Goal: Information Seeking & Learning: Learn about a topic

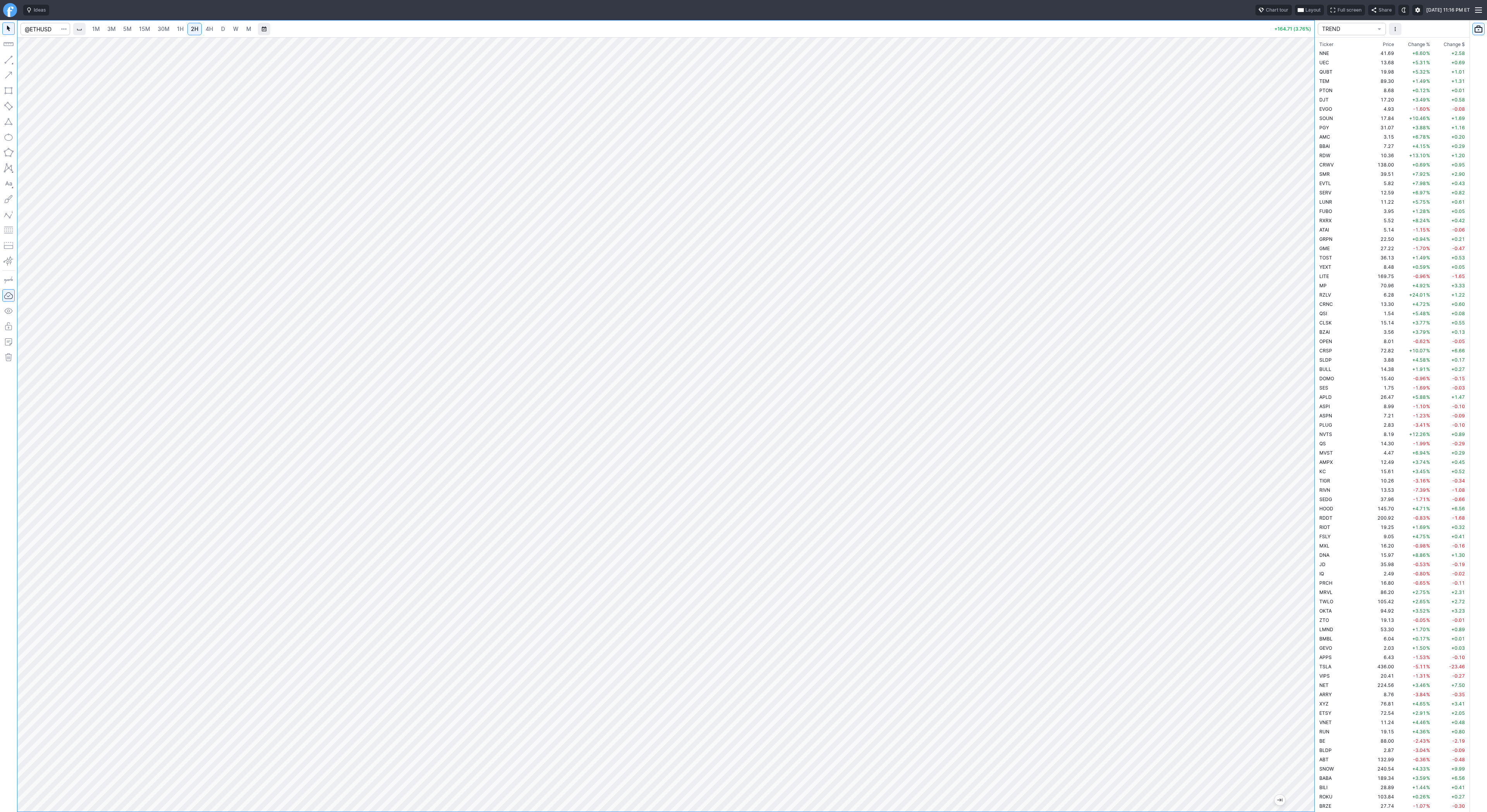
scroll to position [1626, 0]
click at [203, 29] on link "4H" at bounding box center [209, 29] width 14 height 12
click at [1280, 507] on div at bounding box center [666, 424] width 1297 height 774
drag, startPoint x: 1305, startPoint y: 394, endPoint x: 1298, endPoint y: 498, distance: 104.2
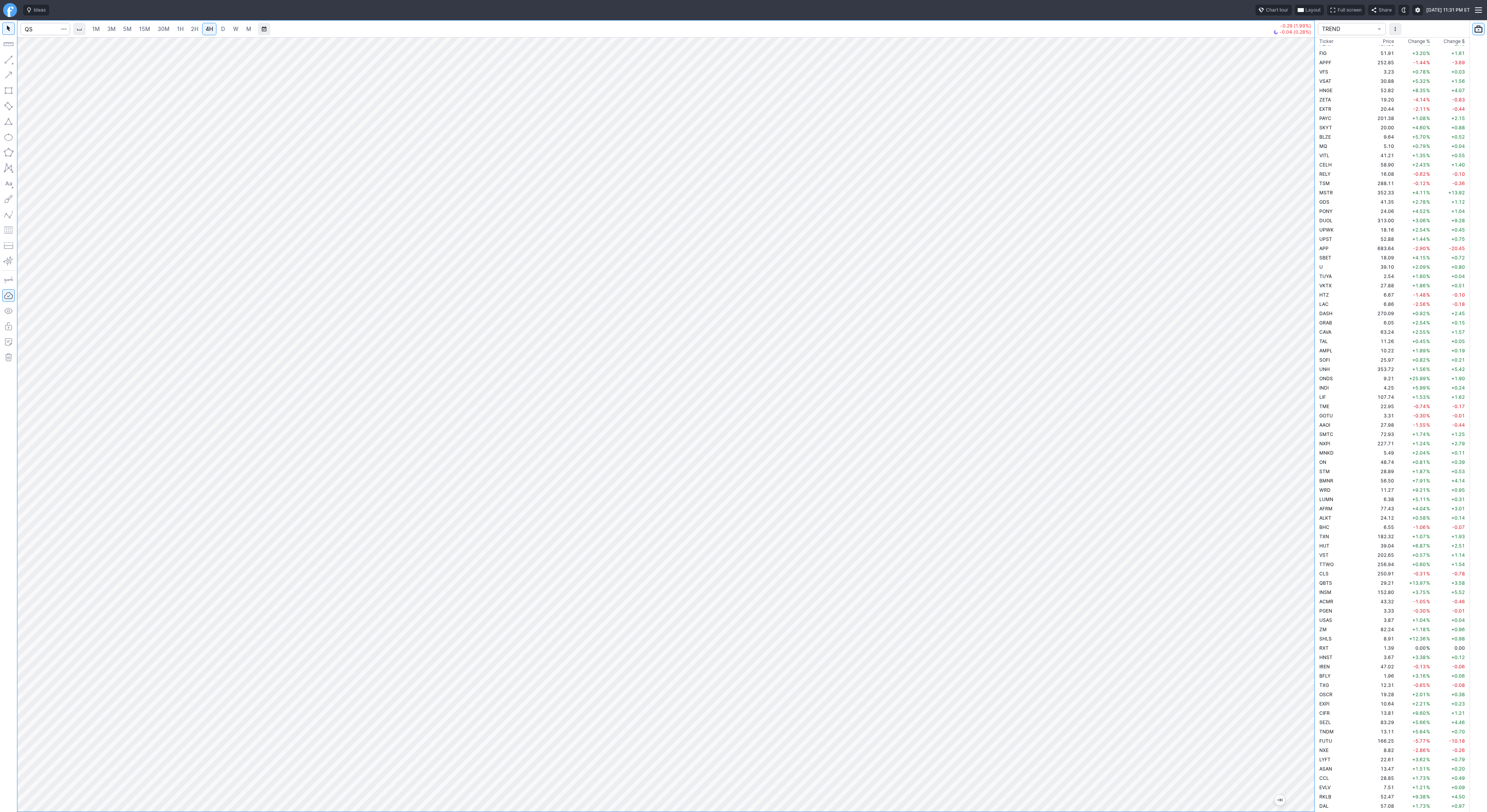
click at [1298, 498] on div at bounding box center [1306, 422] width 16 height 755
click at [31, 61] on span "Line" at bounding box center [45, 61] width 31 height 8
drag, startPoint x: 39, startPoint y: 60, endPoint x: 57, endPoint y: 86, distance: 31.6
click at [40, 64] on span "Line" at bounding box center [45, 61] width 31 height 8
click at [31, 62] on span "Line" at bounding box center [45, 61] width 31 height 8
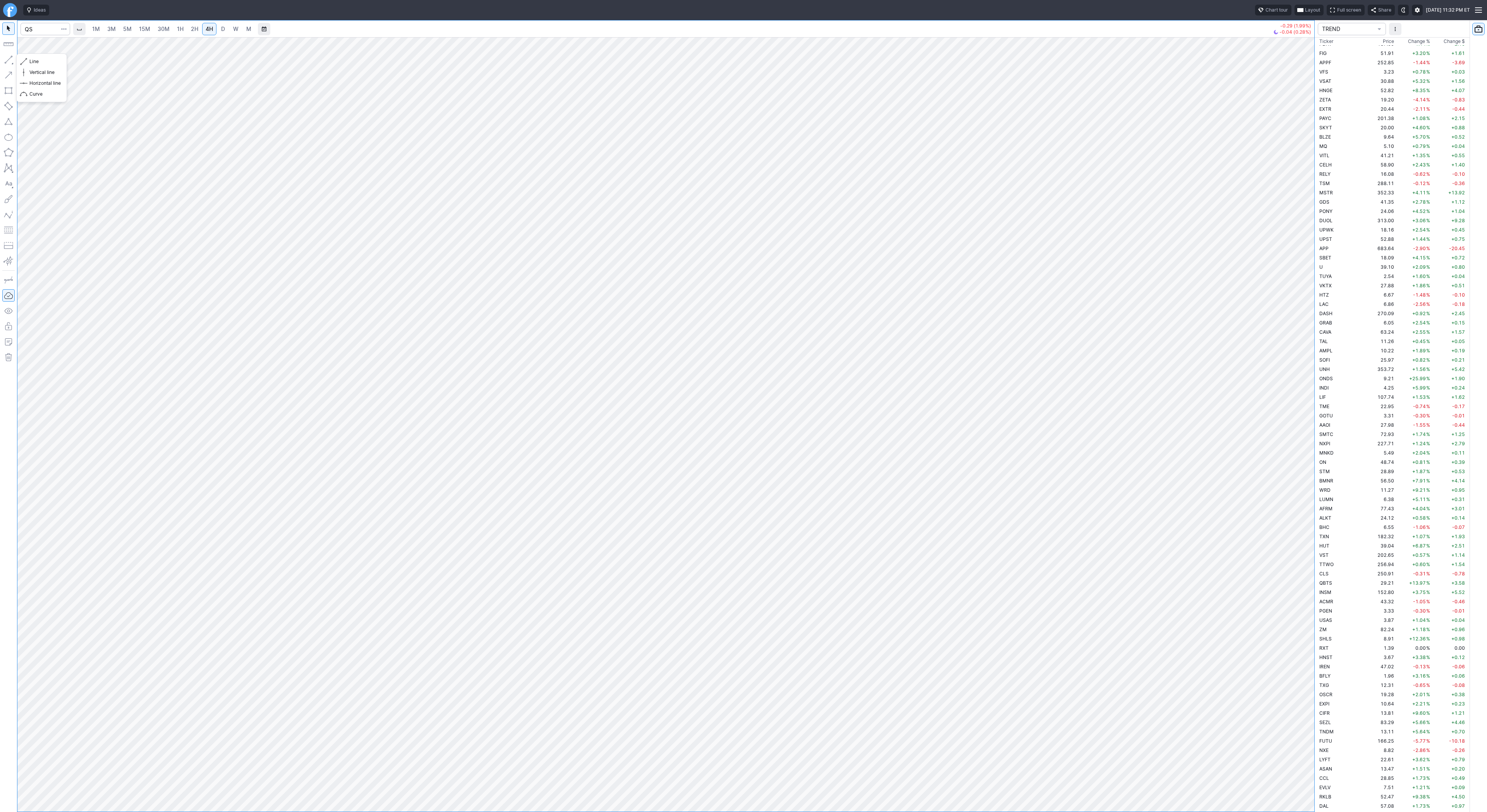
click at [9, 58] on button "button" at bounding box center [8, 59] width 12 height 12
drag, startPoint x: 31, startPoint y: 61, endPoint x: 44, endPoint y: 80, distance: 23.0
click at [33, 66] on button "Line" at bounding box center [42, 61] width 45 height 11
drag, startPoint x: 1299, startPoint y: 276, endPoint x: 1299, endPoint y: 343, distance: 67.0
click at [1306, 353] on div at bounding box center [1306, 422] width 16 height 755
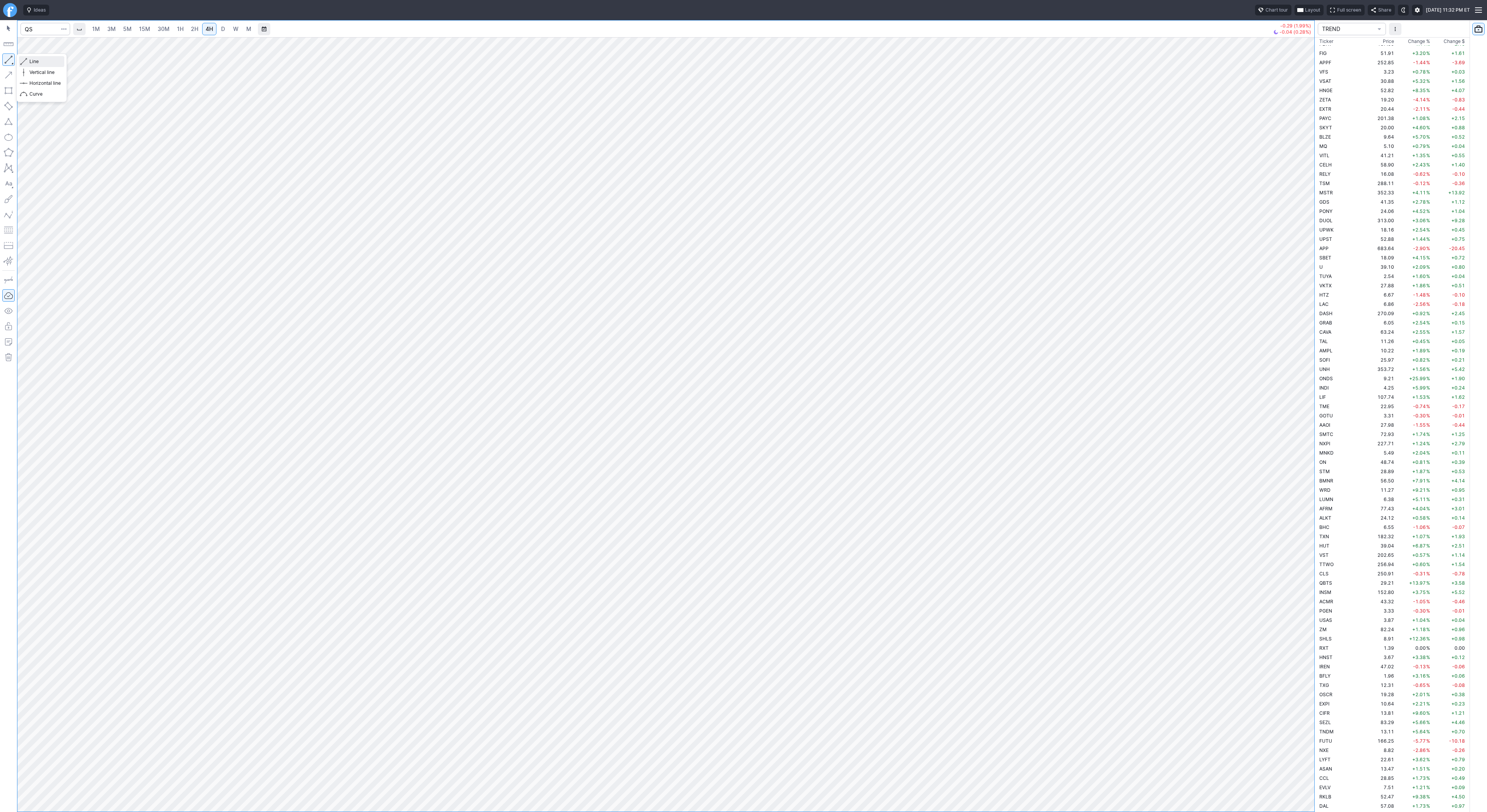
drag, startPoint x: 14, startPoint y: 57, endPoint x: 31, endPoint y: 82, distance: 30.2
click at [27, 70] on div "Line Vertical line Horizontal line Curve" at bounding box center [42, 77] width 45 height 43
drag, startPoint x: 9, startPoint y: 59, endPoint x: 31, endPoint y: 96, distance: 43.0
click at [10, 62] on button "button" at bounding box center [8, 59] width 12 height 12
click at [33, 59] on span "Line" at bounding box center [45, 61] width 31 height 8
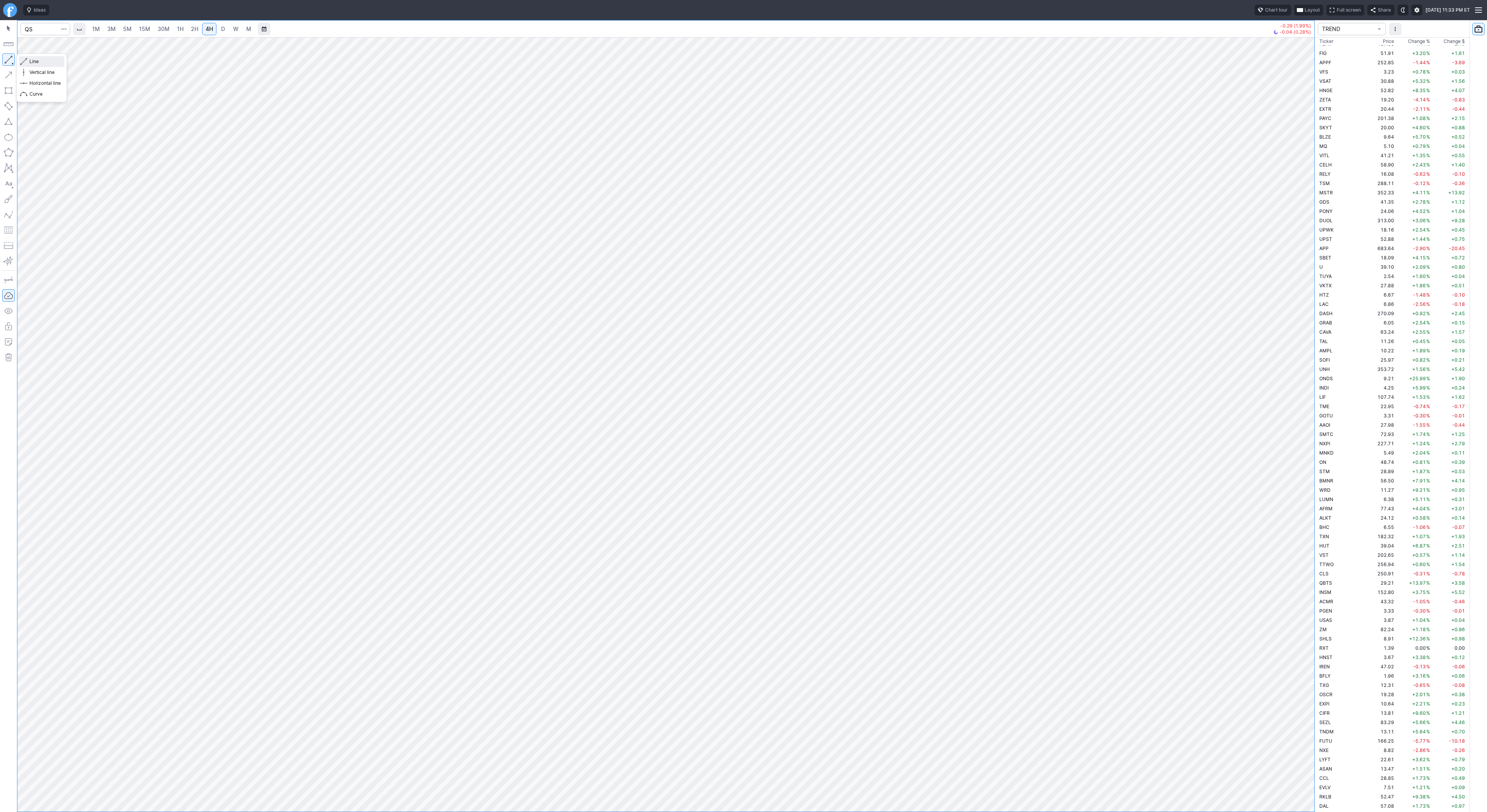
click at [30, 61] on span "Line" at bounding box center [45, 61] width 31 height 8
click at [185, 30] on link "1H" at bounding box center [180, 29] width 13 height 12
click at [1285, 209] on div at bounding box center [666, 424] width 1297 height 774
click at [1232, 599] on div at bounding box center [666, 424] width 1297 height 774
click at [196, 27] on span "2H" at bounding box center [195, 28] width 8 height 6
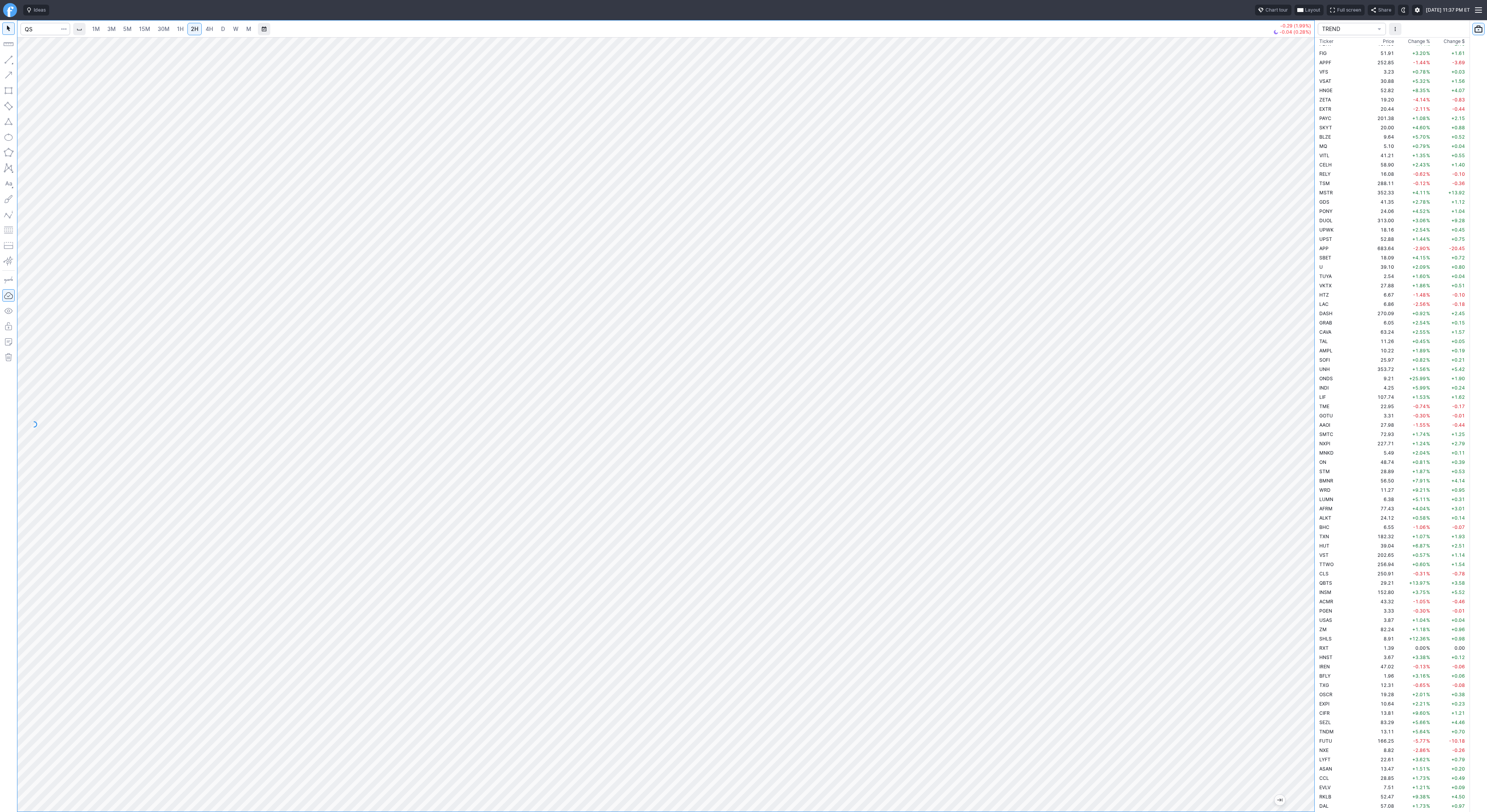
drag, startPoint x: 1303, startPoint y: 191, endPoint x: 1312, endPoint y: 485, distance: 294.1
click at [1312, 490] on div at bounding box center [1306, 422] width 16 height 755
click at [1287, 398] on div at bounding box center [666, 424] width 1297 height 774
click at [1366, 437] on td "72.93" at bounding box center [1381, 434] width 29 height 9
click at [1294, 528] on div at bounding box center [666, 424] width 1297 height 774
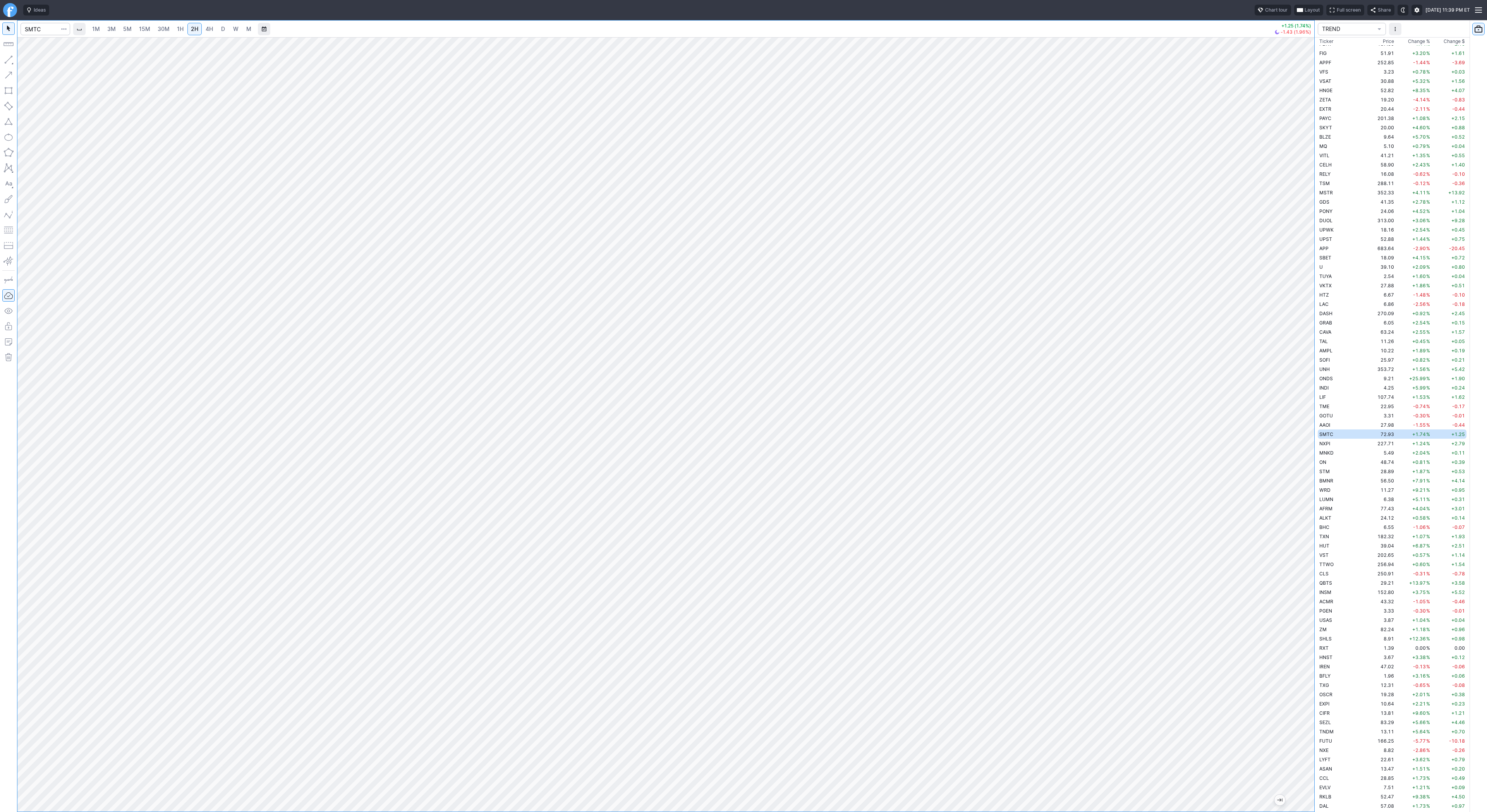
click at [206, 25] on span "4H" at bounding box center [209, 28] width 8 height 6
drag, startPoint x: 1307, startPoint y: 305, endPoint x: 1301, endPoint y: 461, distance: 156.1
click at [1309, 473] on div at bounding box center [1306, 422] width 16 height 755
drag, startPoint x: 9, startPoint y: 58, endPoint x: 57, endPoint y: 100, distance: 63.8
click at [8, 60] on button "button" at bounding box center [8, 59] width 12 height 12
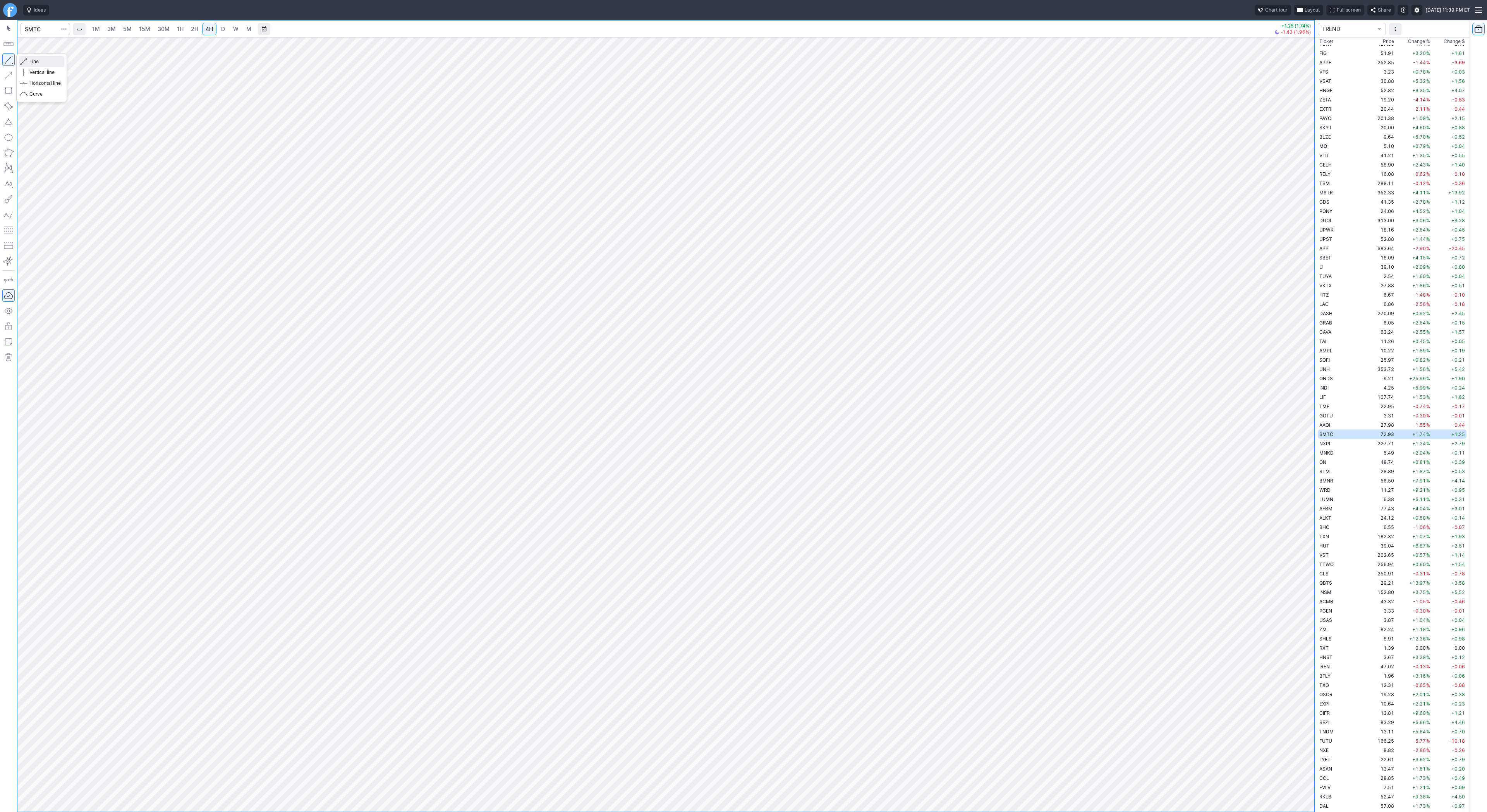
click at [36, 62] on span "Line" at bounding box center [45, 61] width 31 height 8
click at [1323, 446] on td "NXPI" at bounding box center [1342, 443] width 49 height 9
click at [1332, 456] on td "MNKD" at bounding box center [1342, 452] width 49 height 9
click at [1330, 462] on td "ON" at bounding box center [1342, 462] width 49 height 9
click at [1332, 469] on td "STM" at bounding box center [1342, 471] width 49 height 9
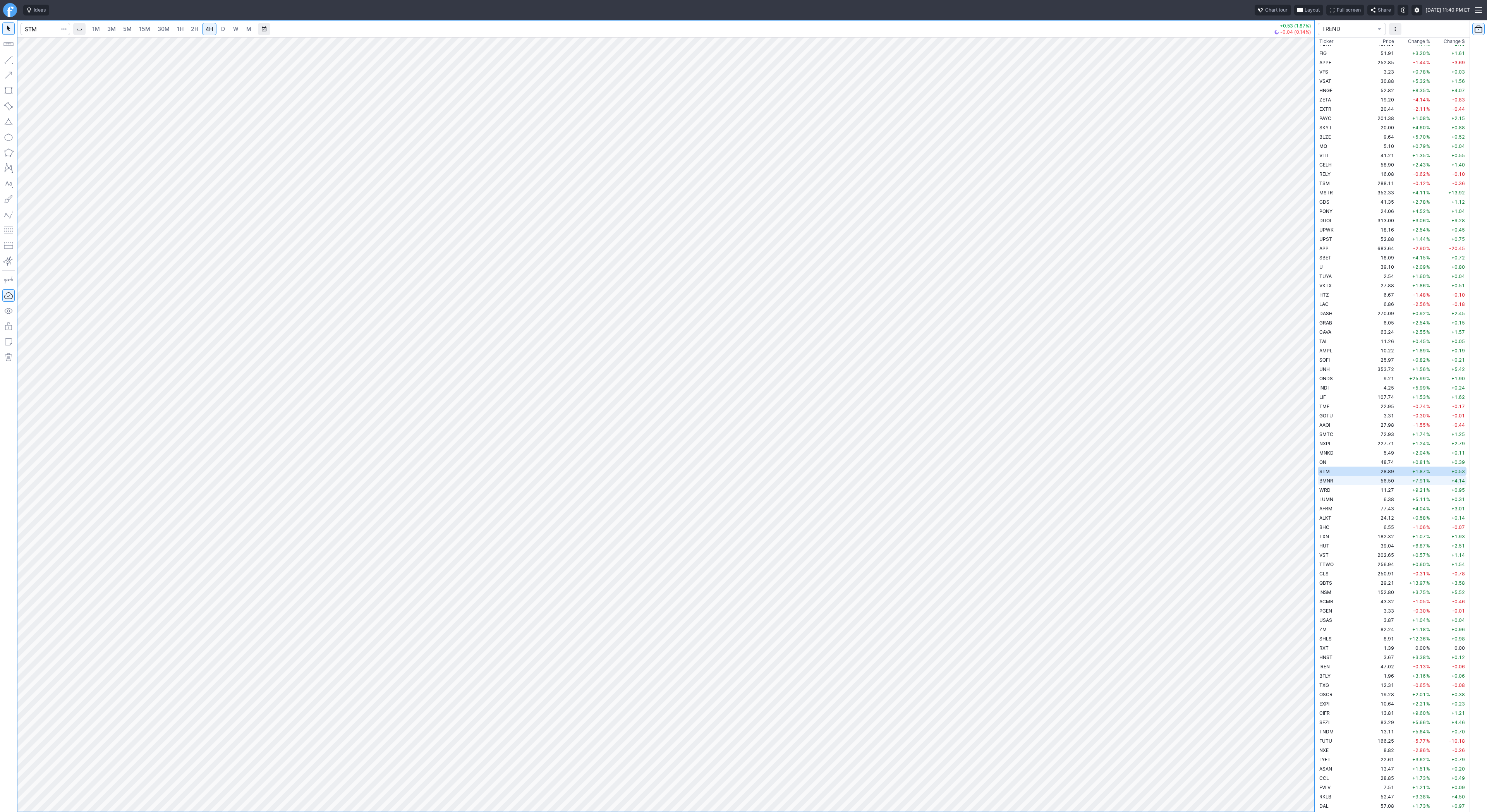
click at [1335, 478] on td "BMNR" at bounding box center [1342, 480] width 49 height 9
click at [1366, 726] on td "131.26" at bounding box center [1381, 729] width 29 height 9
click at [29, 62] on span "Line" at bounding box center [45, 61] width 31 height 8
drag, startPoint x: 25, startPoint y: 58, endPoint x: 41, endPoint y: 74, distance: 22.6
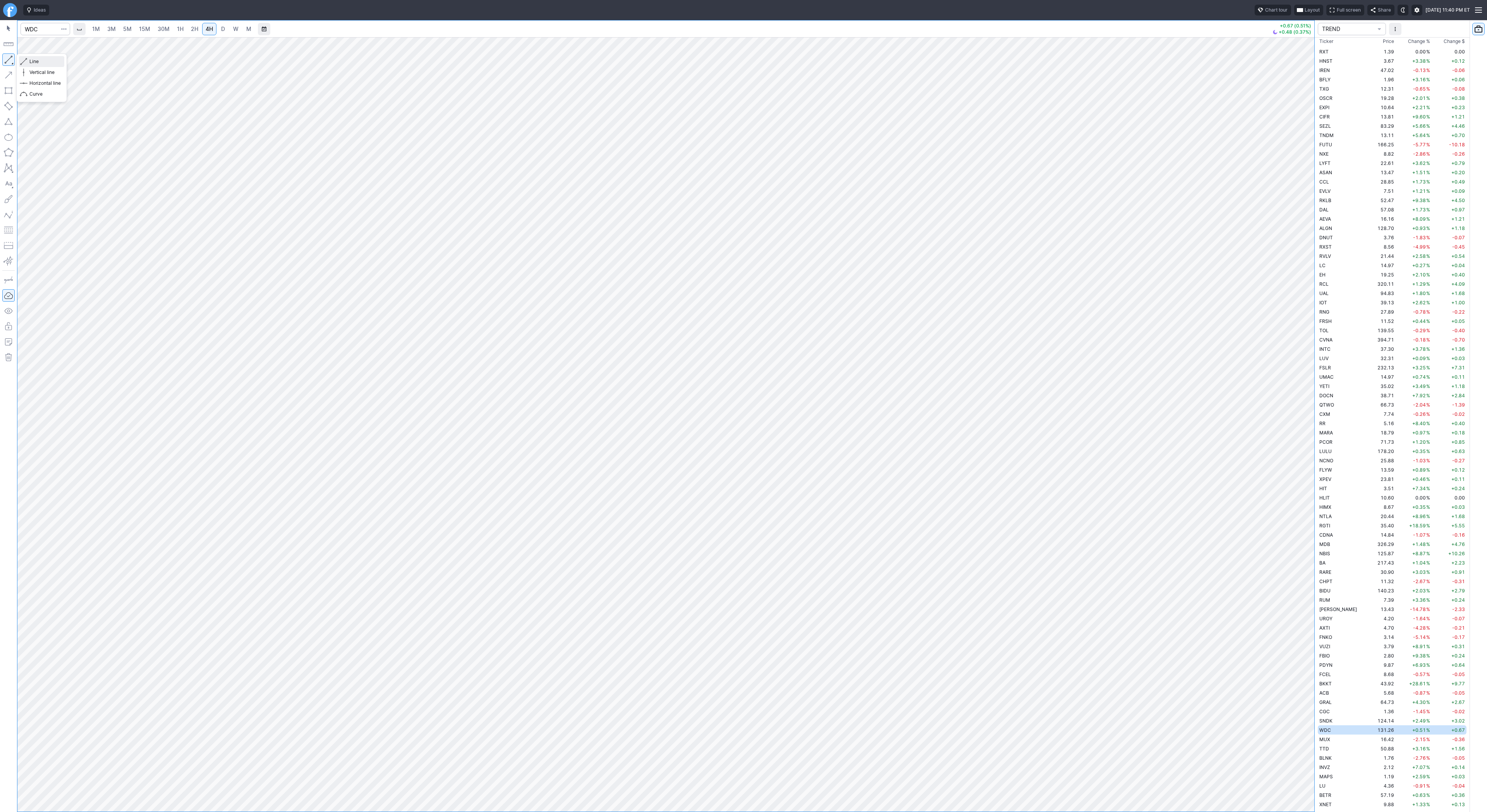
click at [29, 64] on button "Line" at bounding box center [42, 61] width 45 height 11
drag, startPoint x: 11, startPoint y: 62, endPoint x: 10, endPoint y: 76, distance: 14.0
click at [10, 64] on button "button" at bounding box center [8, 59] width 12 height 12
click at [221, 25] on span "D" at bounding box center [223, 28] width 4 height 6
click at [7, 59] on button "button" at bounding box center [8, 59] width 12 height 12
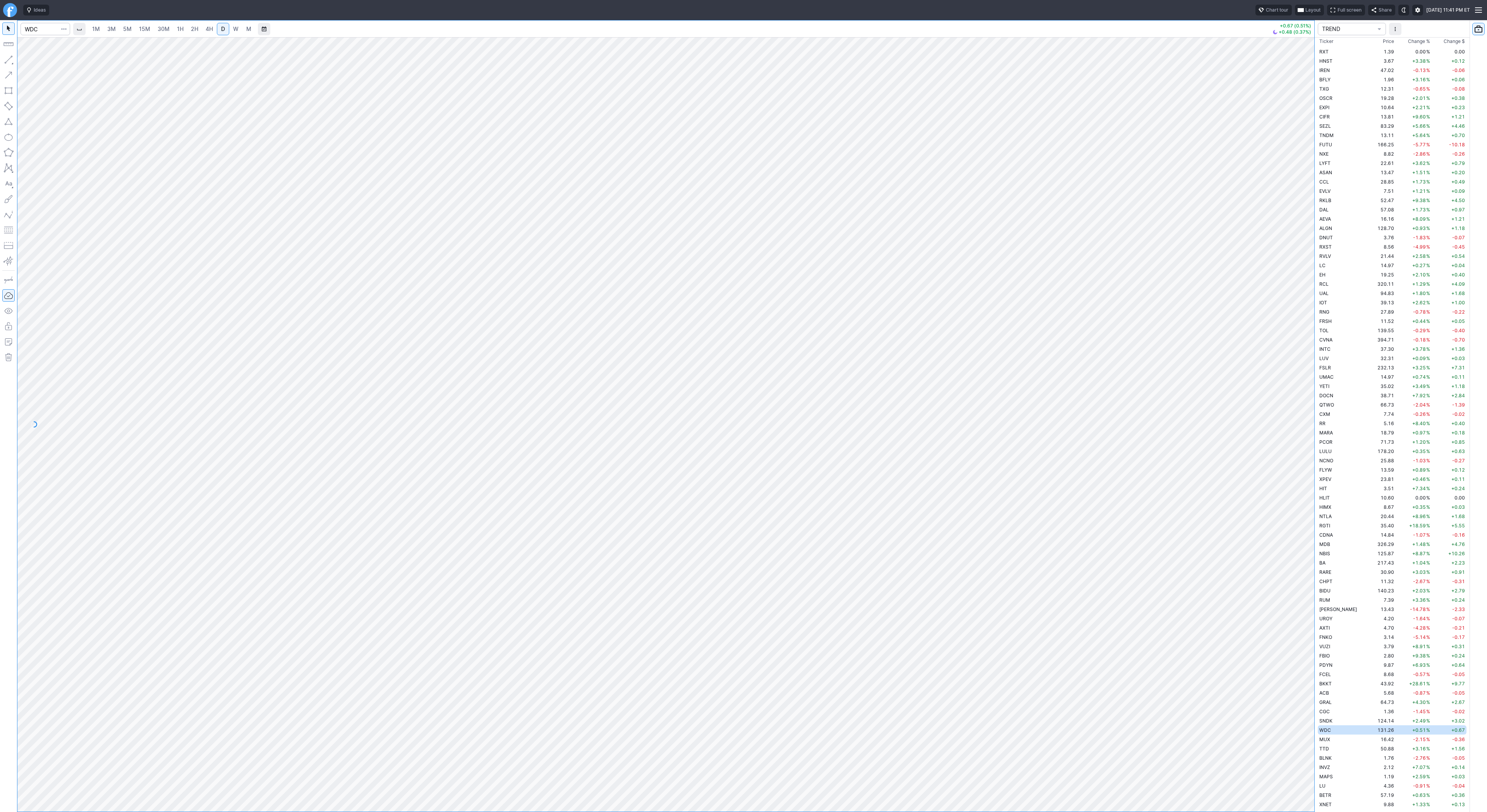
click at [212, 33] on link "4H" at bounding box center [209, 29] width 14 height 12
click at [25, 61] on span "button" at bounding box center [25, 61] width 5 height 11
drag, startPoint x: 39, startPoint y: 60, endPoint x: 46, endPoint y: 65, distance: 8.6
click at [42, 62] on span "Line" at bounding box center [45, 61] width 31 height 8
click at [41, 65] on button "Line" at bounding box center [42, 61] width 45 height 11
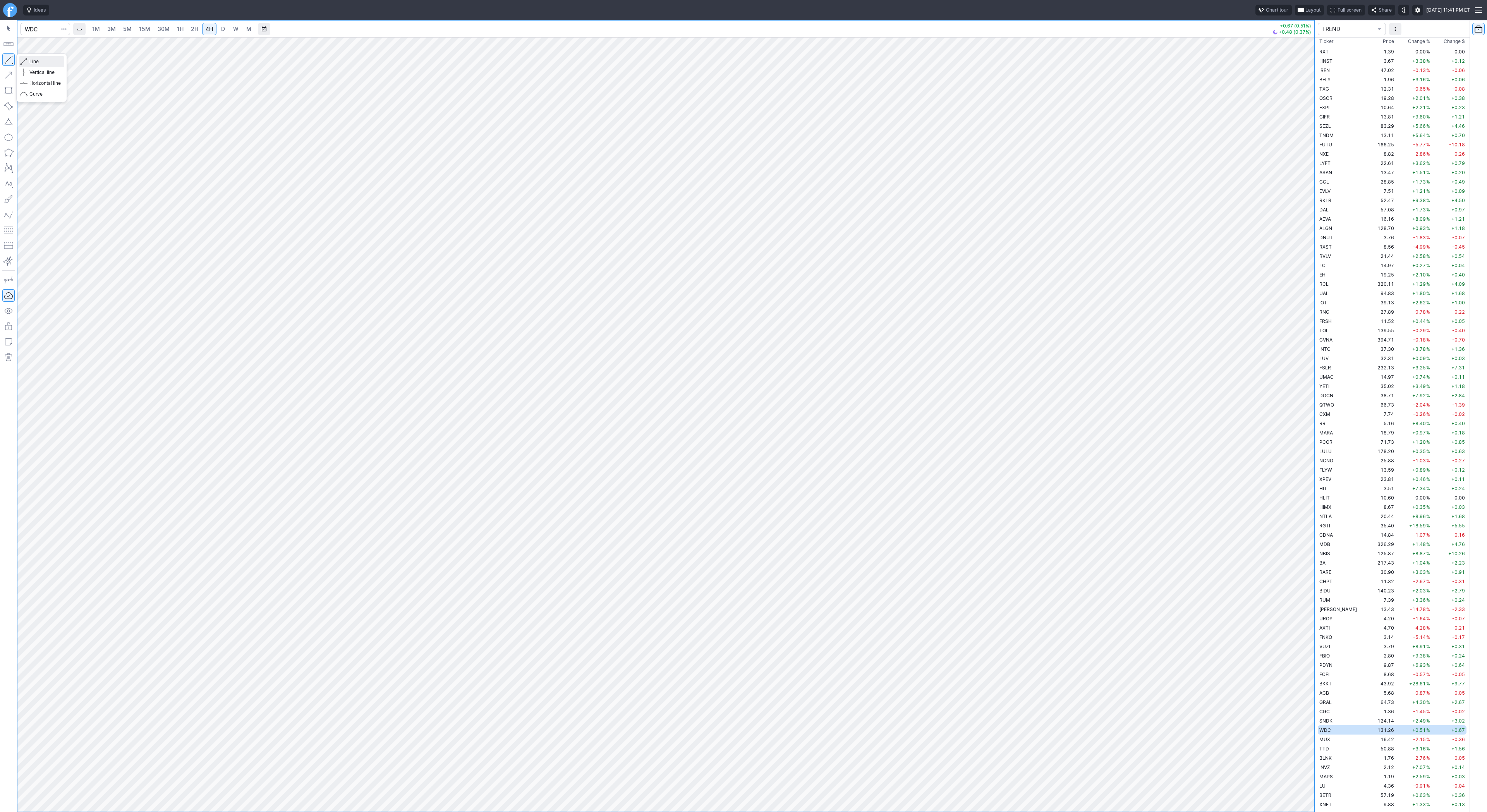
drag, startPoint x: 29, startPoint y: 61, endPoint x: 57, endPoint y: 83, distance: 35.6
click at [39, 69] on div "Line Vertical line Horizontal line Curve" at bounding box center [42, 77] width 45 height 43
drag, startPoint x: 6, startPoint y: 59, endPoint x: 42, endPoint y: 99, distance: 53.8
click at [6, 59] on button "button" at bounding box center [8, 59] width 12 height 12
click at [23, 62] on span "button" at bounding box center [25, 61] width 5 height 11
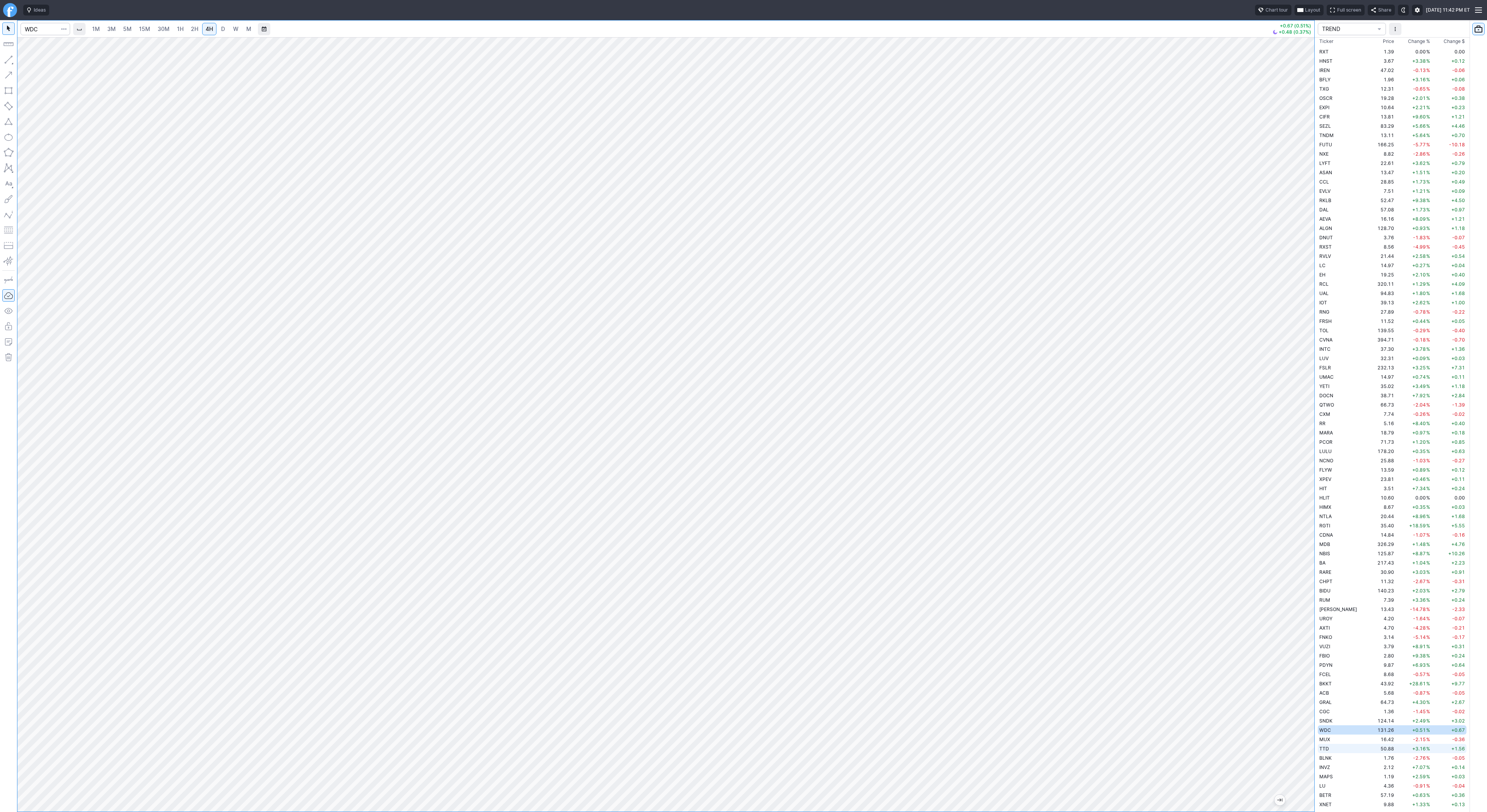
click at [1337, 750] on td "TTD" at bounding box center [1342, 749] width 49 height 9
drag, startPoint x: 25, startPoint y: 58, endPoint x: 27, endPoint y: 63, distance: 5.4
click at [25, 60] on span "button" at bounding box center [25, 61] width 5 height 11
click at [1415, 44] on span "Change %" at bounding box center [1419, 44] width 22 height 8
click at [1414, 43] on span "Change %" at bounding box center [1419, 44] width 22 height 8
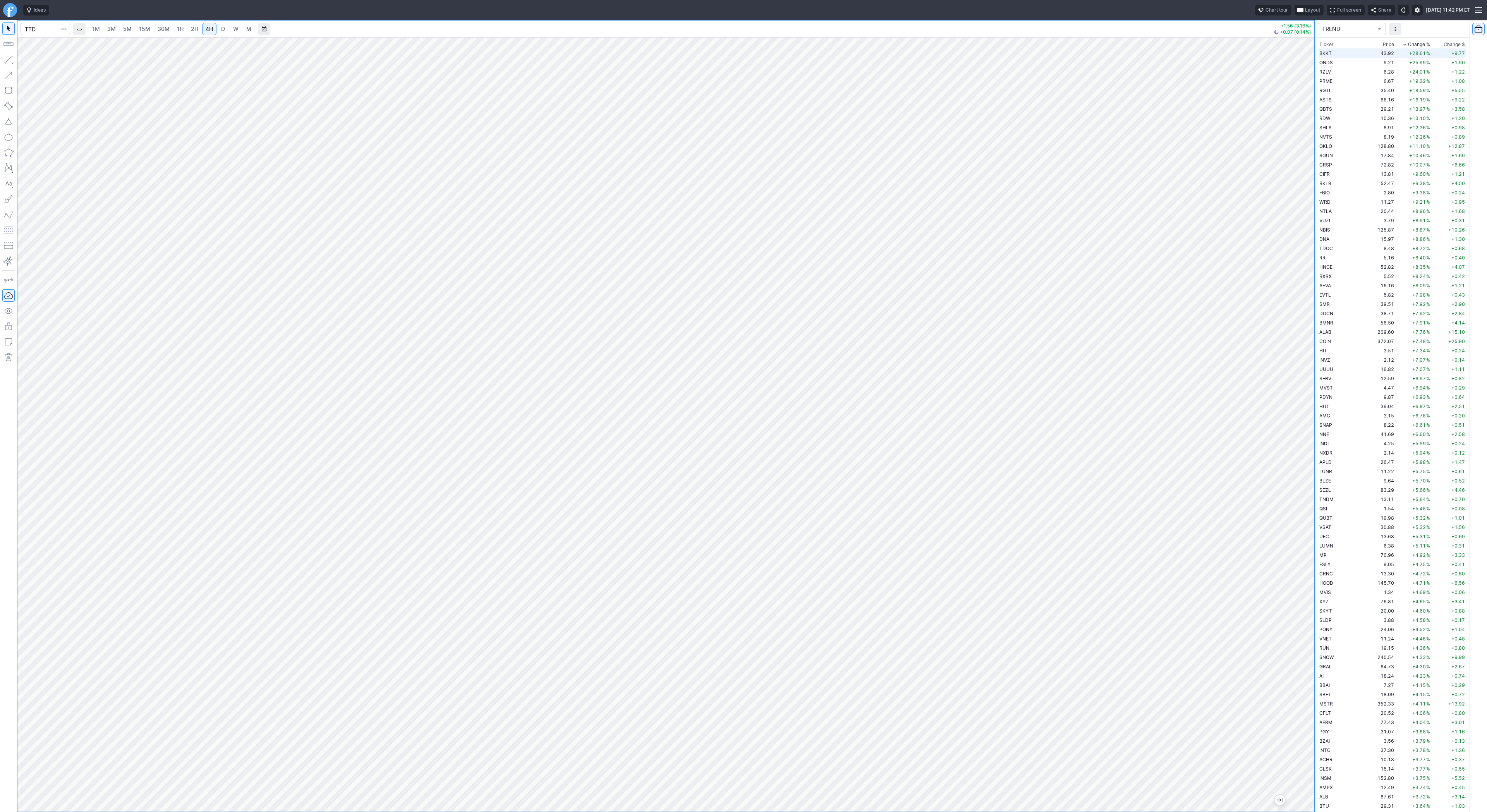
click at [1396, 53] on td "+28.61 %" at bounding box center [1414, 53] width 36 height 9
drag, startPoint x: 38, startPoint y: 61, endPoint x: 40, endPoint y: 74, distance: 13.2
click at [37, 62] on span "Line" at bounding box center [45, 61] width 31 height 8
click at [36, 60] on span "Line" at bounding box center [45, 61] width 31 height 8
drag, startPoint x: 29, startPoint y: 59, endPoint x: 45, endPoint y: 87, distance: 32.2
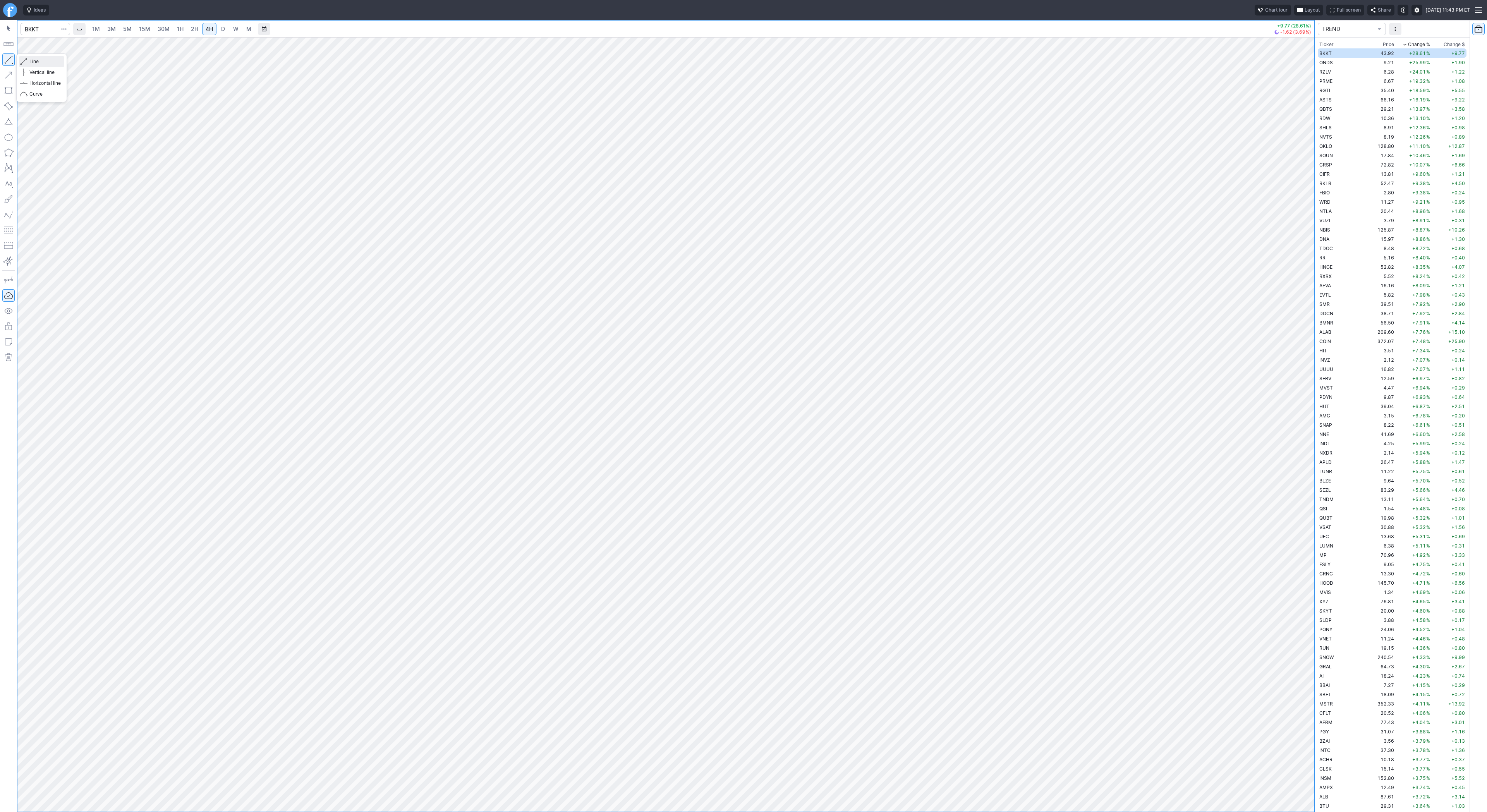
click at [29, 60] on button "Line" at bounding box center [42, 61] width 45 height 11
drag, startPoint x: 27, startPoint y: 60, endPoint x: 45, endPoint y: 84, distance: 30.0
click at [45, 84] on div "Line Vertical line Horizontal line Curve" at bounding box center [42, 77] width 45 height 43
drag, startPoint x: 8, startPoint y: 59, endPoint x: 16, endPoint y: 85, distance: 27.2
click at [8, 59] on button "button" at bounding box center [8, 59] width 12 height 12
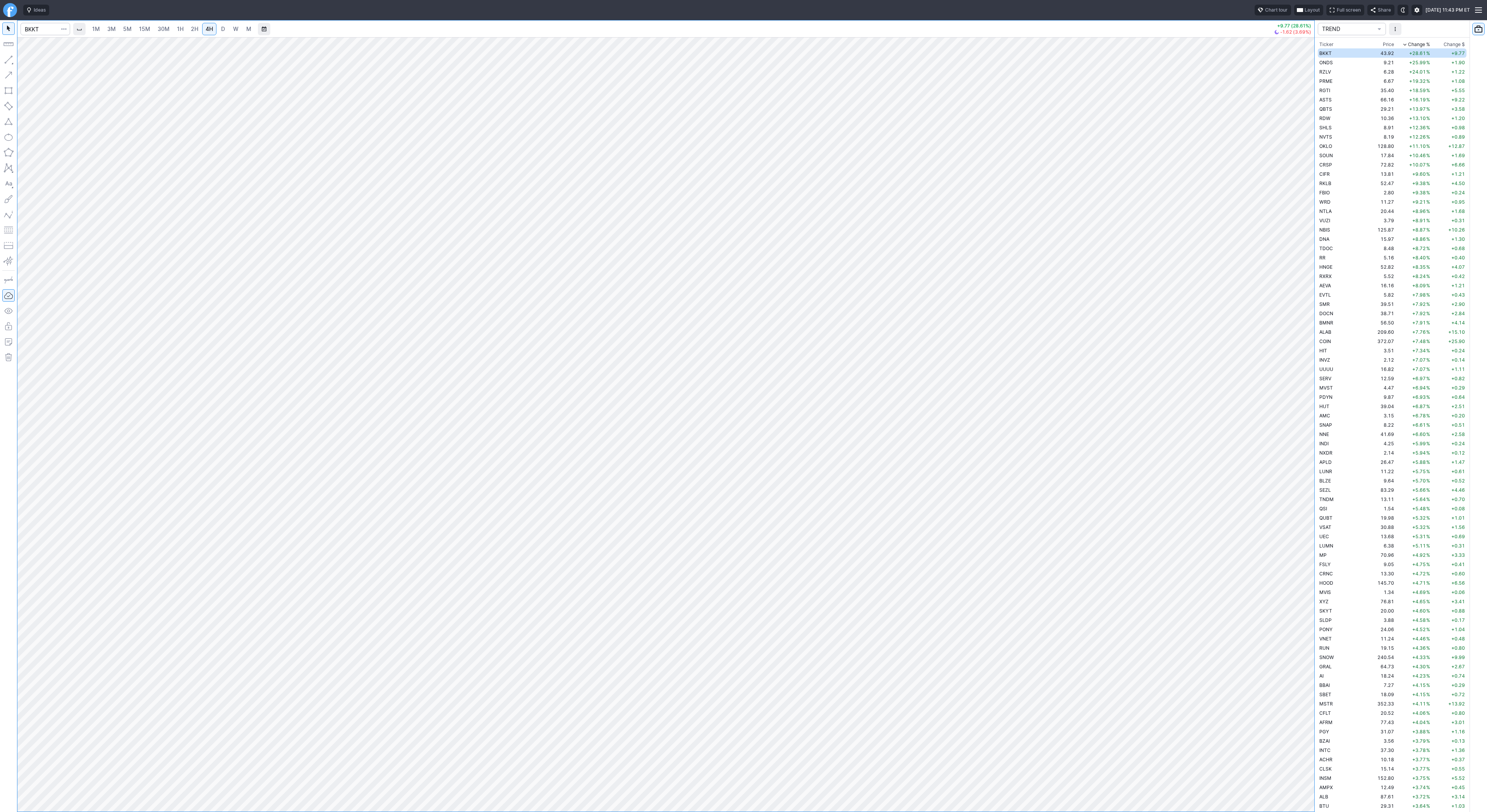
click at [8, 58] on button "button" at bounding box center [8, 59] width 12 height 12
drag, startPoint x: 29, startPoint y: 59, endPoint x: 47, endPoint y: 80, distance: 27.7
click at [29, 59] on button "Line" at bounding box center [42, 61] width 45 height 11
click at [1332, 61] on span "ONDS" at bounding box center [1326, 62] width 13 height 6
click at [10, 63] on button "button" at bounding box center [8, 59] width 12 height 12
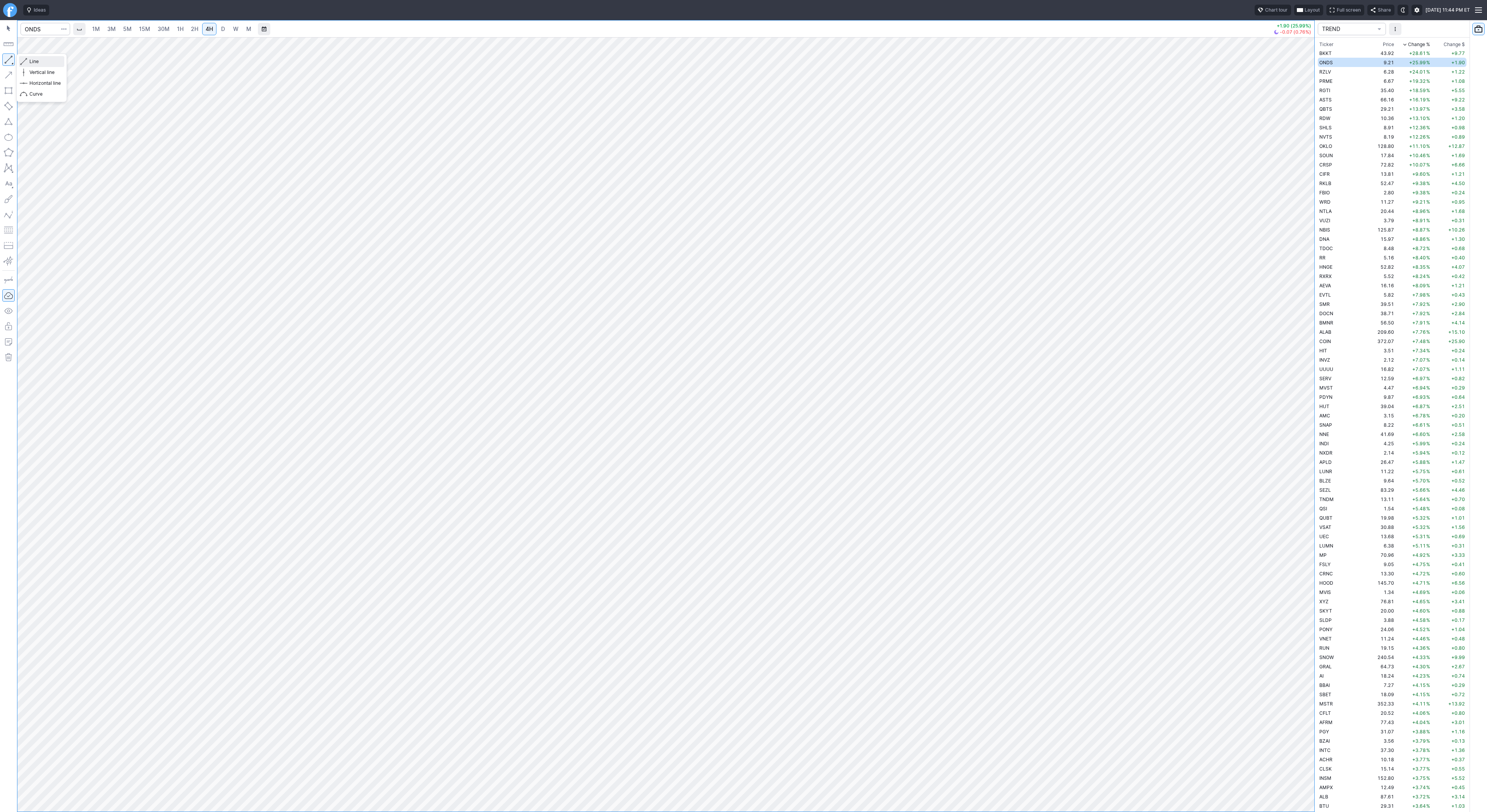
drag, startPoint x: 33, startPoint y: 58, endPoint x: 39, endPoint y: 89, distance: 31.6
click at [33, 59] on span "Line" at bounding box center [45, 61] width 31 height 8
drag, startPoint x: 35, startPoint y: 59, endPoint x: 28, endPoint y: 93, distance: 34.7
click at [34, 62] on span "Line" at bounding box center [45, 61] width 31 height 8
drag, startPoint x: 46, startPoint y: 58, endPoint x: 63, endPoint y: 78, distance: 26.2
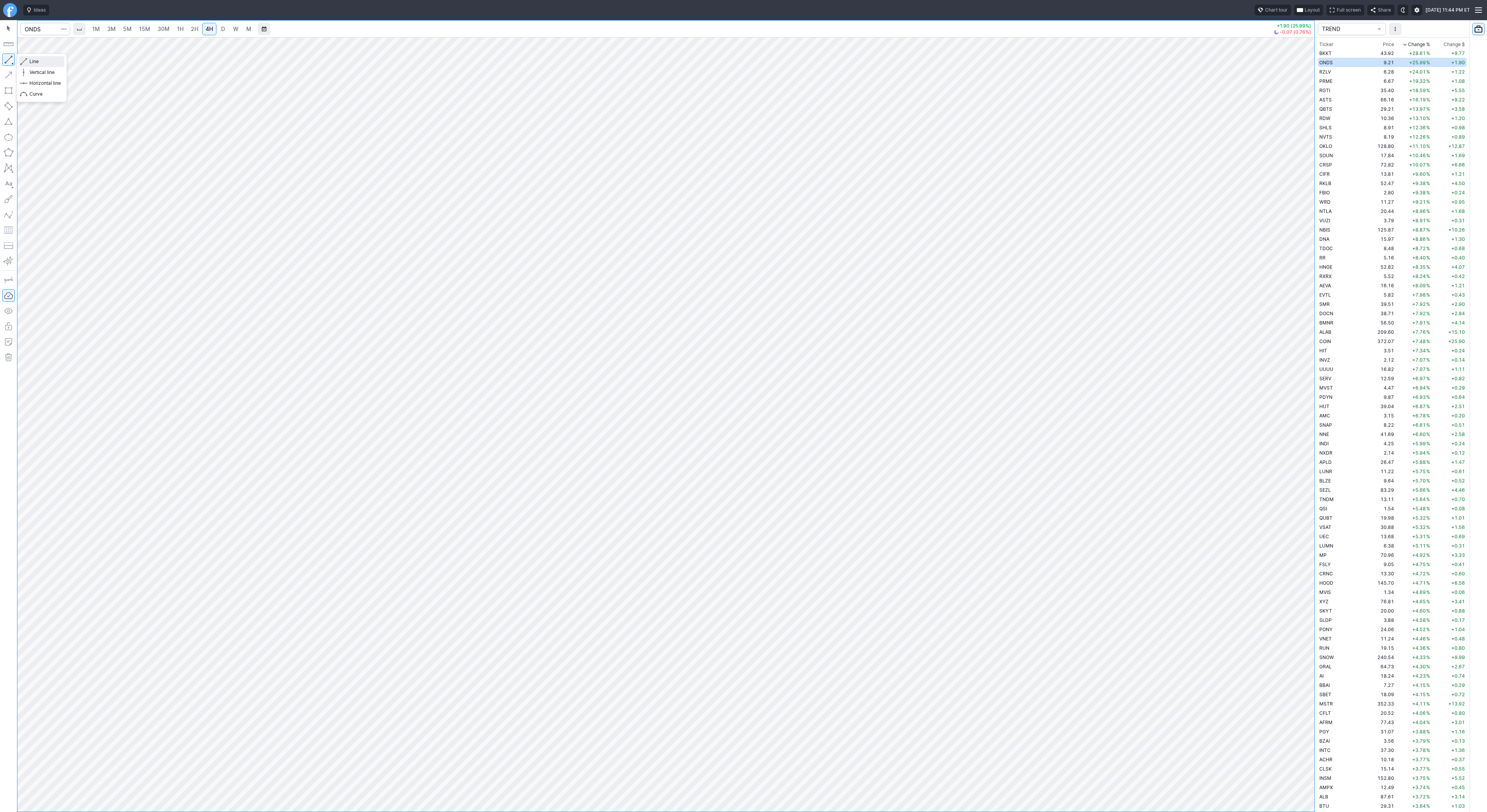
click at [46, 58] on span "Line" at bounding box center [45, 61] width 31 height 8
click at [1366, 69] on td "6.28" at bounding box center [1381, 72] width 29 height 9
click at [1328, 82] on span "PRME" at bounding box center [1326, 81] width 13 height 6
click at [6, 61] on button "button" at bounding box center [8, 59] width 12 height 12
drag, startPoint x: 36, startPoint y: 59, endPoint x: 54, endPoint y: 79, distance: 26.9
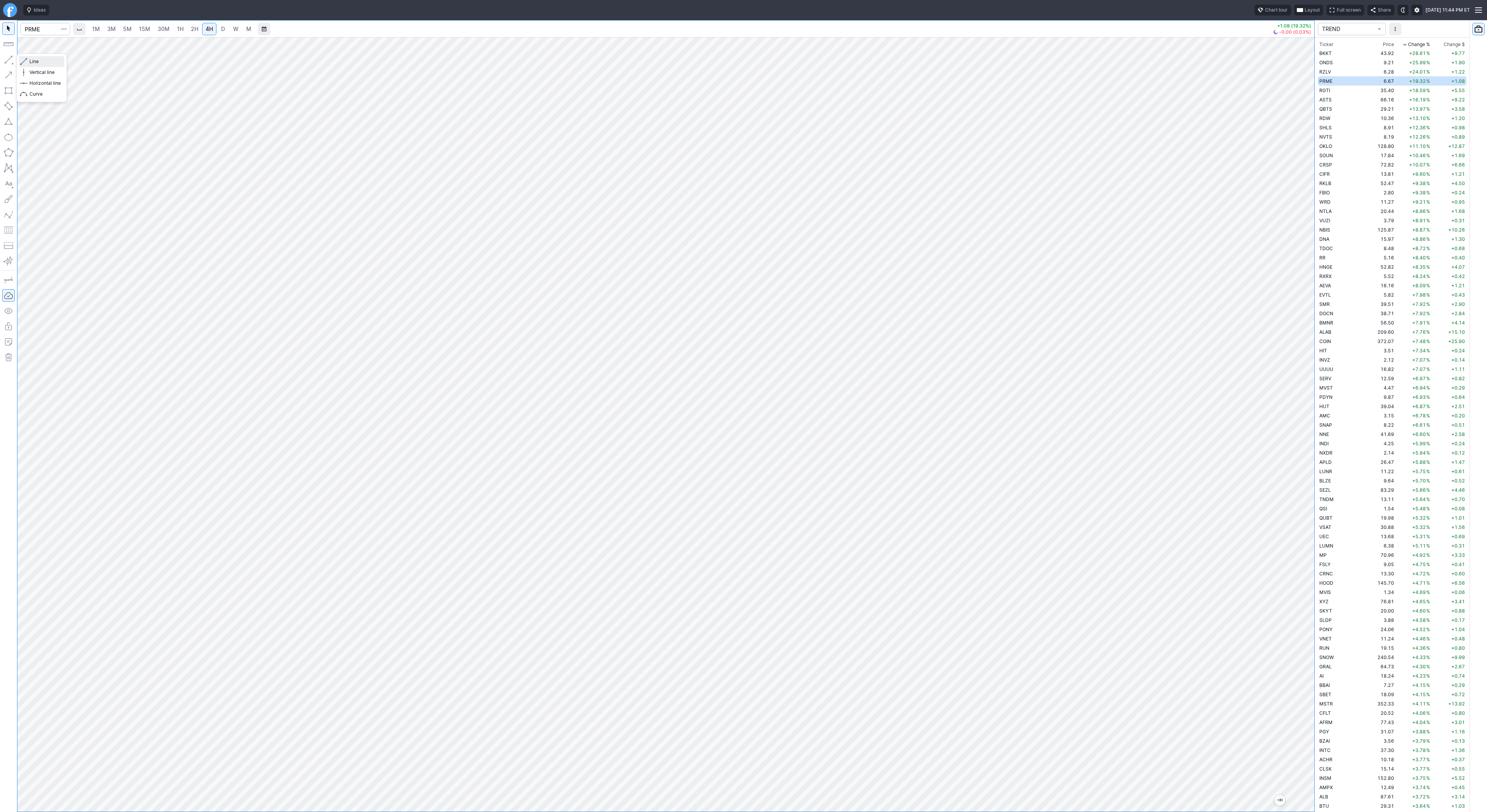
click at [36, 60] on span "Line" at bounding box center [45, 61] width 31 height 8
drag, startPoint x: 9, startPoint y: 58, endPoint x: 22, endPoint y: 60, distance: 13.2
click at [13, 59] on button "button" at bounding box center [8, 59] width 12 height 12
click at [42, 62] on span "Line" at bounding box center [45, 61] width 31 height 8
drag, startPoint x: 36, startPoint y: 58, endPoint x: 54, endPoint y: 98, distance: 43.9
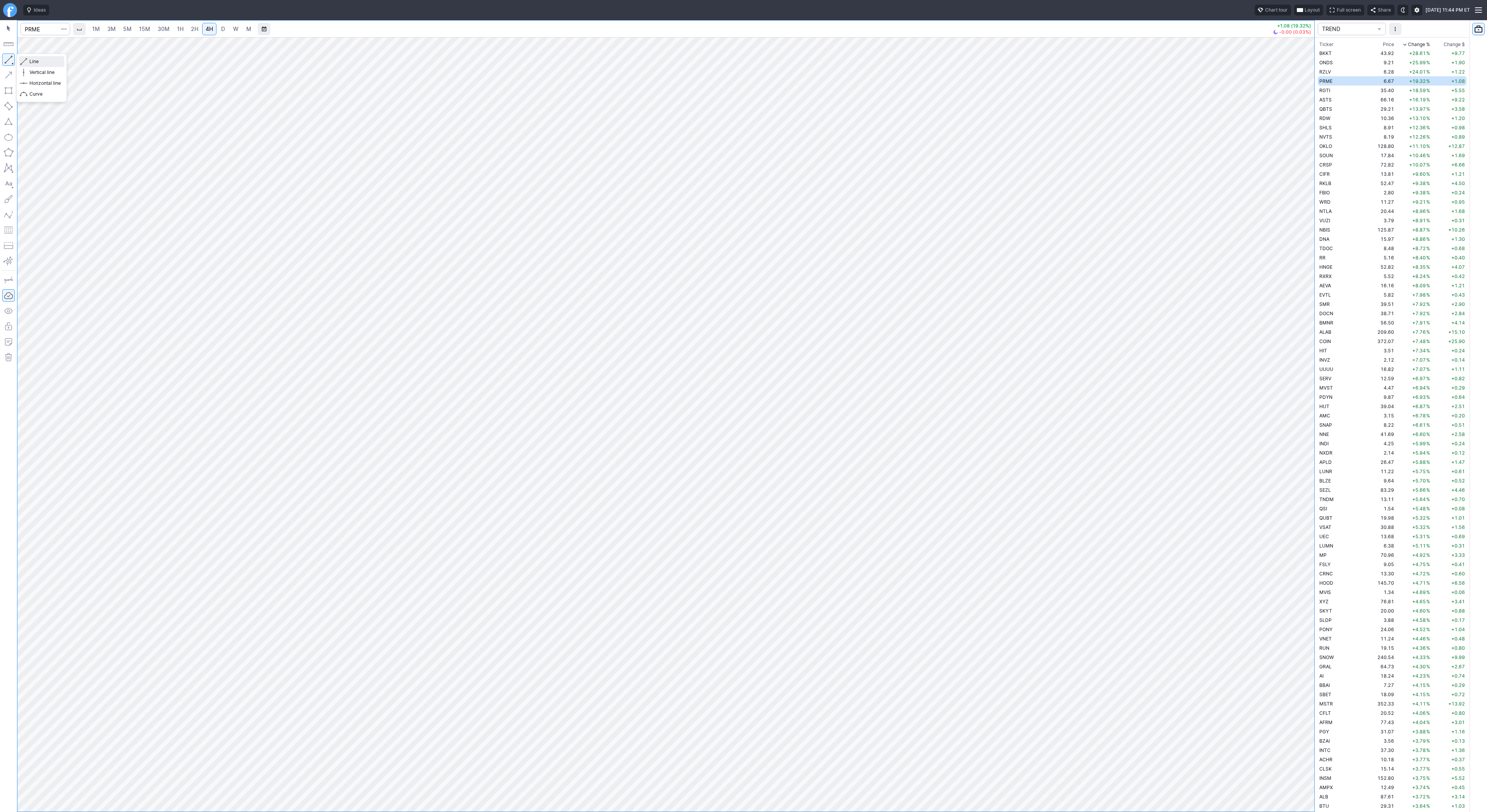
click at [54, 98] on div "Line Vertical line Horizontal line Curve" at bounding box center [42, 77] width 45 height 43
drag, startPoint x: 6, startPoint y: 56, endPoint x: 5, endPoint y: 61, distance: 5.1
click at [6, 57] on button "button" at bounding box center [8, 59] width 12 height 12
drag, startPoint x: 10, startPoint y: 56, endPoint x: 10, endPoint y: 61, distance: 5.0
click at [10, 57] on button "button" at bounding box center [8, 59] width 12 height 12
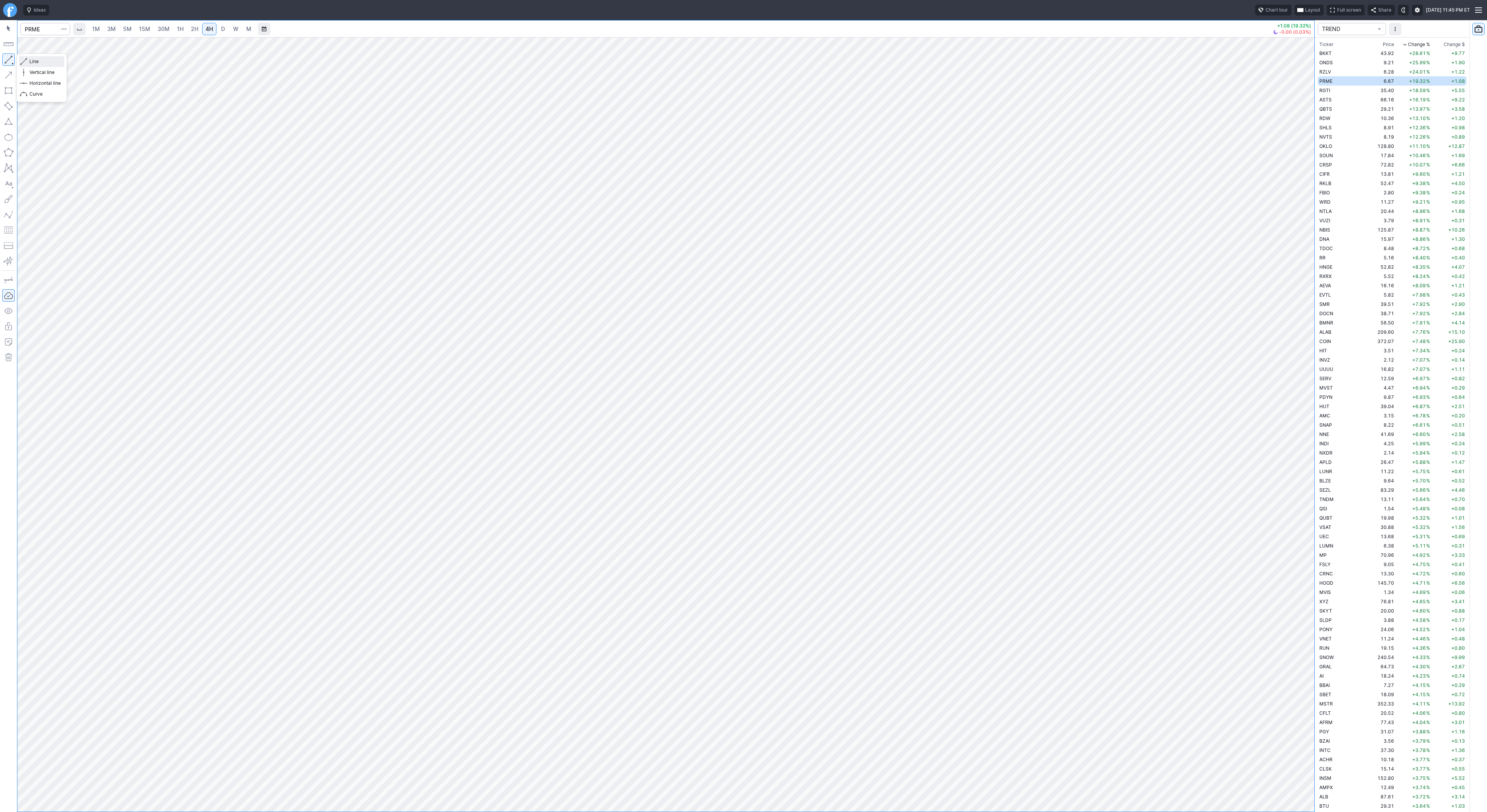
drag, startPoint x: 38, startPoint y: 65, endPoint x: 50, endPoint y: 77, distance: 17.0
click at [40, 68] on div "Line Vertical line Horizontal line Curve" at bounding box center [42, 77] width 45 height 43
drag, startPoint x: 31, startPoint y: 58, endPoint x: 56, endPoint y: 75, distance: 30.2
click at [35, 63] on span "Line" at bounding box center [45, 61] width 31 height 8
drag, startPoint x: 10, startPoint y: 57, endPoint x: 15, endPoint y: 65, distance: 9.4
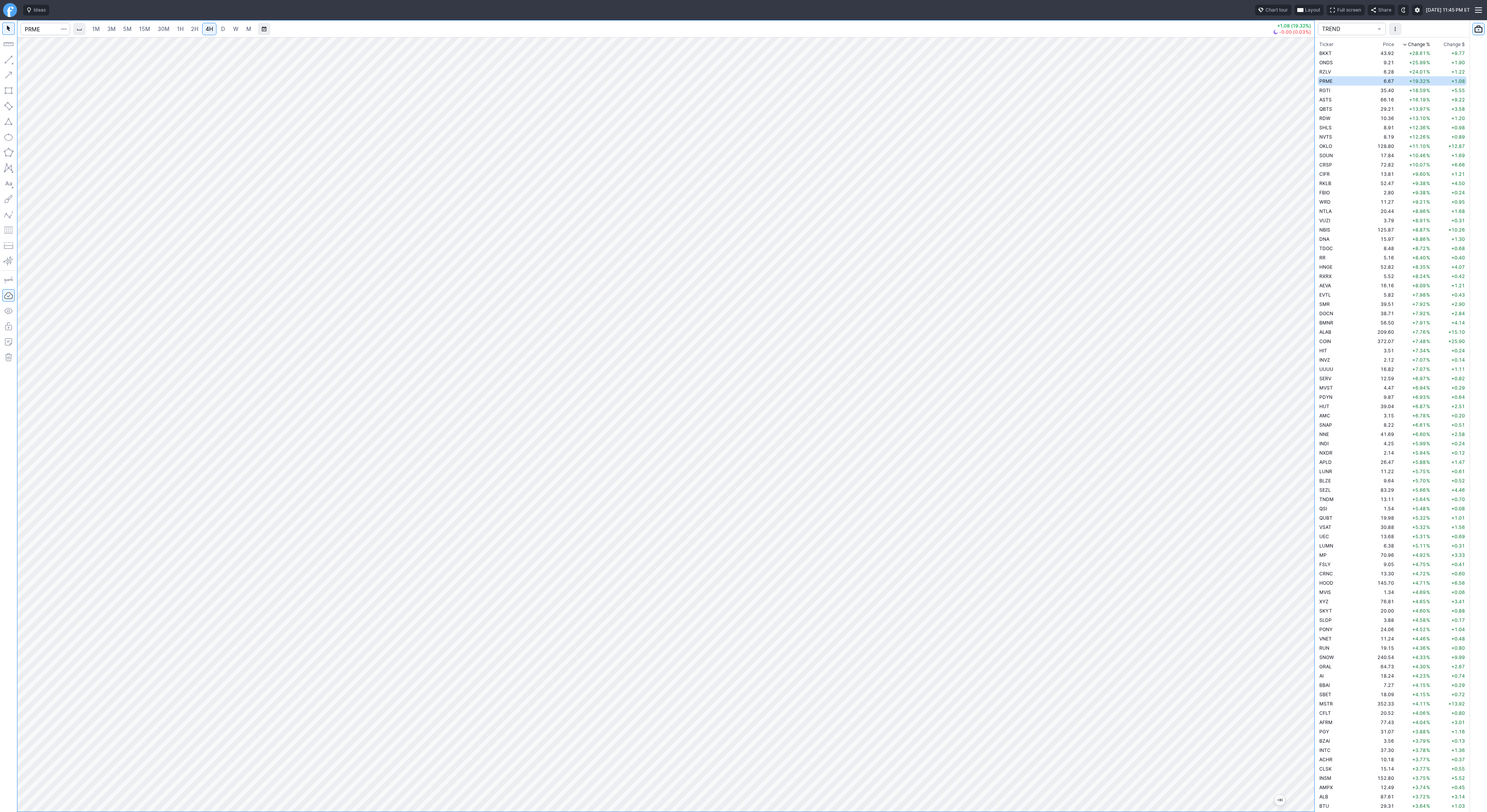
click at [10, 57] on button "button" at bounding box center [8, 59] width 12 height 12
click at [12, 61] on button "button" at bounding box center [8, 59] width 12 height 12
drag, startPoint x: 29, startPoint y: 58, endPoint x: 46, endPoint y: 76, distance: 24.8
click at [29, 59] on span "Line" at bounding box center [45, 61] width 31 height 8
click at [35, 61] on span "Line" at bounding box center [45, 61] width 31 height 8
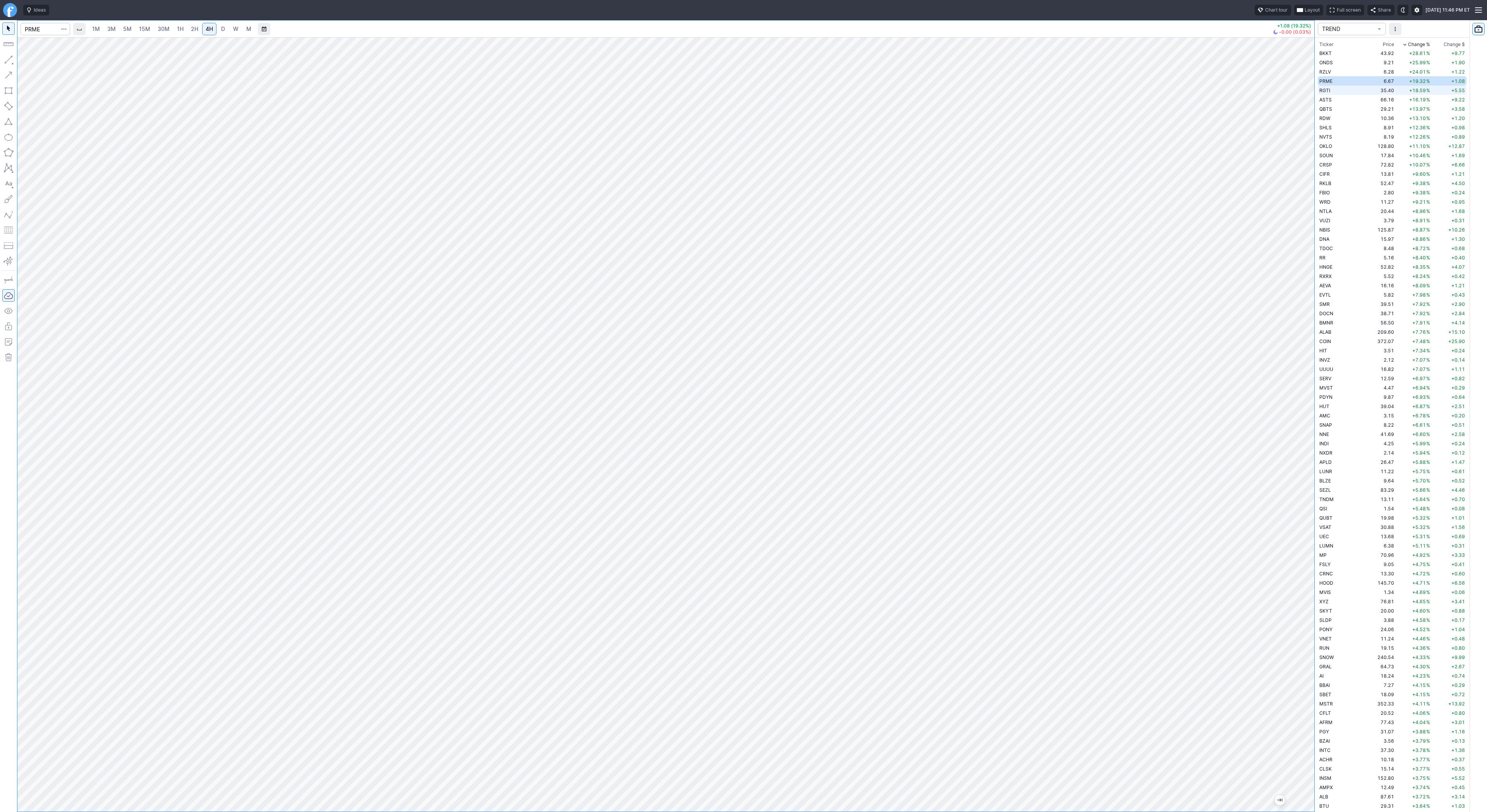
click at [1337, 90] on td "RGTI" at bounding box center [1342, 90] width 49 height 9
click at [1366, 100] on td "66.16" at bounding box center [1381, 99] width 29 height 9
click at [1336, 111] on td "QBTS" at bounding box center [1342, 108] width 49 height 9
drag, startPoint x: 12, startPoint y: 62, endPoint x: 37, endPoint y: 94, distance: 40.6
click at [12, 63] on button "button" at bounding box center [8, 59] width 12 height 12
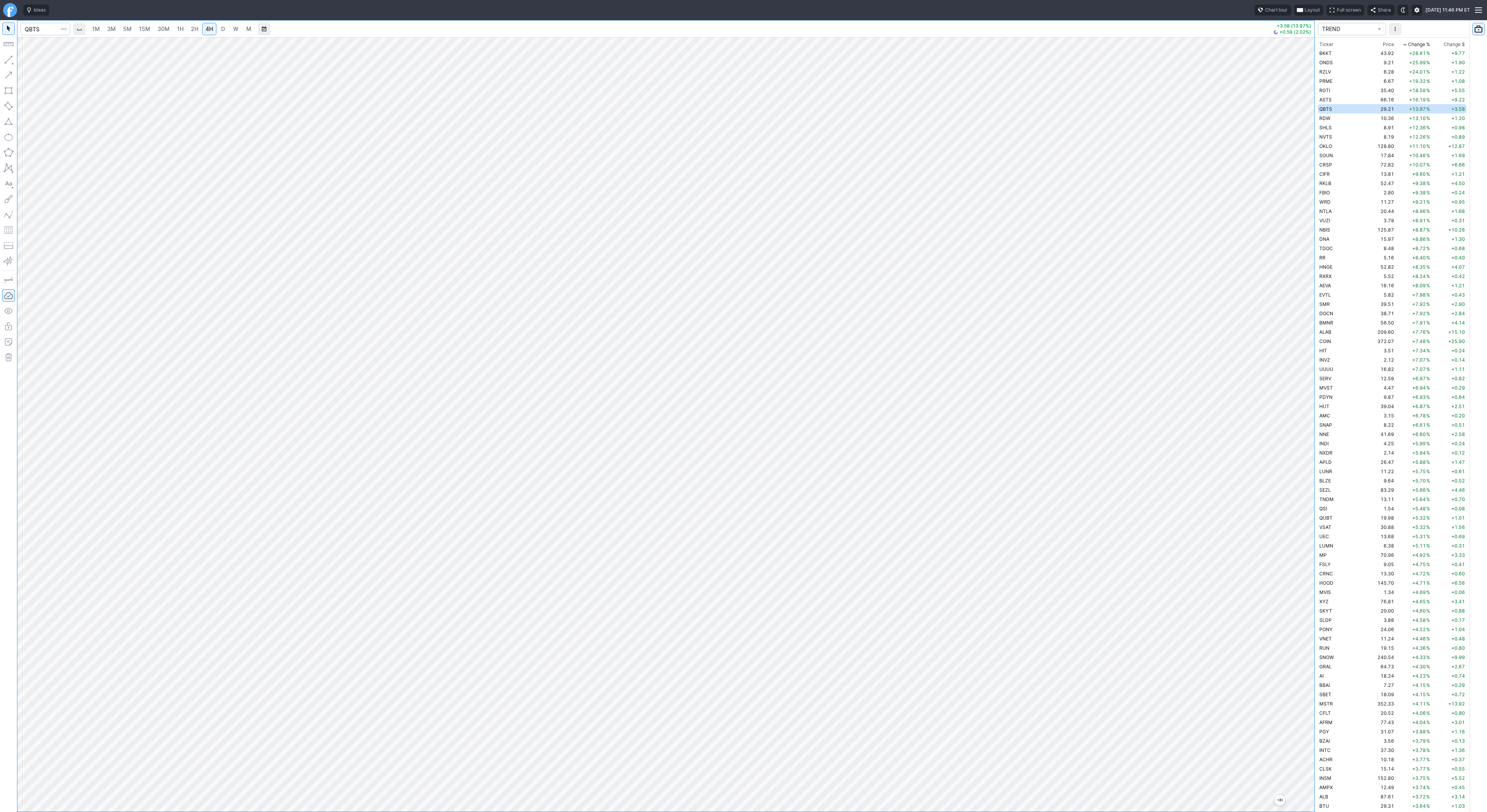
click at [14, 57] on div at bounding box center [9, 416] width 17 height 792
drag, startPoint x: 42, startPoint y: 62, endPoint x: 46, endPoint y: 76, distance: 14.6
click at [42, 65] on span "Line" at bounding box center [45, 61] width 31 height 8
drag, startPoint x: 8, startPoint y: 55, endPoint x: 43, endPoint y: 80, distance: 43.0
click at [9, 57] on button "button" at bounding box center [8, 59] width 12 height 12
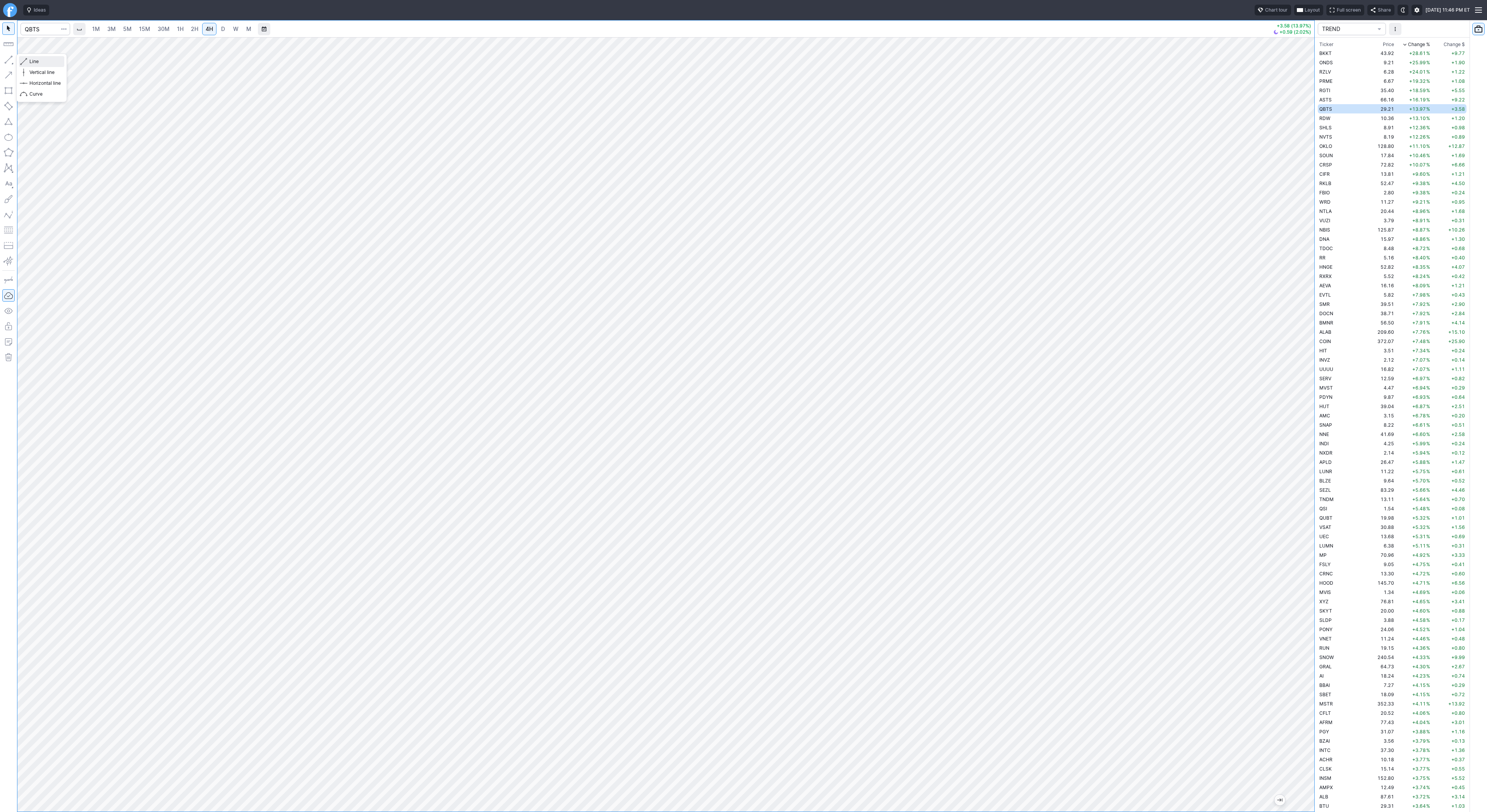
drag, startPoint x: 39, startPoint y: 61, endPoint x: 41, endPoint y: 78, distance: 17.1
click at [39, 62] on span "Line" at bounding box center [45, 61] width 31 height 8
drag, startPoint x: 36, startPoint y: 59, endPoint x: 54, endPoint y: 93, distance: 38.5
click at [38, 62] on span "Line" at bounding box center [45, 61] width 31 height 8
click at [1332, 117] on td "RDW" at bounding box center [1342, 118] width 49 height 9
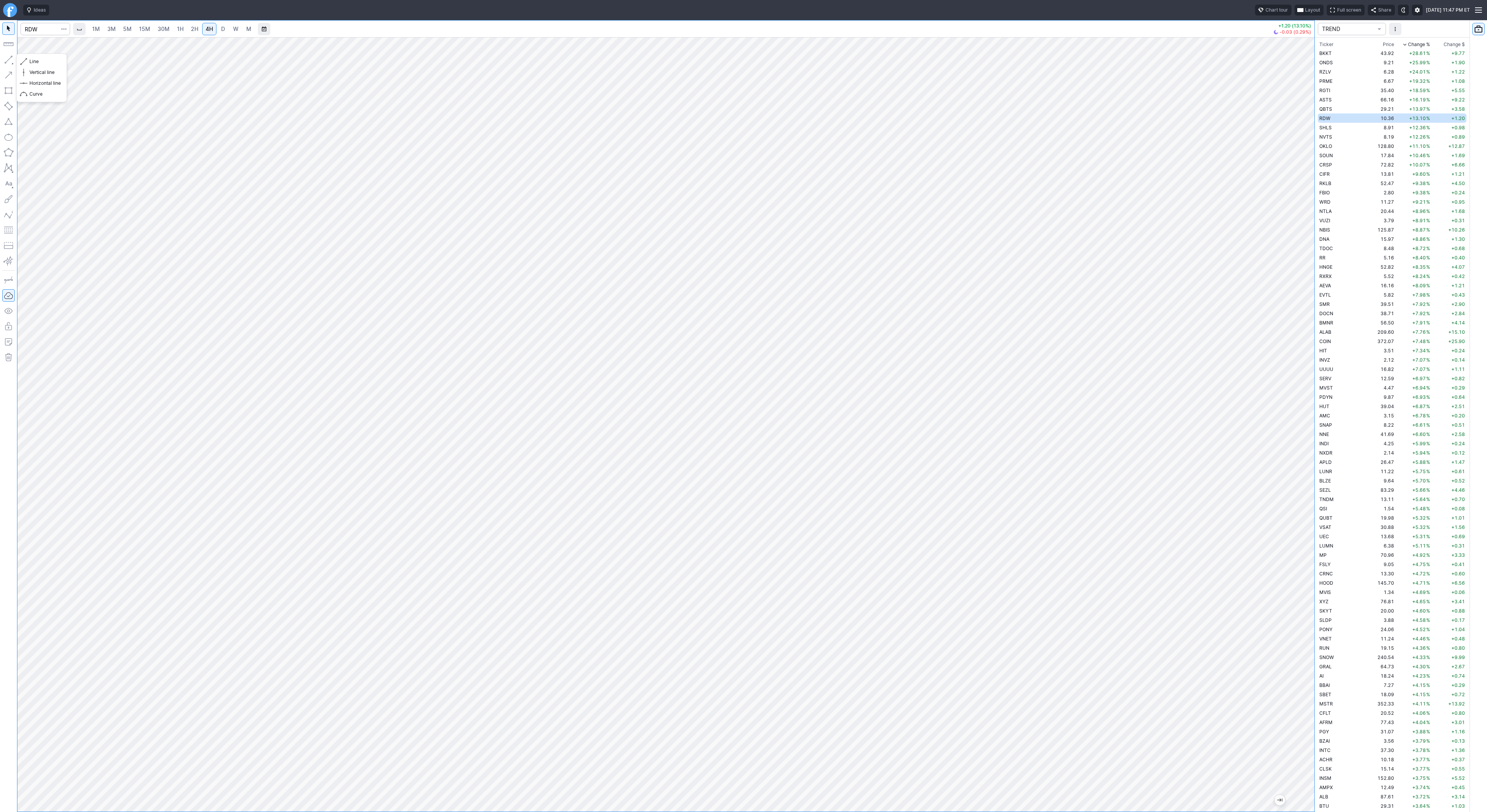
drag, startPoint x: 10, startPoint y: 58, endPoint x: 11, endPoint y: 62, distance: 4.1
click at [10, 58] on button "button" at bounding box center [8, 59] width 12 height 12
drag, startPoint x: 35, startPoint y: 61, endPoint x: 42, endPoint y: 80, distance: 20.2
click at [35, 63] on span "Line" at bounding box center [45, 61] width 31 height 8
drag, startPoint x: 6, startPoint y: 58, endPoint x: 33, endPoint y: 91, distance: 42.6
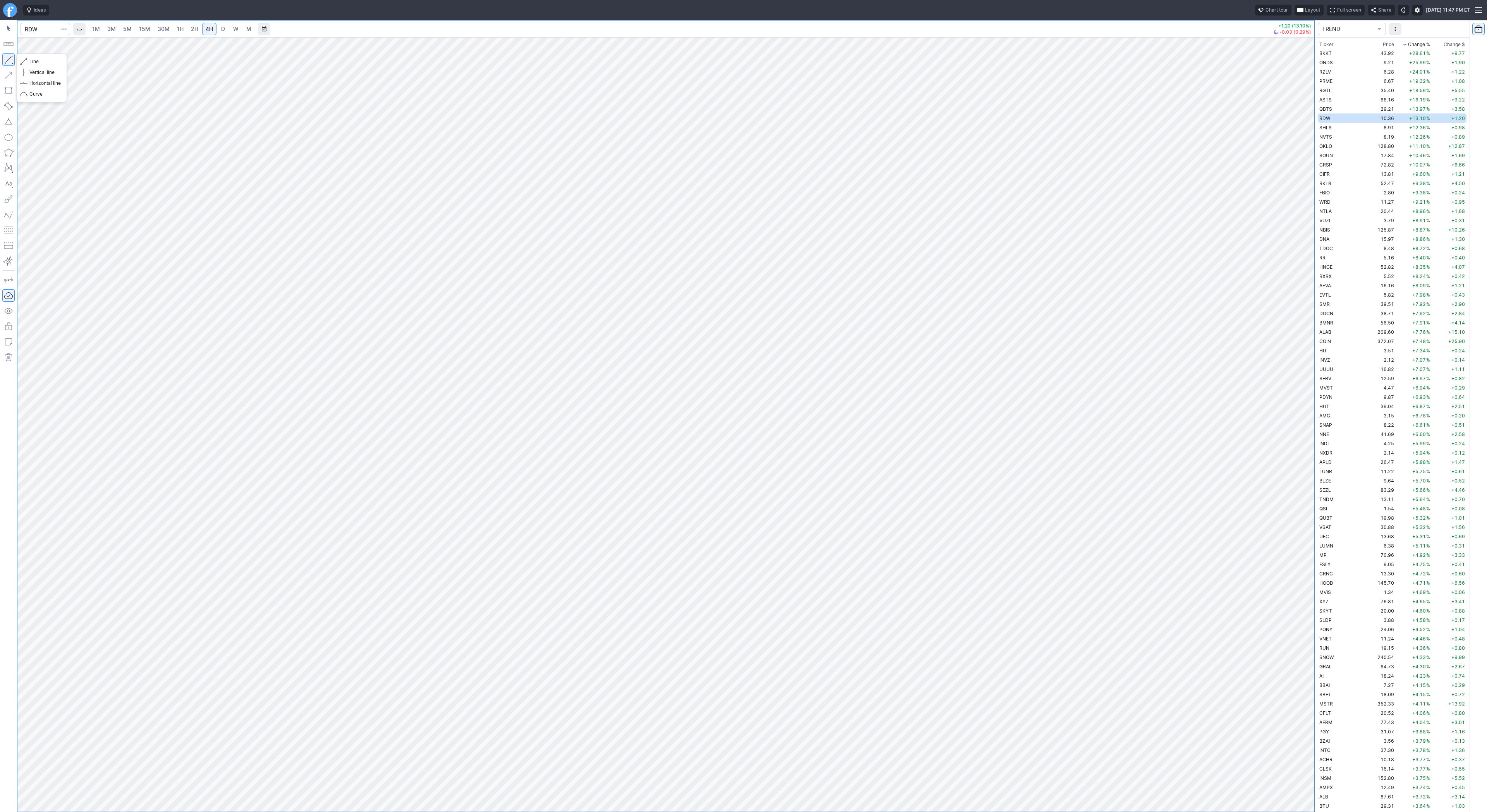
click at [6, 59] on button "button" at bounding box center [8, 59] width 12 height 12
drag, startPoint x: 4, startPoint y: 57, endPoint x: 37, endPoint y: 102, distance: 55.8
click at [4, 58] on button "button" at bounding box center [8, 59] width 12 height 12
drag, startPoint x: 38, startPoint y: 64, endPoint x: 45, endPoint y: 76, distance: 13.9
click at [38, 66] on button "Line" at bounding box center [42, 61] width 45 height 11
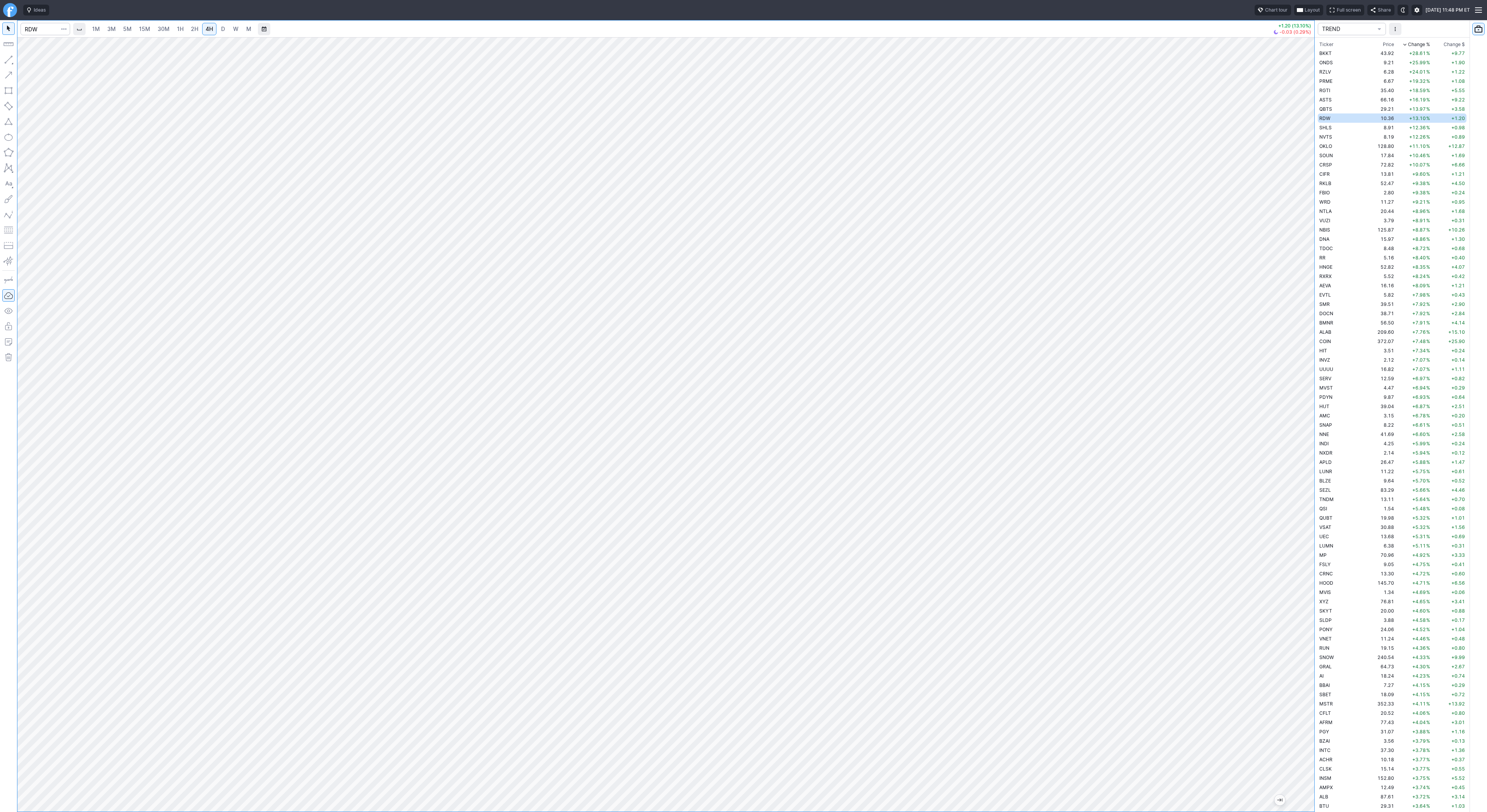
click at [62, 27] on span "button" at bounding box center [64, 29] width 5 height 8
click at [61, 53] on span "Save to Portfolio" at bounding box center [43, 55] width 39 height 8
click at [779, 394] on span "SECTOR" at bounding box center [775, 392] width 74 height 8
click at [769, 564] on span "TSEL" at bounding box center [779, 566] width 74 height 8
click at [813, 436] on span "Save" at bounding box center [814, 438] width 11 height 8
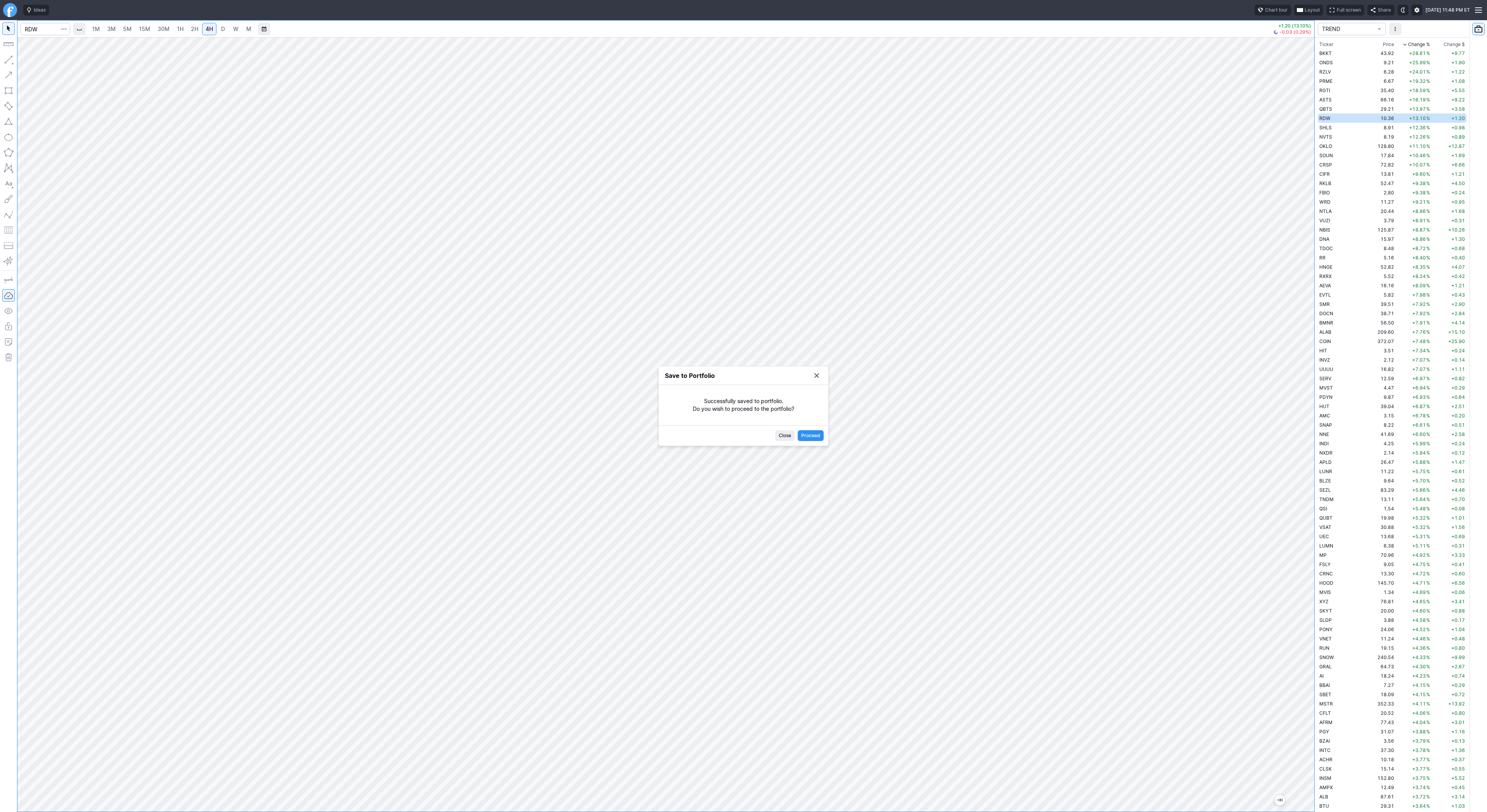
click at [817, 377] on button "Save to Portfolio" at bounding box center [816, 375] width 11 height 11
click at [1366, 126] on td "8.91" at bounding box center [1381, 128] width 29 height 9
click at [1339, 137] on td "NVTS" at bounding box center [1342, 137] width 49 height 9
click at [1337, 147] on td "OKLO" at bounding box center [1342, 146] width 49 height 9
click at [1369, 156] on td "17.84" at bounding box center [1381, 155] width 29 height 9
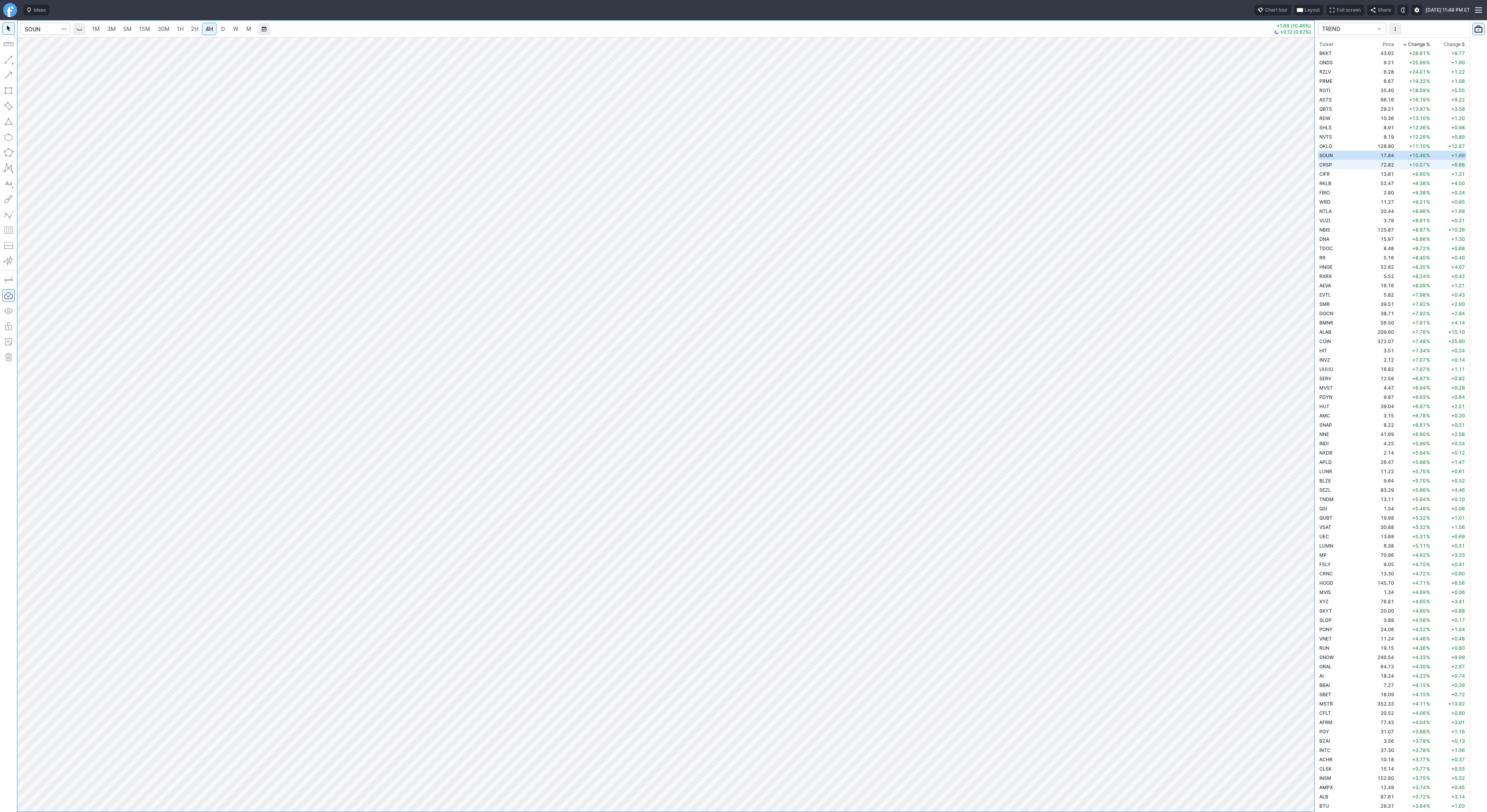
click at [1366, 165] on td "72.82" at bounding box center [1381, 164] width 29 height 9
click at [218, 29] on link "D" at bounding box center [223, 29] width 12 height 12
click at [206, 29] on span "4H" at bounding box center [209, 28] width 8 height 6
click at [1342, 173] on td "CIFR" at bounding box center [1342, 174] width 49 height 9
click at [1366, 178] on td "13.81" at bounding box center [1381, 174] width 29 height 9
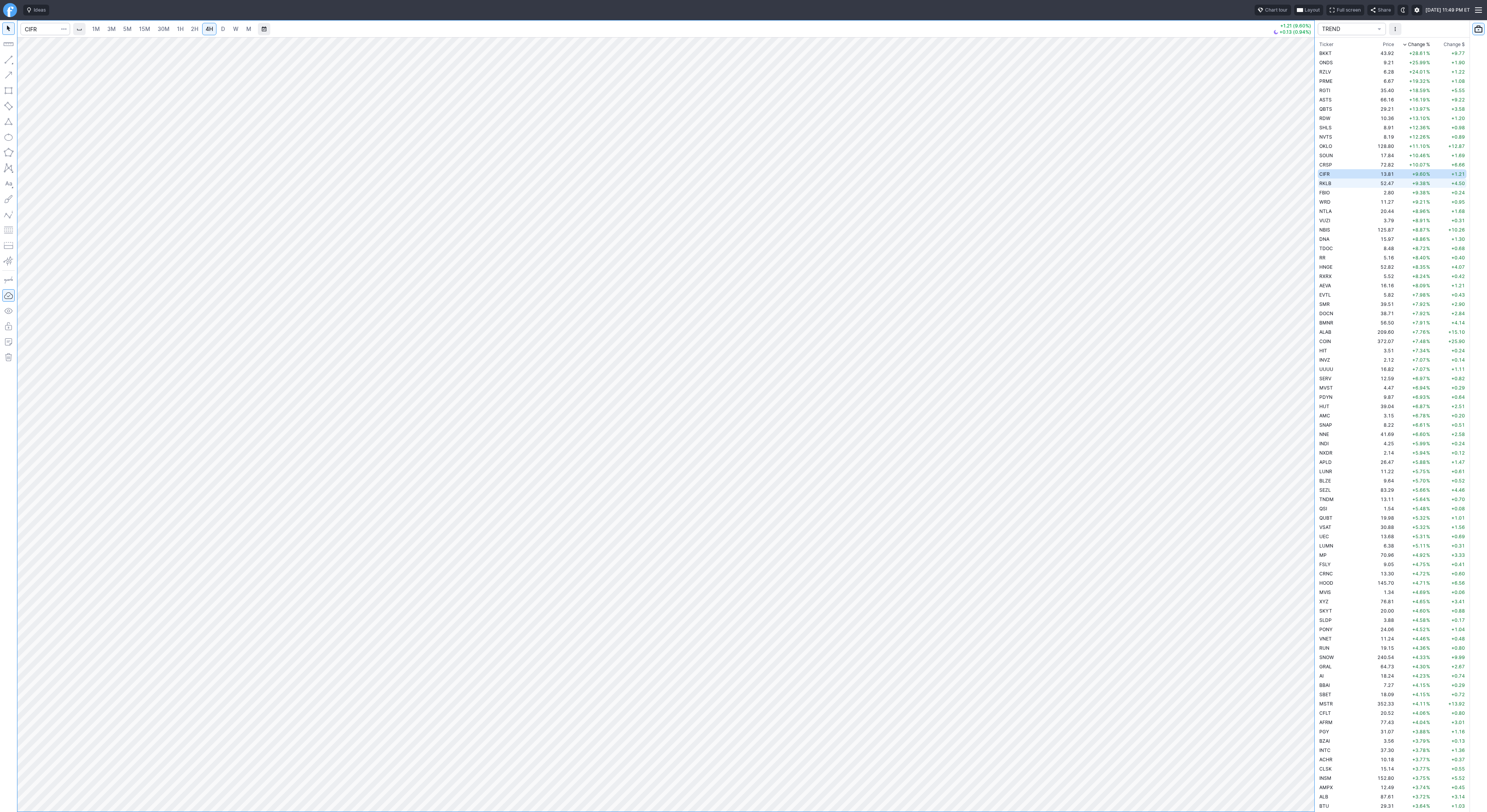
click at [1366, 184] on td "52.47" at bounding box center [1381, 183] width 29 height 9
click at [41, 63] on span "Line" at bounding box center [45, 61] width 31 height 8
drag, startPoint x: 6, startPoint y: 57, endPoint x: 36, endPoint y: 102, distance: 54.1
click at [6, 57] on button "button" at bounding box center [8, 59] width 12 height 12
click at [12, 61] on button "button" at bounding box center [8, 59] width 12 height 12
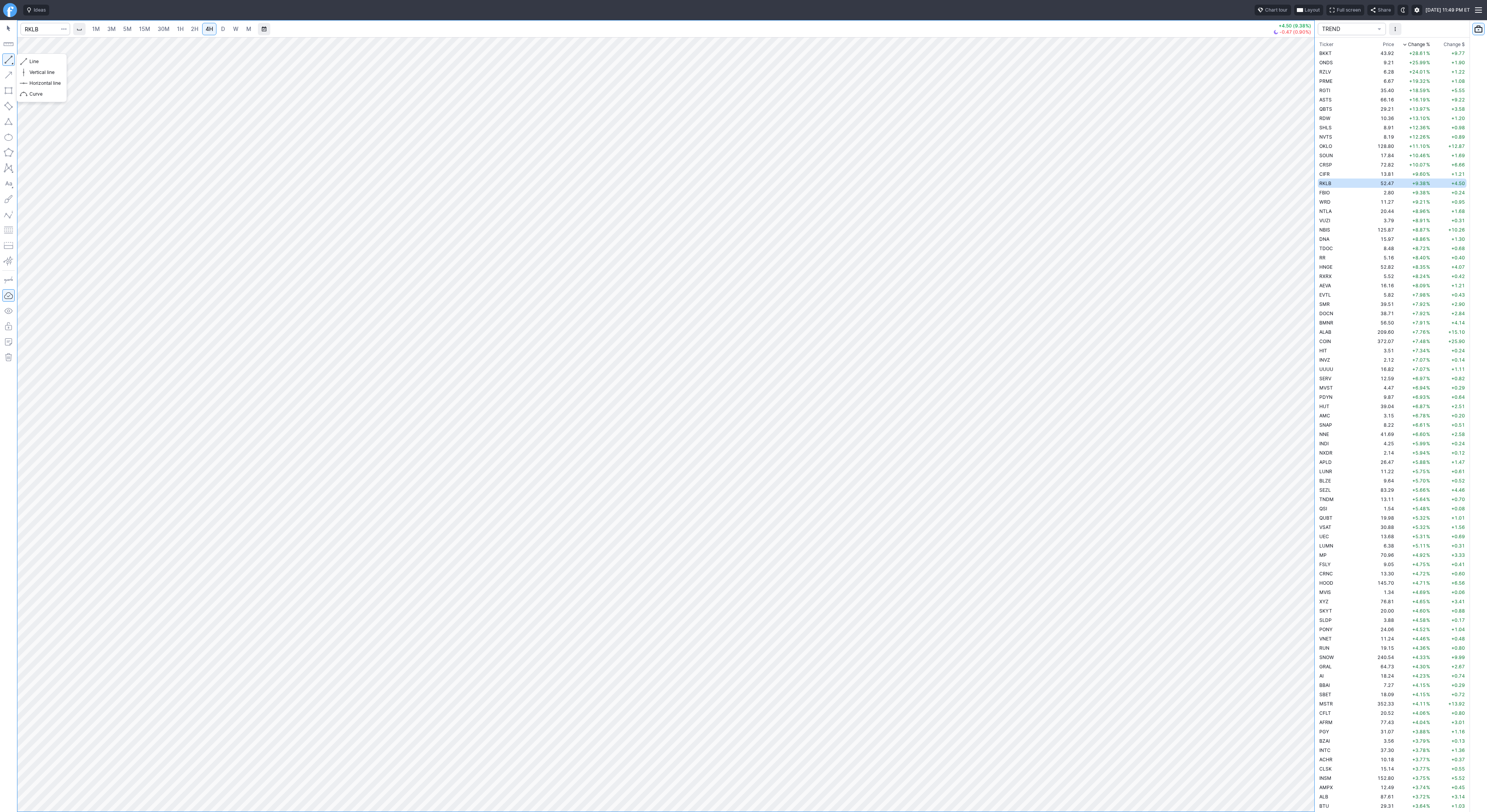
drag, startPoint x: 3, startPoint y: 58, endPoint x: 12, endPoint y: 84, distance: 27.5
click at [3, 59] on button "button" at bounding box center [8, 59] width 12 height 12
click at [1331, 191] on td "FBIO" at bounding box center [1342, 192] width 49 height 9
click at [1344, 200] on td "WRD" at bounding box center [1342, 201] width 49 height 9
click at [32, 64] on span "Line" at bounding box center [45, 61] width 31 height 8
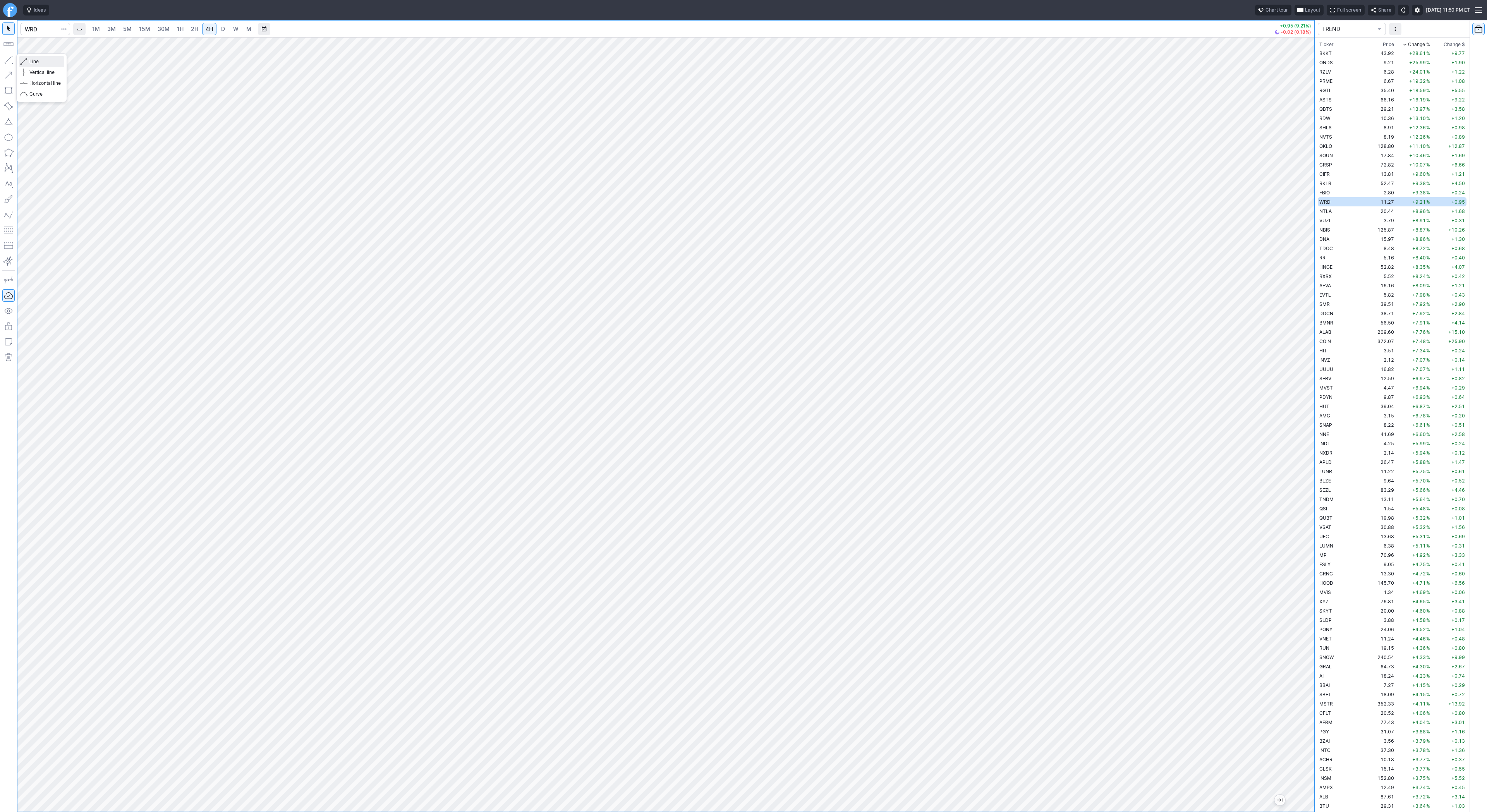
drag, startPoint x: 31, startPoint y: 59, endPoint x: 43, endPoint y: 84, distance: 27.7
click at [31, 61] on span "Line" at bounding box center [45, 61] width 31 height 8
drag, startPoint x: 33, startPoint y: 61, endPoint x: 42, endPoint y: 96, distance: 36.1
click at [33, 64] on span "Line" at bounding box center [45, 61] width 31 height 8
click at [32, 64] on span "Line" at bounding box center [45, 61] width 31 height 8
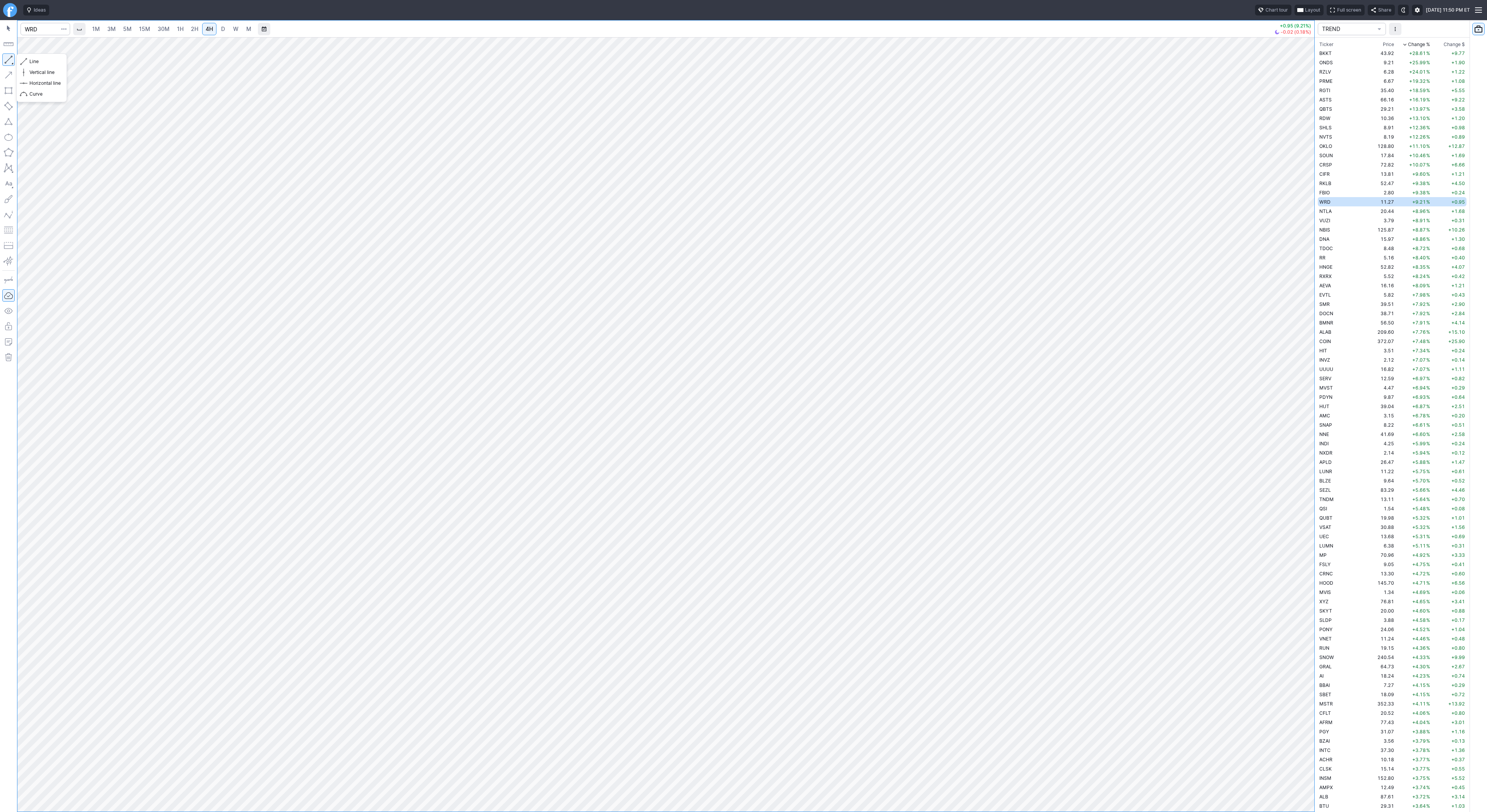
drag, startPoint x: 8, startPoint y: 55, endPoint x: 14, endPoint y: 79, distance: 24.7
click at [8, 56] on button "button" at bounding box center [8, 59] width 12 height 12
drag, startPoint x: 10, startPoint y: 58, endPoint x: 14, endPoint y: 89, distance: 31.3
click at [10, 70] on div at bounding box center [9, 416] width 17 height 792
drag, startPoint x: 27, startPoint y: 58, endPoint x: 28, endPoint y: 68, distance: 10.0
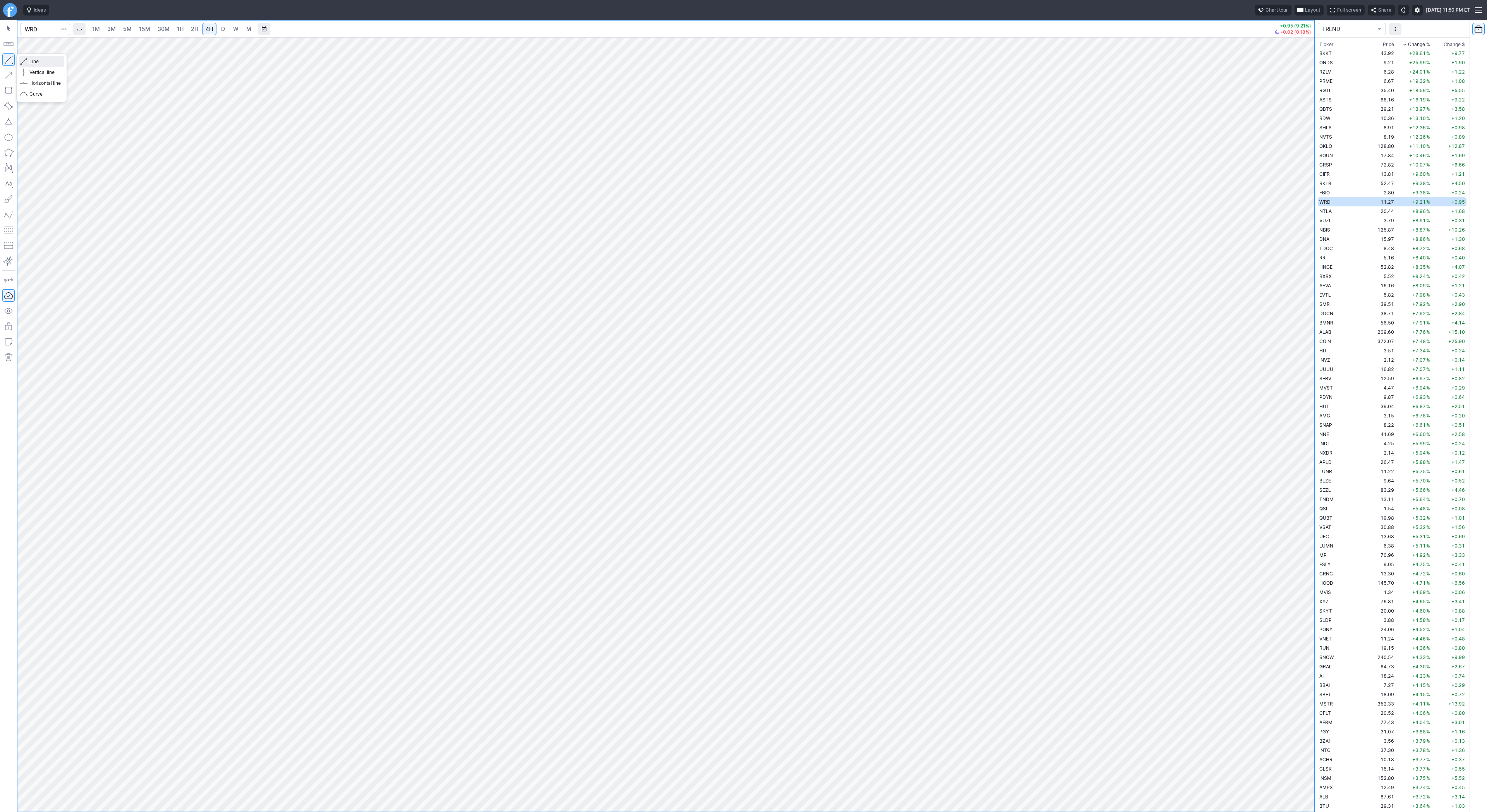
click at [26, 59] on span "button" at bounding box center [25, 61] width 5 height 11
click at [63, 29] on span "button" at bounding box center [64, 29] width 5 height 8
click at [53, 53] on span "Save to Portfolio" at bounding box center [43, 55] width 39 height 8
click at [748, 390] on span "SECTOR" at bounding box center [775, 392] width 74 height 8
click at [760, 566] on span "TSEL" at bounding box center [779, 566] width 74 height 8
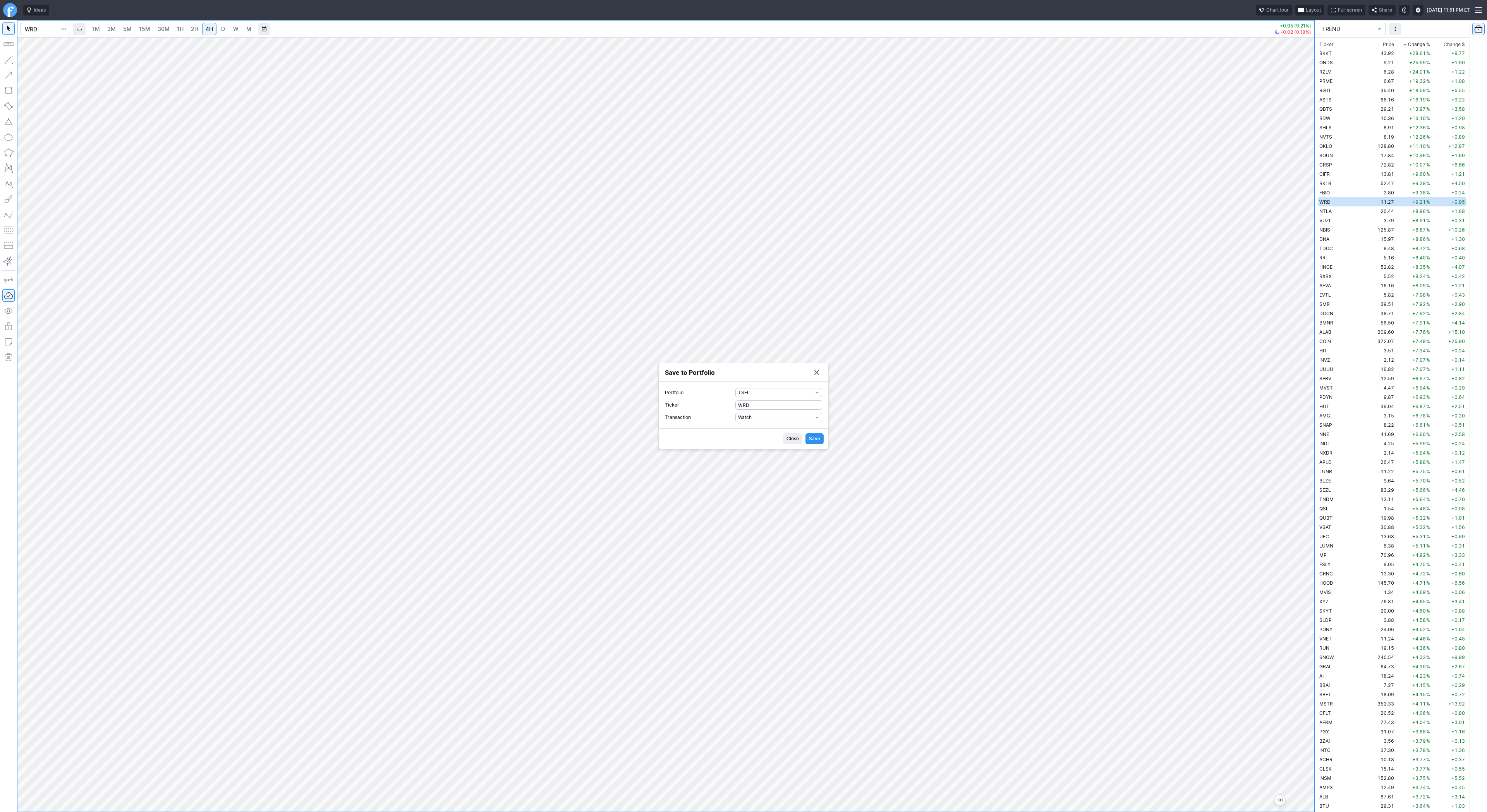
click at [816, 437] on span "Save" at bounding box center [814, 438] width 11 height 8
click at [820, 372] on button "Save to Portfolio" at bounding box center [816, 375] width 11 height 11
click at [1366, 210] on td "20.44" at bounding box center [1381, 211] width 29 height 9
click at [776, 440] on span "Close" at bounding box center [782, 440] width 12 height 8
click at [217, 27] on link "D" at bounding box center [223, 29] width 12 height 12
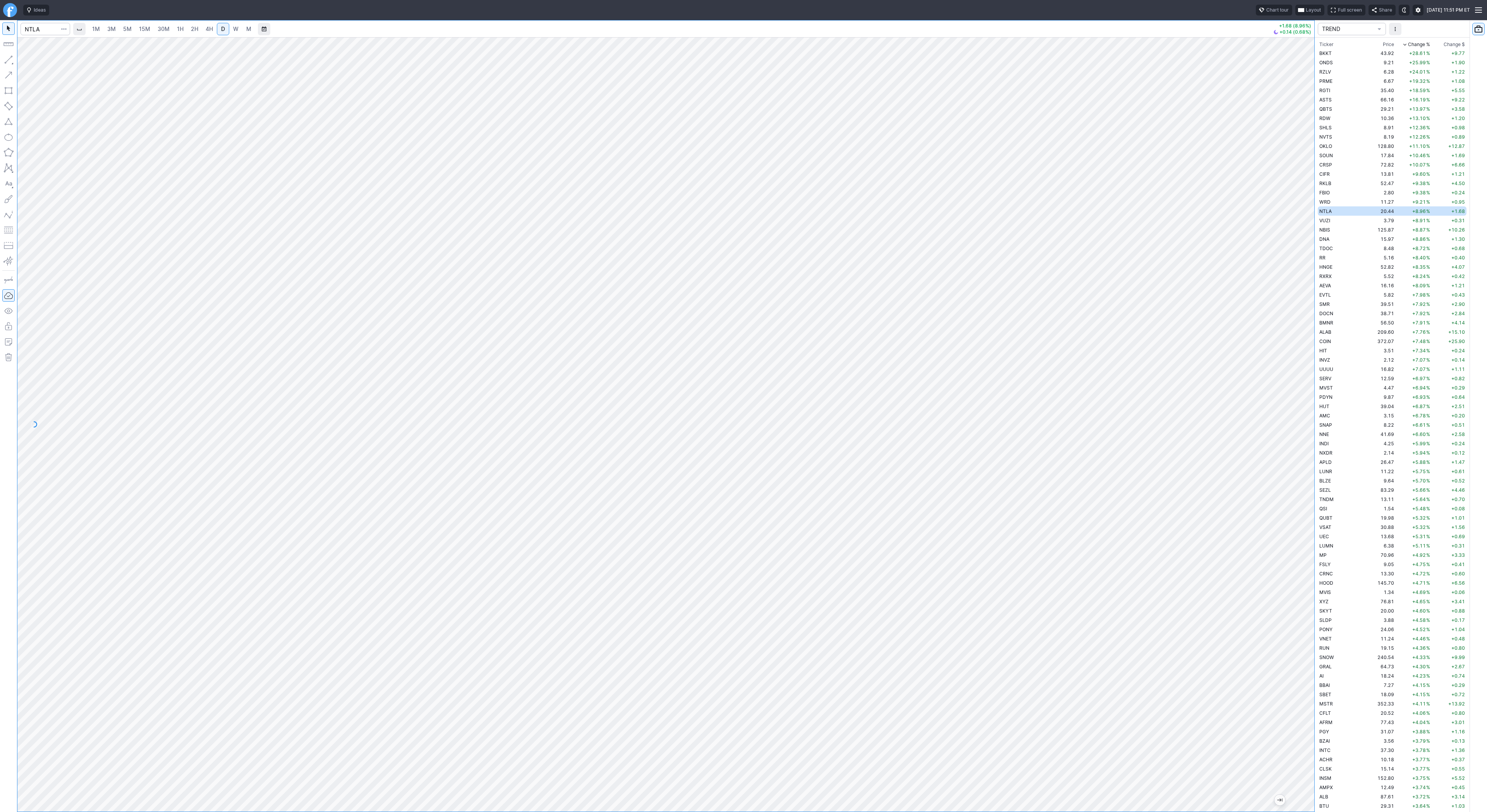
click at [211, 30] on span "4H" at bounding box center [209, 28] width 8 height 6
click at [30, 61] on span "Line" at bounding box center [45, 61] width 31 height 8
click at [39, 61] on span "Line" at bounding box center [45, 61] width 31 height 8
drag, startPoint x: 1340, startPoint y: 220, endPoint x: 1345, endPoint y: 219, distance: 5.1
click at [1340, 222] on td "VUZI" at bounding box center [1342, 220] width 49 height 9
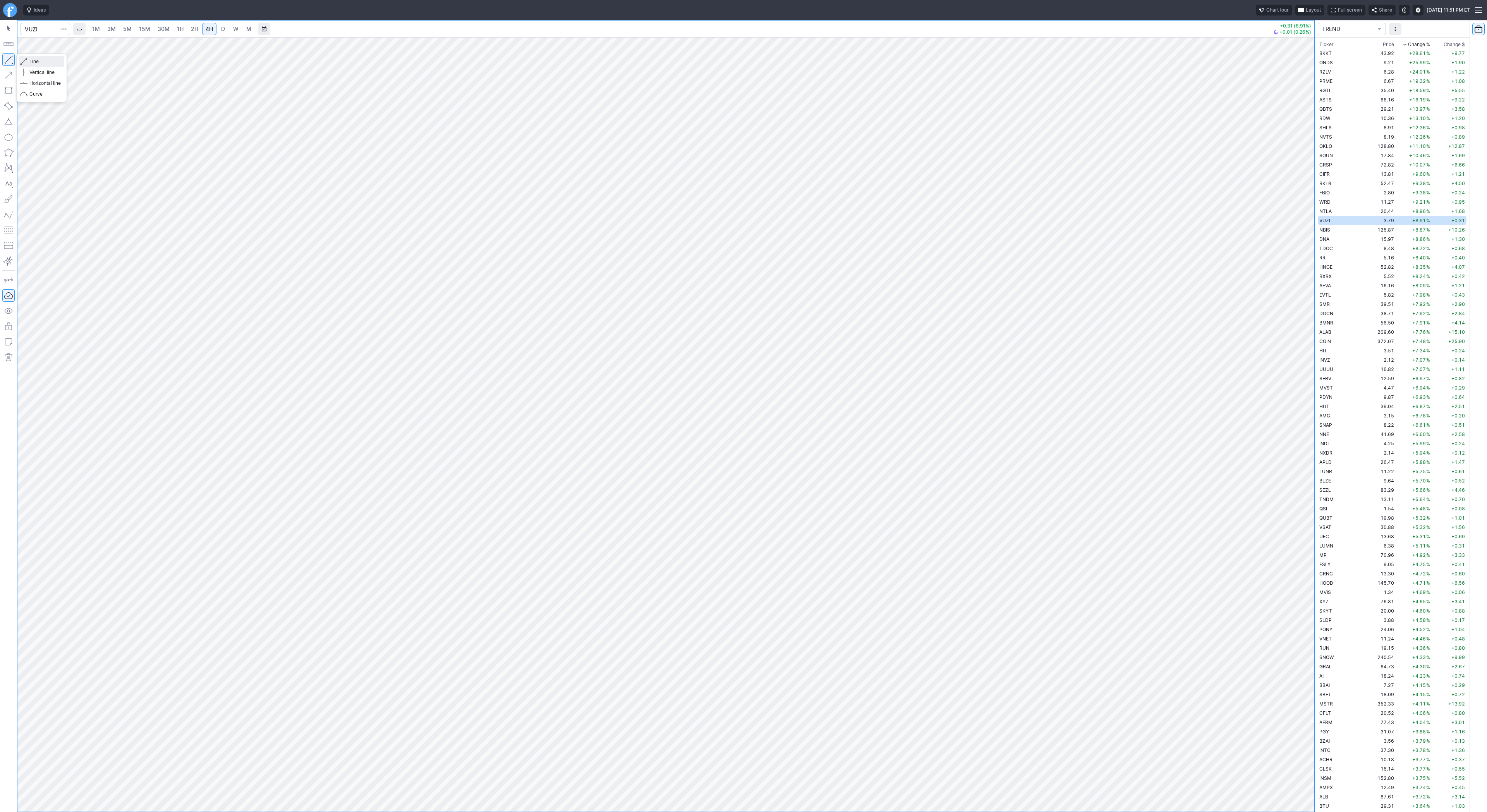
click at [36, 58] on span "Line" at bounding box center [45, 61] width 31 height 8
drag, startPoint x: 34, startPoint y: 62, endPoint x: 45, endPoint y: 83, distance: 23.7
click at [35, 62] on span "Line" at bounding box center [45, 61] width 31 height 8
drag, startPoint x: 37, startPoint y: 62, endPoint x: 54, endPoint y: 82, distance: 26.2
click at [37, 62] on span "Line" at bounding box center [45, 61] width 31 height 8
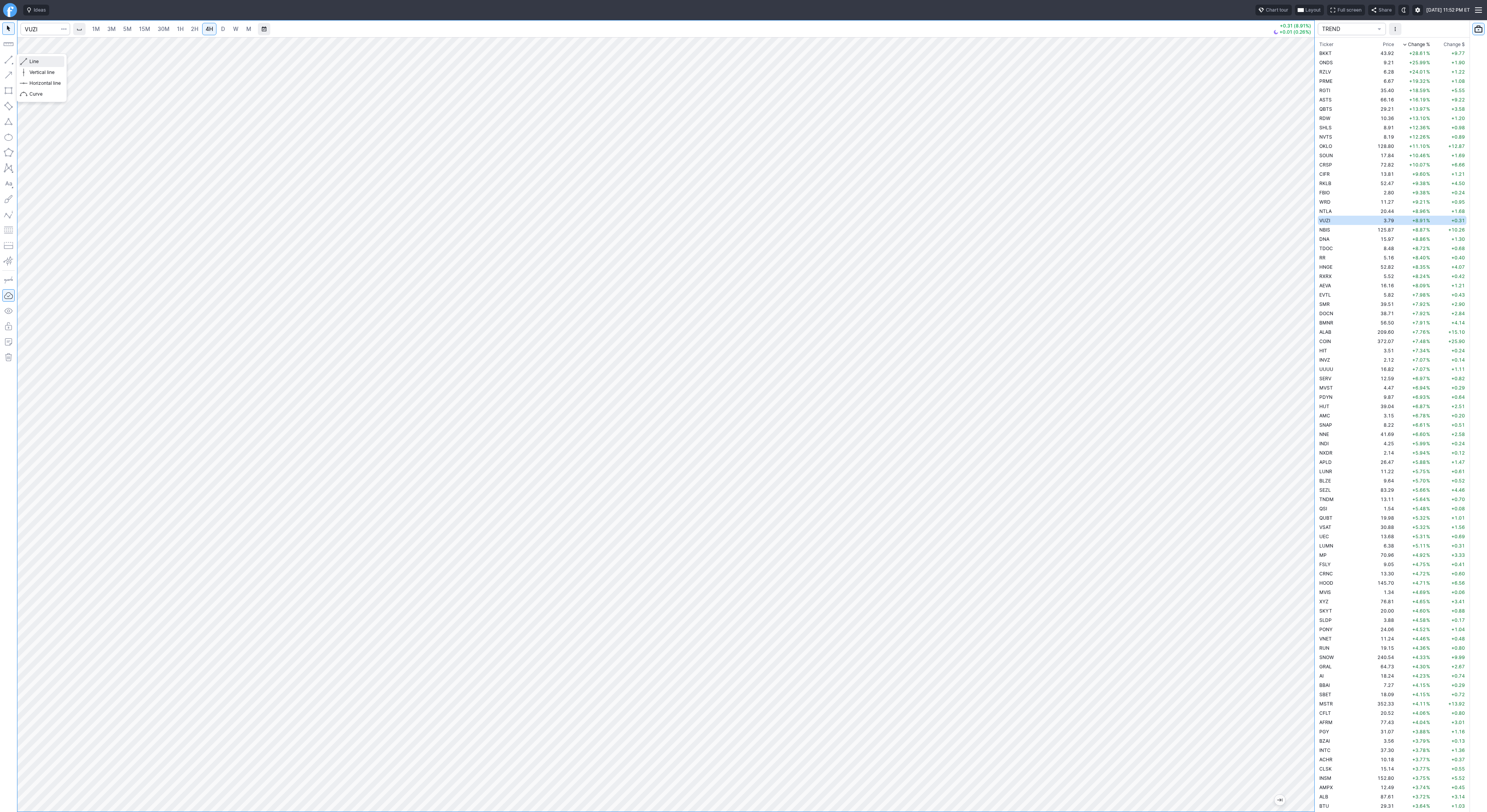
click at [32, 59] on span "Line" at bounding box center [45, 61] width 31 height 8
drag, startPoint x: 9, startPoint y: 58, endPoint x: 13, endPoint y: 85, distance: 27.3
click at [9, 61] on button "button" at bounding box center [8, 59] width 12 height 12
drag, startPoint x: 35, startPoint y: 61, endPoint x: 35, endPoint y: 65, distance: 4.0
click at [35, 61] on span "Line" at bounding box center [45, 61] width 31 height 8
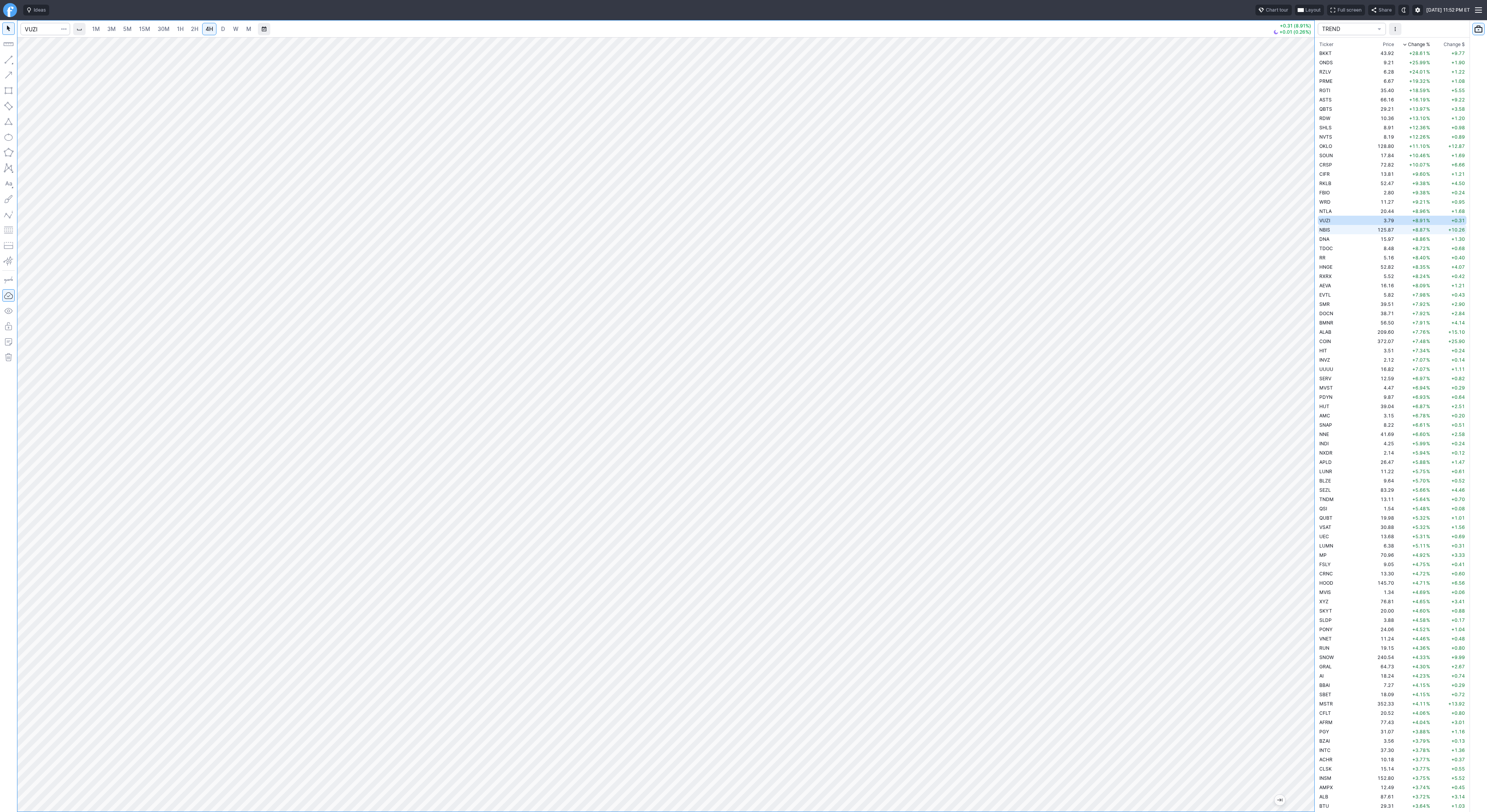
click at [1327, 229] on span "NBIS" at bounding box center [1325, 230] width 11 height 6
click at [222, 29] on span "D" at bounding box center [223, 28] width 4 height 6
click at [29, 64] on span "Line" at bounding box center [45, 61] width 31 height 8
click at [10, 57] on button "button" at bounding box center [8, 59] width 12 height 12
click at [1344, 237] on td "DNA" at bounding box center [1342, 239] width 49 height 9
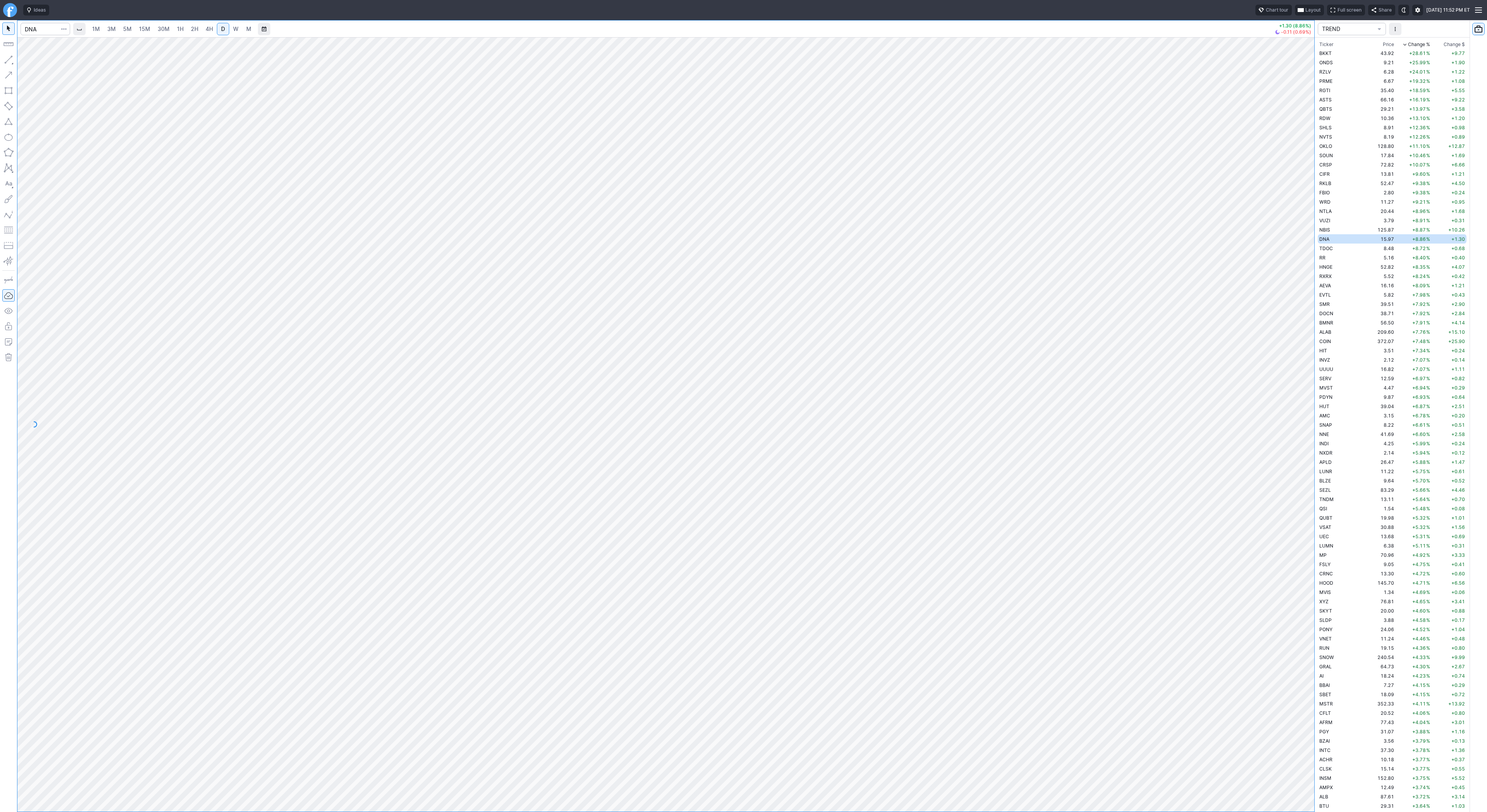
click at [203, 31] on link "4H" at bounding box center [209, 29] width 14 height 12
click at [1335, 248] on td "TDOC" at bounding box center [1342, 248] width 49 height 9
click at [25, 61] on span "button" at bounding box center [25, 61] width 5 height 11
drag, startPoint x: 32, startPoint y: 59, endPoint x: 53, endPoint y: 69, distance: 23.3
click at [32, 59] on span "Line" at bounding box center [45, 61] width 31 height 8
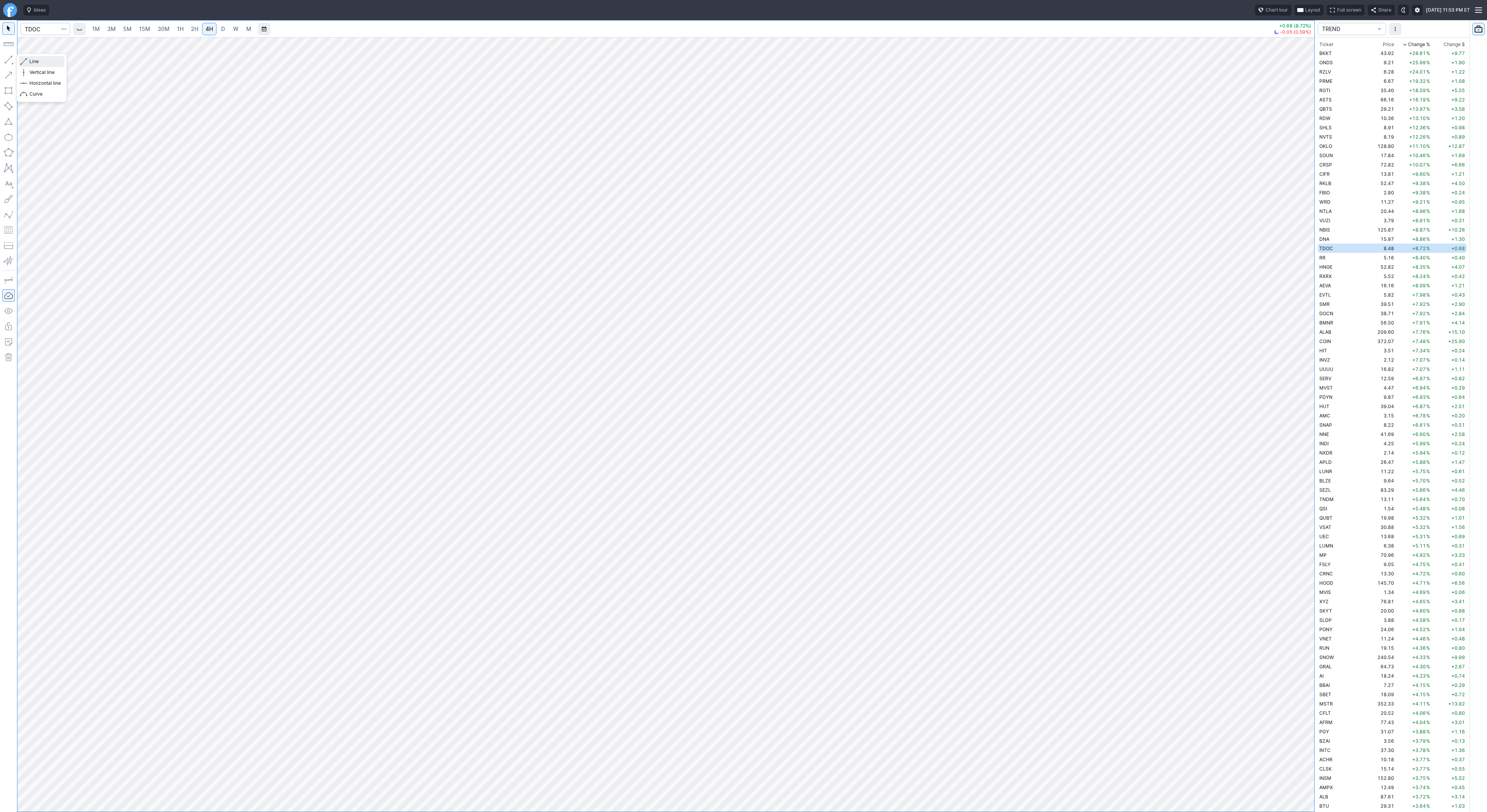
click at [45, 64] on span "Line" at bounding box center [45, 61] width 31 height 8
click at [40, 60] on span "Line" at bounding box center [45, 61] width 31 height 8
drag, startPoint x: 32, startPoint y: 61, endPoint x: 35, endPoint y: 66, distance: 5.8
click at [32, 62] on span "Line" at bounding box center [45, 61] width 31 height 8
click at [32, 61] on span "Line" at bounding box center [45, 61] width 31 height 8
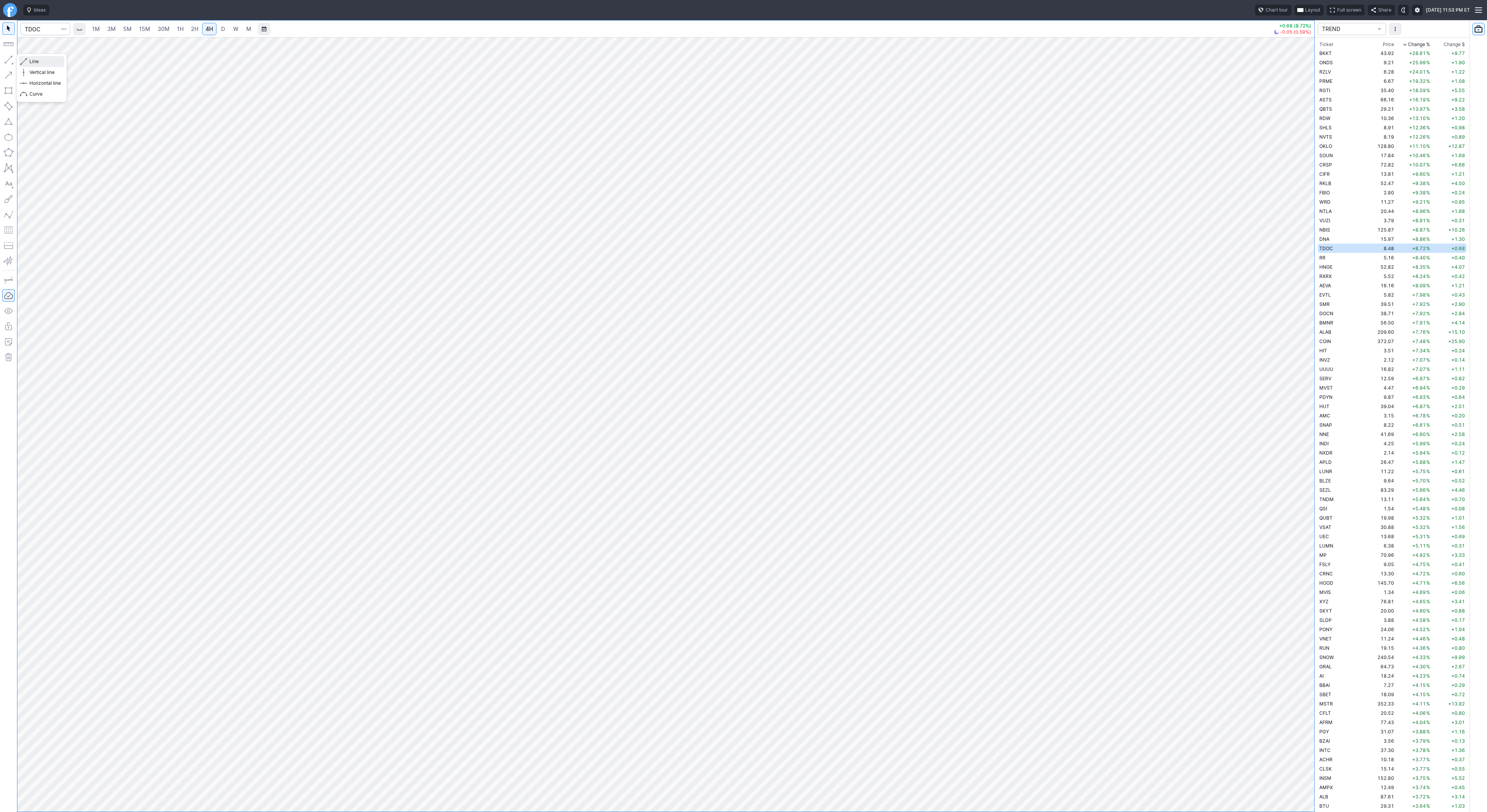
click at [32, 62] on span "Line" at bounding box center [45, 61] width 31 height 8
click at [1346, 260] on td "RR" at bounding box center [1342, 257] width 49 height 9
drag, startPoint x: 1310, startPoint y: 418, endPoint x: 1301, endPoint y: 443, distance: 26.6
click at [1305, 446] on div at bounding box center [1306, 422] width 16 height 755
click at [33, 61] on span "Line" at bounding box center [45, 61] width 31 height 8
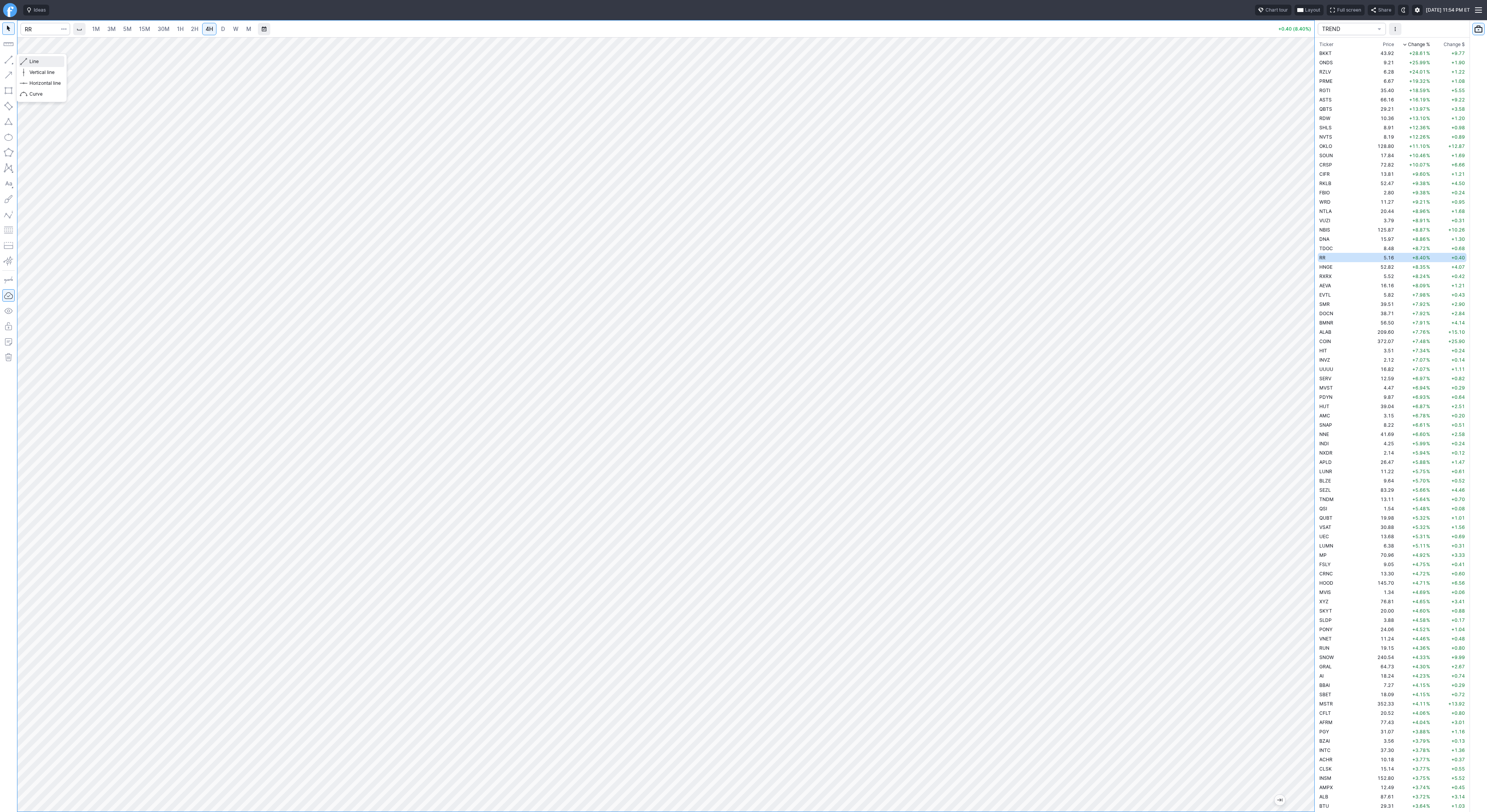
click at [35, 60] on span "Line" at bounding box center [45, 61] width 31 height 8
click at [31, 60] on span "Line" at bounding box center [45, 61] width 31 height 8
click at [39, 65] on button "Line" at bounding box center [42, 61] width 45 height 11
click at [23, 59] on span "button" at bounding box center [25, 61] width 5 height 11
drag, startPoint x: 20, startPoint y: 63, endPoint x: 40, endPoint y: 97, distance: 39.4
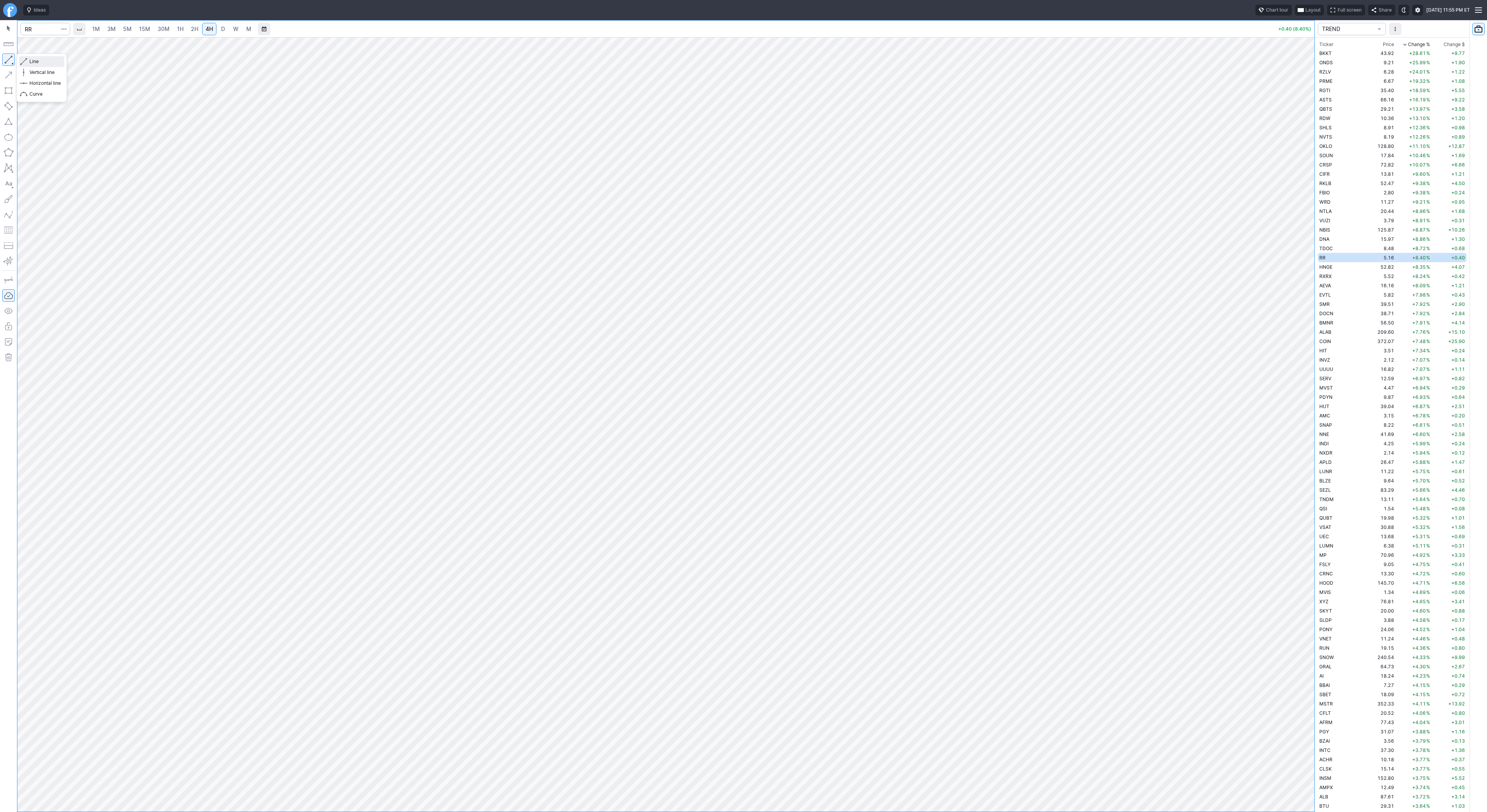
click at [20, 63] on button "Line" at bounding box center [42, 61] width 45 height 11
drag, startPoint x: 32, startPoint y: 61, endPoint x: 46, endPoint y: 76, distance: 20.5
click at [32, 61] on span "Line" at bounding box center [45, 61] width 31 height 8
click at [1336, 264] on td "HNGE" at bounding box center [1342, 267] width 49 height 9
click at [1336, 278] on td "RXRX" at bounding box center [1342, 276] width 49 height 9
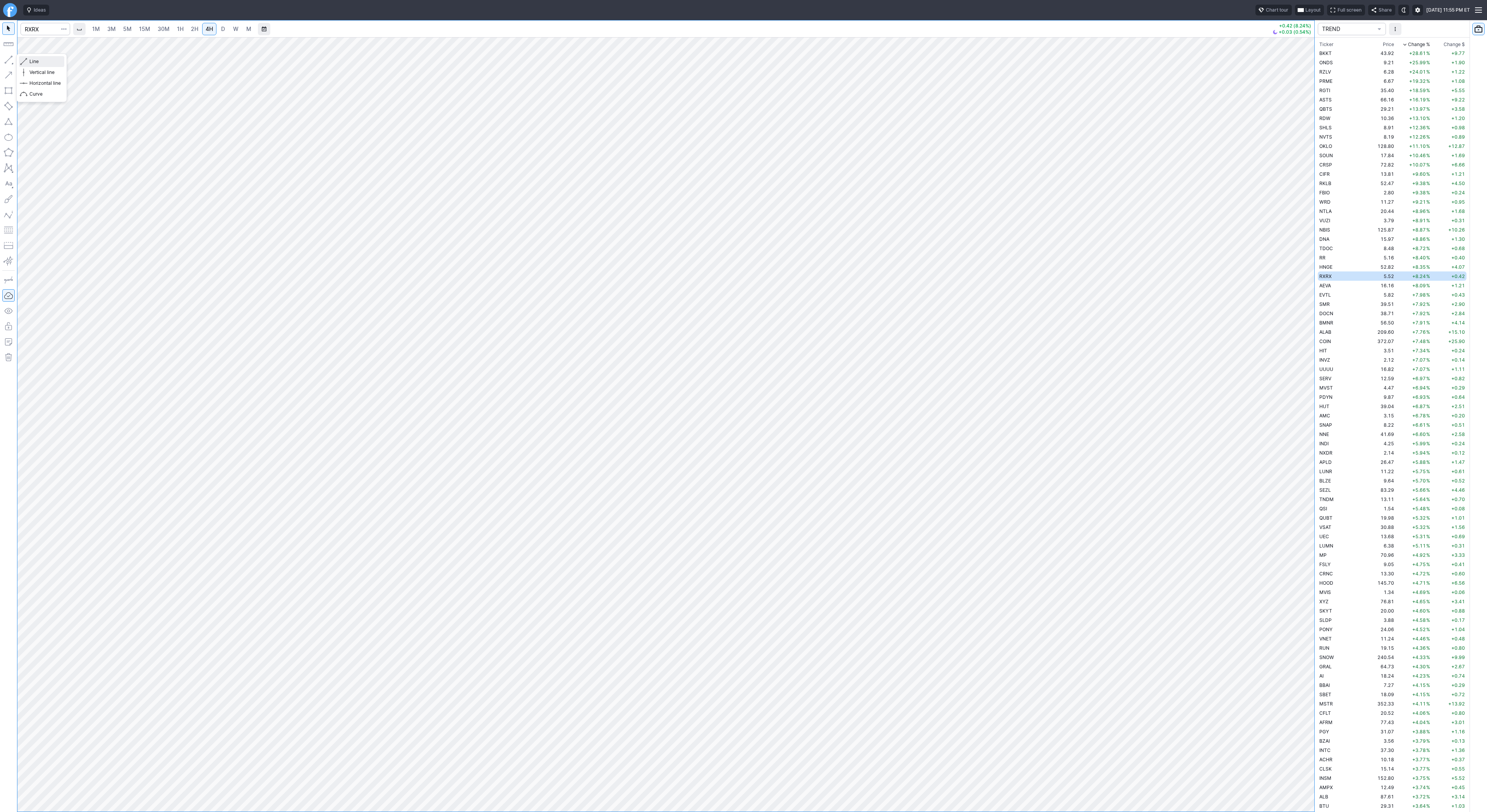
click at [39, 62] on span "Line" at bounding box center [45, 61] width 31 height 8
click at [44, 60] on span "Line" at bounding box center [45, 61] width 31 height 8
drag, startPoint x: 29, startPoint y: 61, endPoint x: 53, endPoint y: 86, distance: 34.7
click at [29, 63] on button "Line" at bounding box center [42, 61] width 45 height 11
drag, startPoint x: 27, startPoint y: 60, endPoint x: 28, endPoint y: 65, distance: 5.1
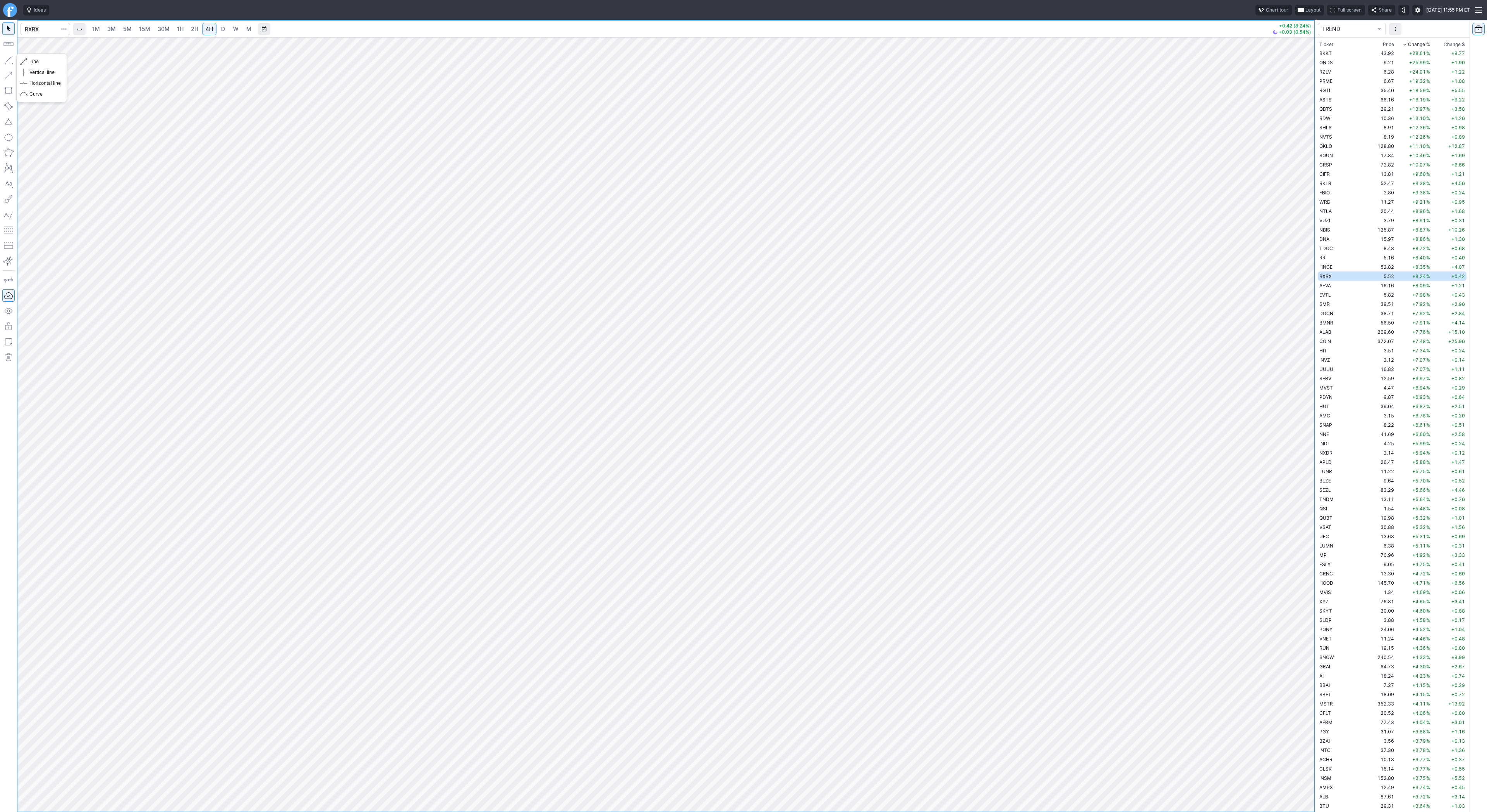
click at [27, 62] on span "button" at bounding box center [25, 61] width 5 height 11
drag, startPoint x: 6, startPoint y: 59, endPoint x: 13, endPoint y: 72, distance: 14.8
click at [8, 61] on button "button" at bounding box center [8, 59] width 12 height 12
drag, startPoint x: 32, startPoint y: 59, endPoint x: 54, endPoint y: 81, distance: 31.1
click at [32, 59] on span "Line" at bounding box center [45, 61] width 31 height 8
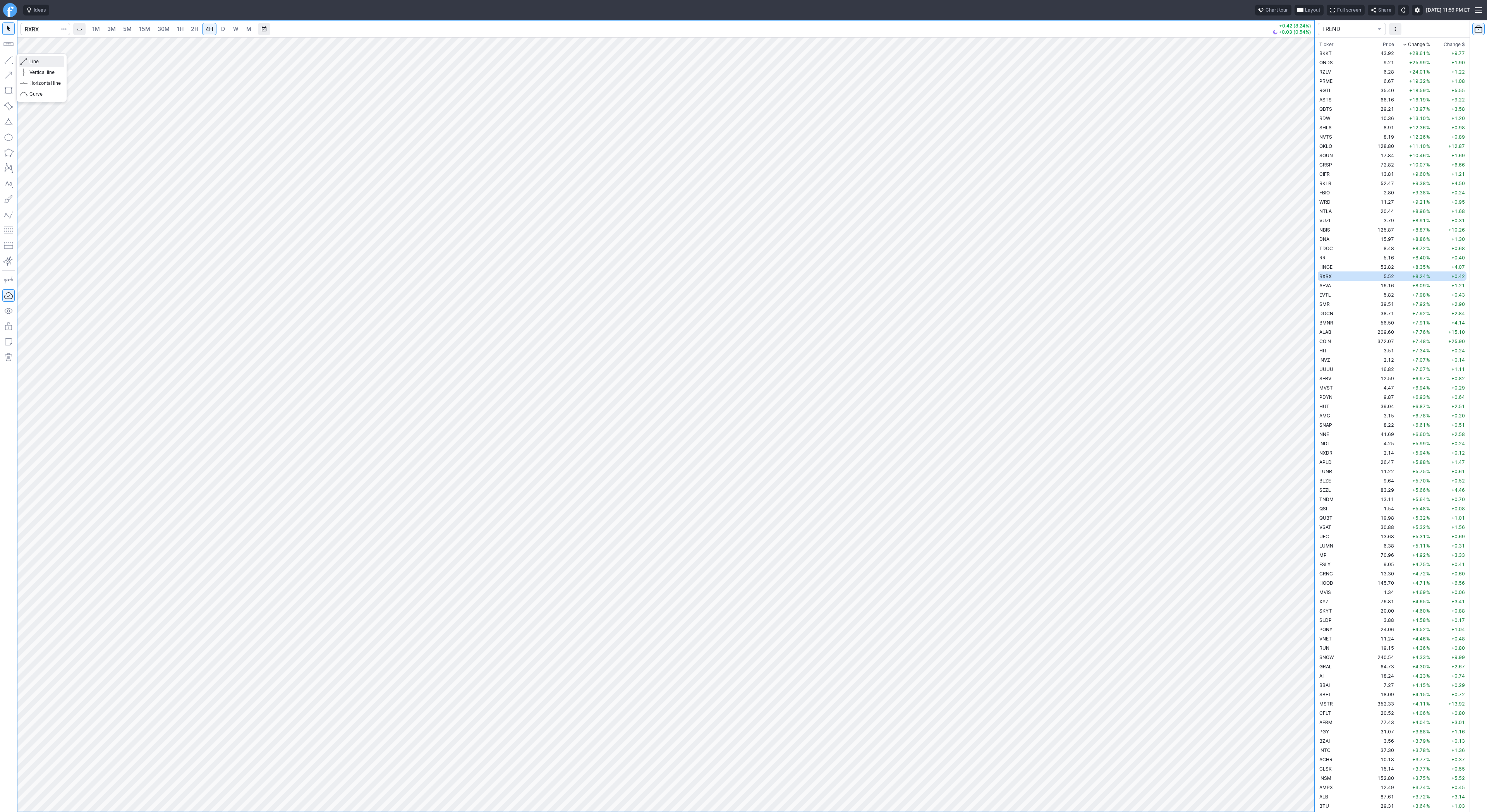
drag, startPoint x: 34, startPoint y: 61, endPoint x: 40, endPoint y: 91, distance: 30.6
click at [35, 63] on span "Line" at bounding box center [45, 61] width 31 height 8
click at [1335, 284] on td "AEVA" at bounding box center [1342, 285] width 49 height 9
click at [1333, 294] on td "EVTL" at bounding box center [1342, 294] width 49 height 9
click at [1329, 287] on span "AEVA" at bounding box center [1325, 286] width 12 height 6
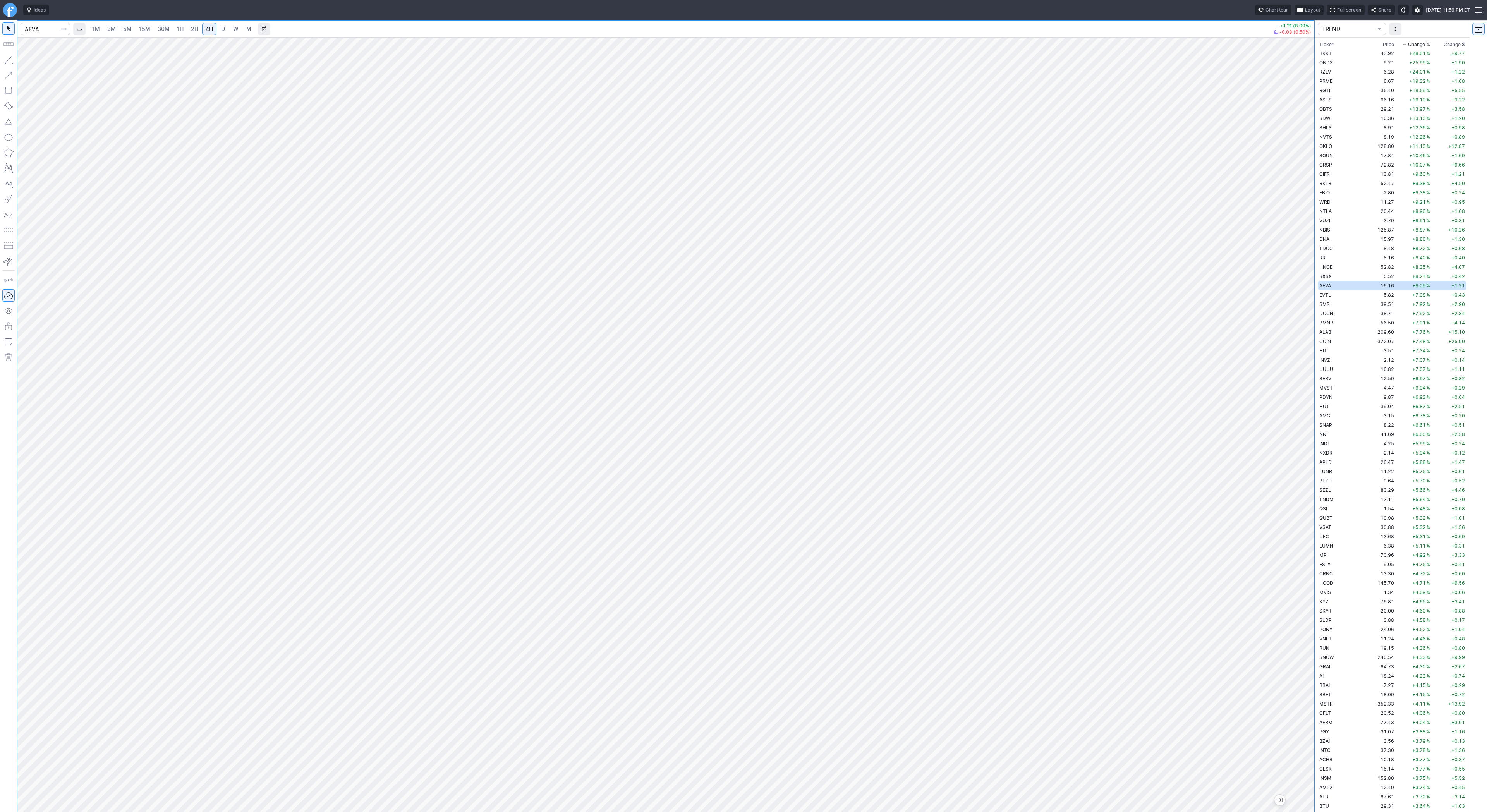
click at [221, 30] on span "D" at bounding box center [223, 28] width 4 height 6
click at [211, 30] on span "4H" at bounding box center [209, 28] width 8 height 6
click at [1344, 294] on td "EVTL" at bounding box center [1342, 294] width 49 height 9
drag, startPoint x: 28, startPoint y: 63, endPoint x: 43, endPoint y: 81, distance: 23.4
click at [28, 65] on button "Line" at bounding box center [42, 61] width 45 height 11
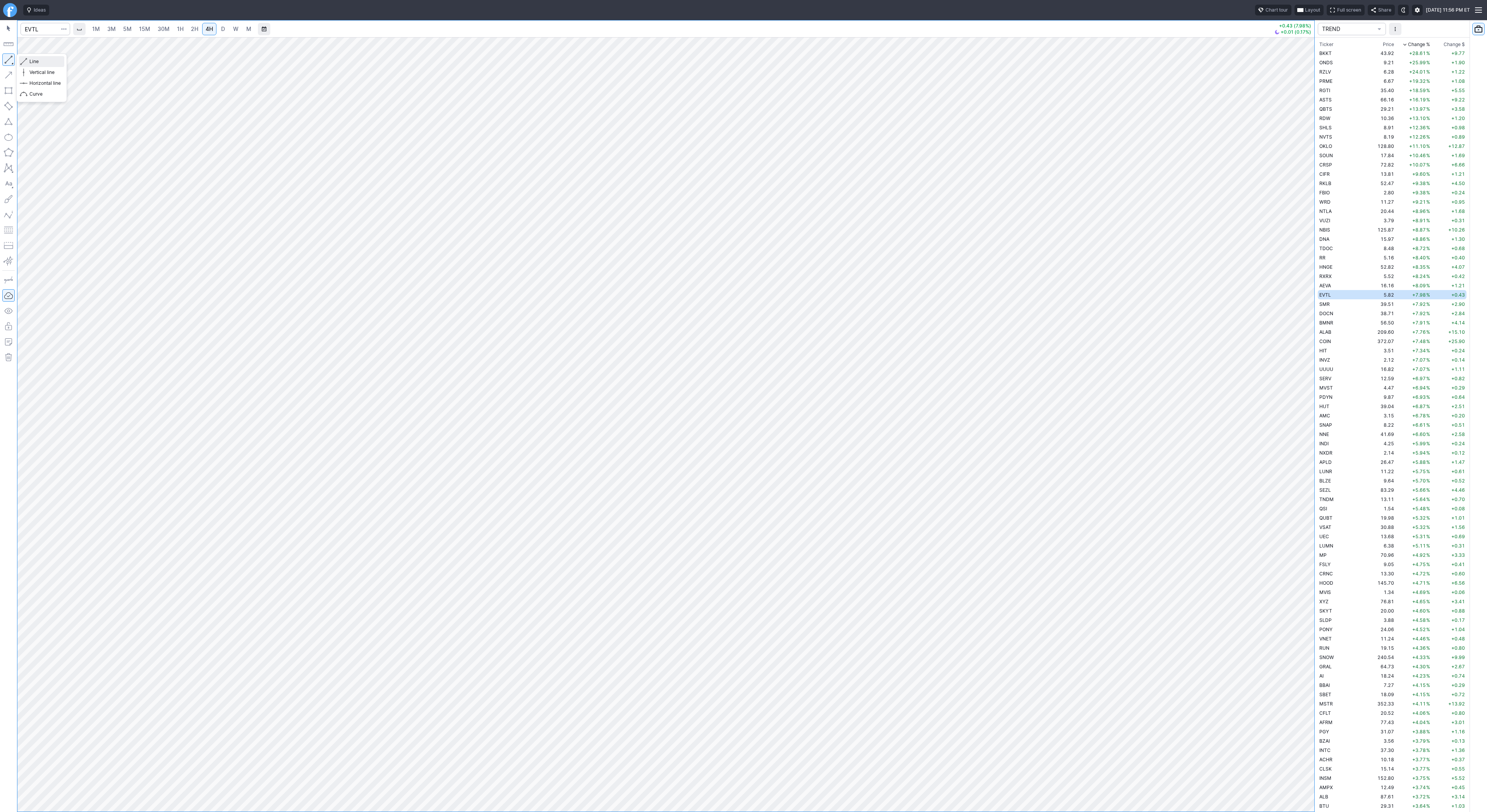
click at [31, 61] on span "Line" at bounding box center [45, 61] width 31 height 8
drag, startPoint x: 33, startPoint y: 58, endPoint x: 49, endPoint y: 76, distance: 24.1
click at [33, 58] on span "Line" at bounding box center [45, 61] width 31 height 8
click at [38, 61] on span "Line" at bounding box center [45, 61] width 31 height 8
click at [28, 62] on button "Line" at bounding box center [42, 61] width 45 height 11
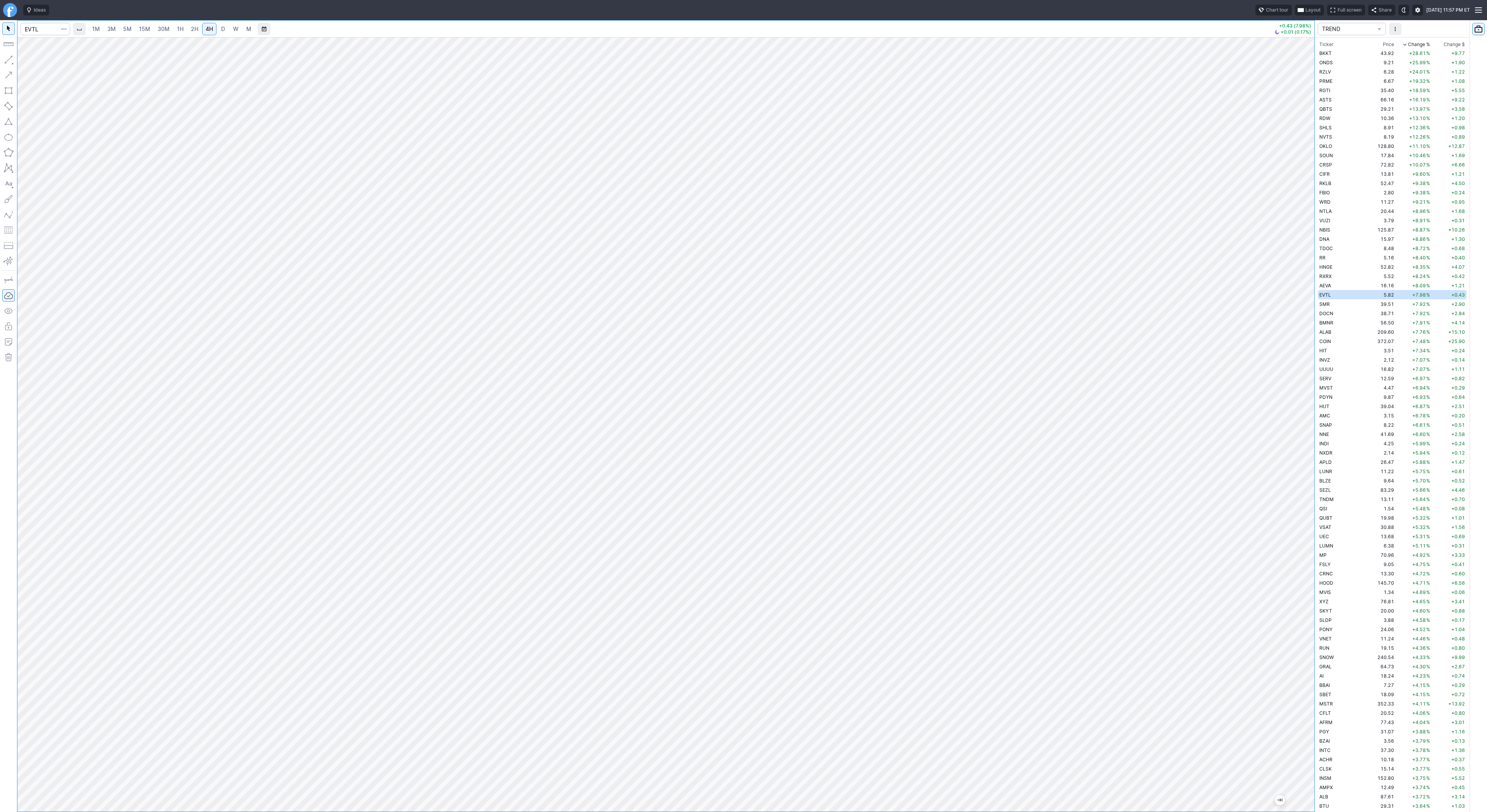
click at [62, 30] on span "button" at bounding box center [64, 29] width 5 height 8
click at [57, 58] on span "Save to Portfolio" at bounding box center [43, 55] width 39 height 8
click at [775, 395] on span "SECTOR" at bounding box center [775, 392] width 74 height 8
click at [764, 567] on span "TSEL" at bounding box center [779, 566] width 74 height 8
click at [816, 438] on span "Save" at bounding box center [814, 438] width 11 height 8
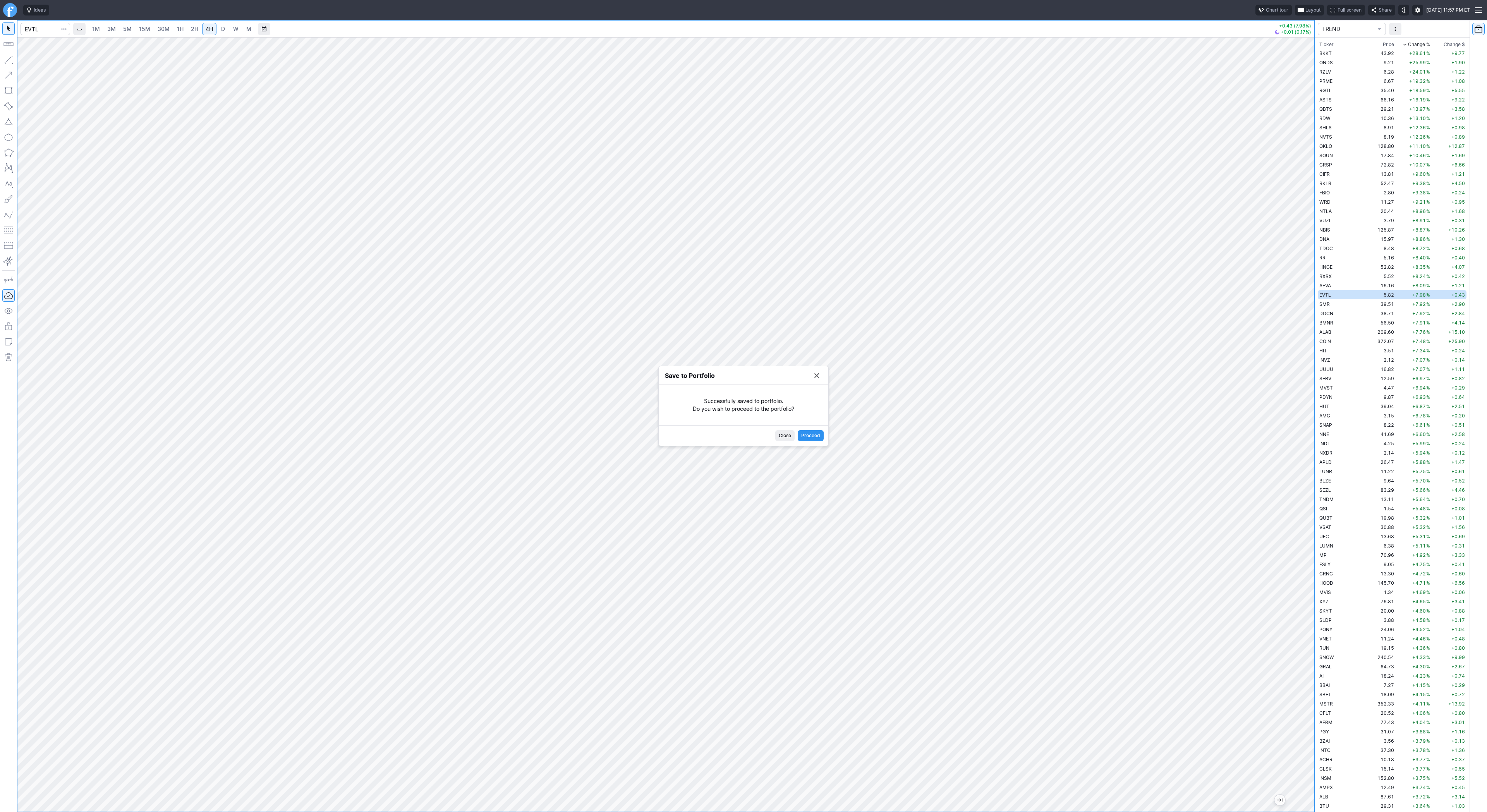
click at [818, 375] on button "Save to Portfolio" at bounding box center [816, 375] width 11 height 11
click at [1340, 305] on td "SMR" at bounding box center [1342, 304] width 49 height 9
click at [1341, 315] on td "DOCN" at bounding box center [1342, 313] width 49 height 9
click at [1331, 324] on span "BMNR" at bounding box center [1327, 323] width 14 height 6
click at [32, 63] on span "Line" at bounding box center [45, 61] width 31 height 8
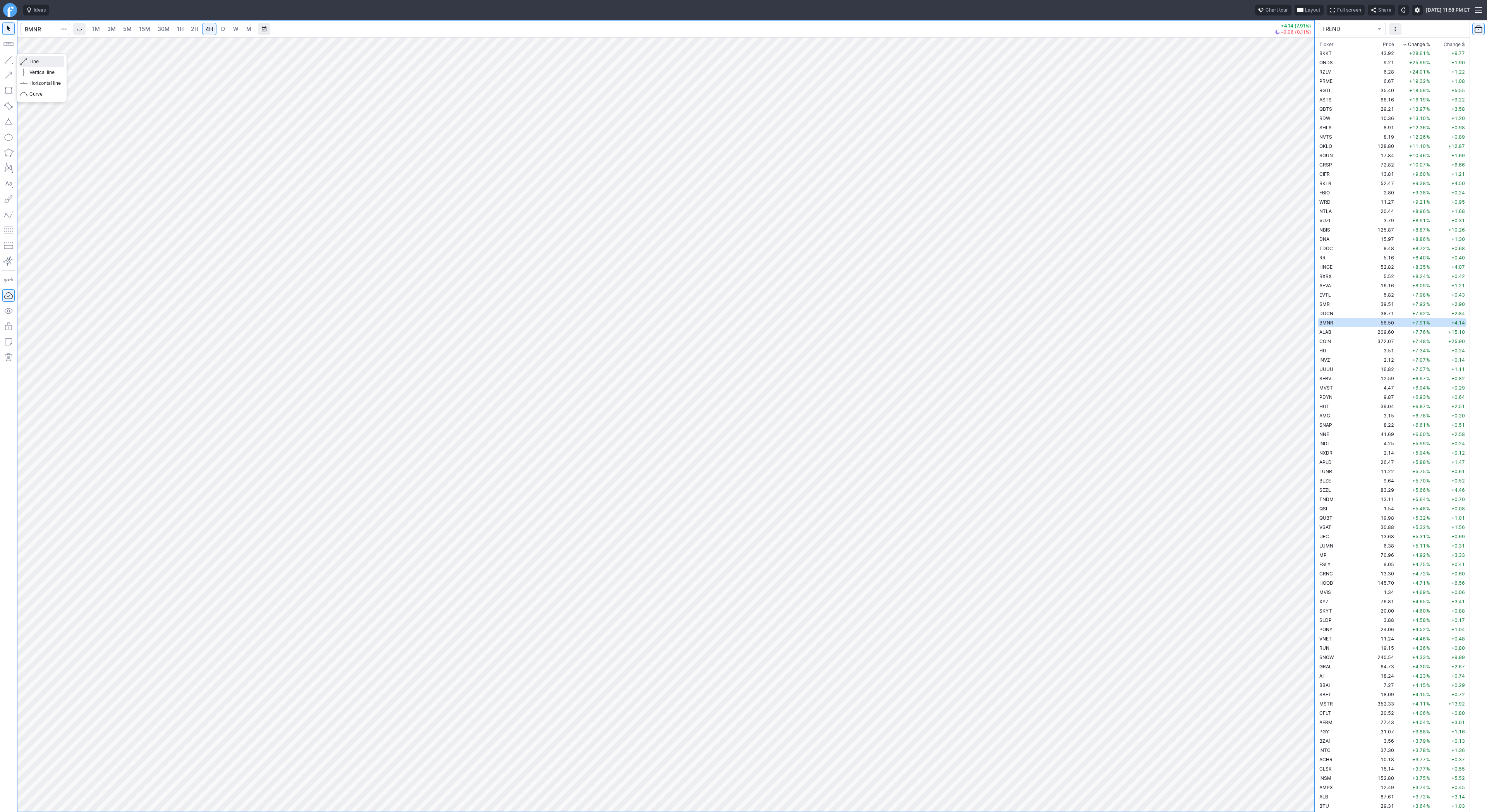
drag, startPoint x: 26, startPoint y: 61, endPoint x: 27, endPoint y: 67, distance: 6.1
click at [27, 63] on span "button" at bounding box center [25, 61] width 5 height 11
click at [8, 59] on button "button" at bounding box center [8, 59] width 12 height 12
click at [30, 60] on span "Line" at bounding box center [45, 61] width 31 height 8
drag, startPoint x: 3, startPoint y: 58, endPoint x: 6, endPoint y: 77, distance: 19.2
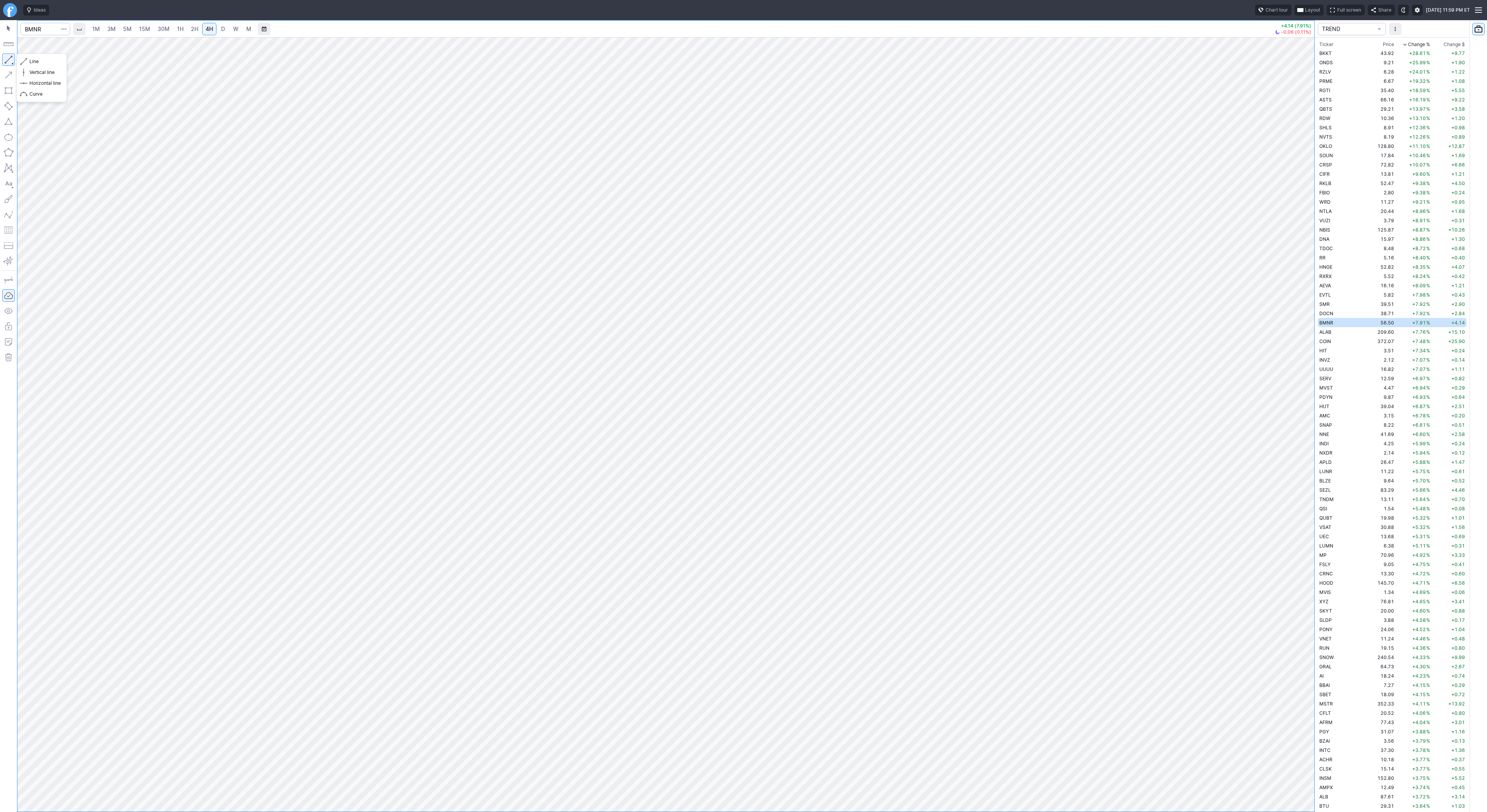
click at [3, 60] on button "button" at bounding box center [8, 59] width 12 height 12
click at [1339, 329] on td "ALAB" at bounding box center [1342, 332] width 49 height 9
click at [1338, 342] on td "COIN" at bounding box center [1342, 341] width 49 height 9
drag, startPoint x: 1307, startPoint y: 388, endPoint x: 1304, endPoint y: 390, distance: 3.6
click at [1306, 464] on div at bounding box center [1306, 422] width 16 height 755
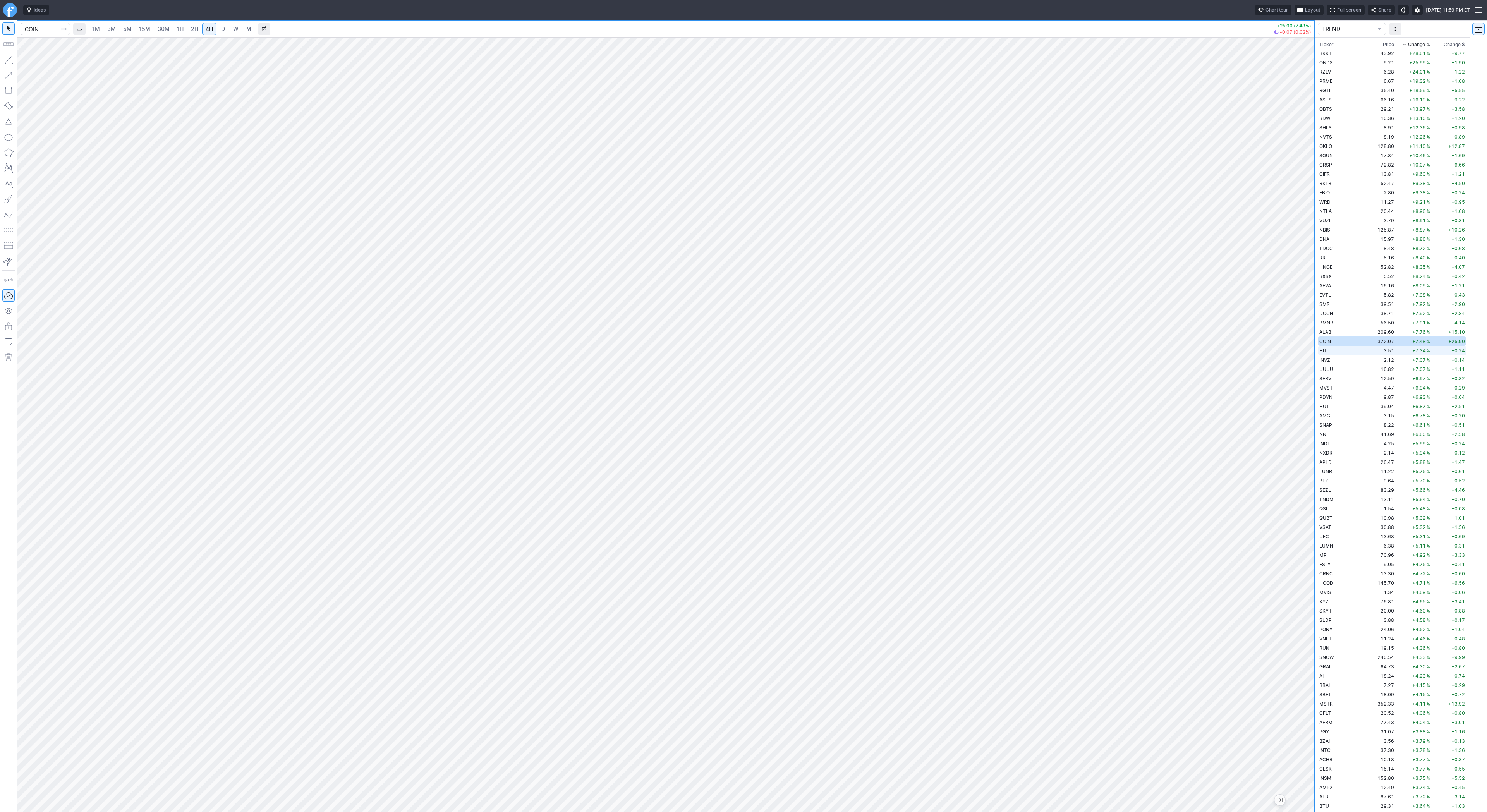
click at [1327, 351] on span "HIT" at bounding box center [1323, 350] width 8 height 6
click at [1366, 358] on td "2.12" at bounding box center [1381, 360] width 29 height 9
click at [1366, 368] on td "16.82" at bounding box center [1381, 369] width 29 height 9
click at [221, 27] on span "D" at bounding box center [223, 29] width 5 height 8
click at [237, 31] on span "W" at bounding box center [236, 28] width 5 height 6
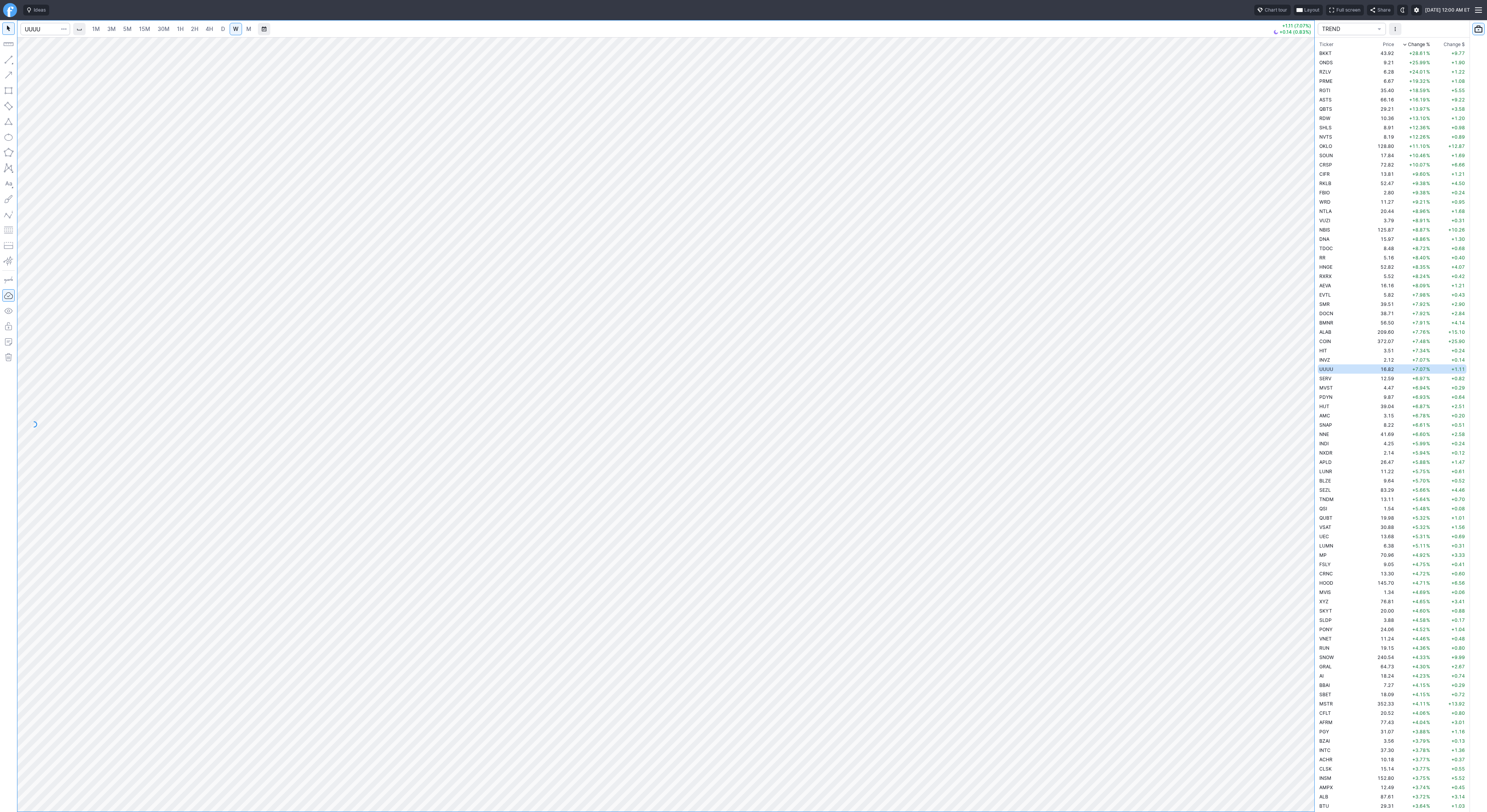
click at [206, 31] on span "4H" at bounding box center [209, 28] width 8 height 6
click at [1330, 381] on span "SERV" at bounding box center [1325, 379] width 12 height 6
click at [222, 30] on span "D" at bounding box center [223, 28] width 4 height 6
click at [234, 32] on span "W" at bounding box center [236, 29] width 5 height 8
click at [210, 31] on span "4H" at bounding box center [209, 28] width 8 height 6
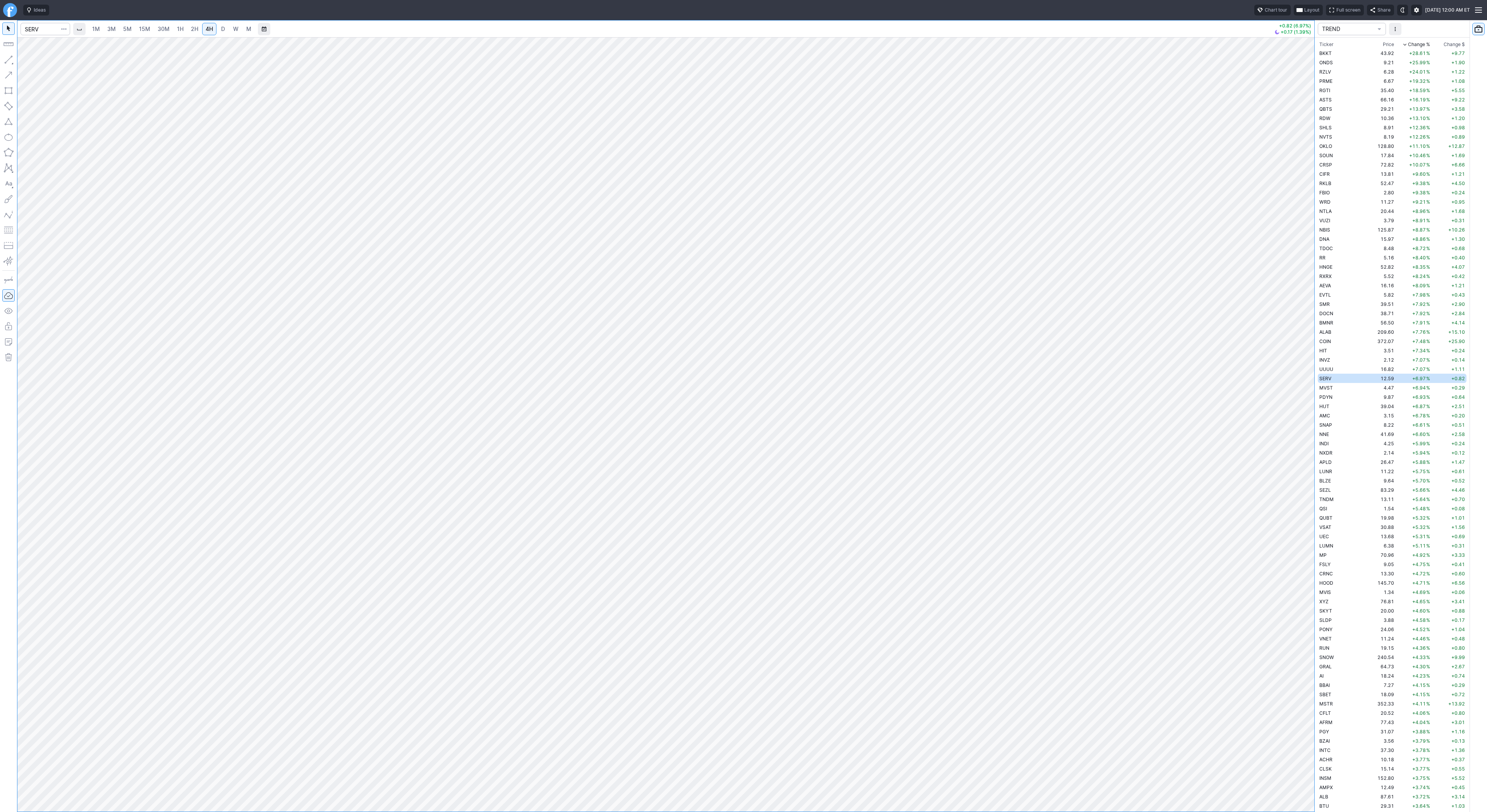
click at [1293, 373] on div at bounding box center [666, 424] width 1297 height 774
click at [29, 61] on button "Line" at bounding box center [42, 61] width 45 height 11
drag, startPoint x: 42, startPoint y: 58, endPoint x: 53, endPoint y: 80, distance: 24.6
click at [42, 60] on span "Line" at bounding box center [45, 61] width 31 height 8
click at [11, 61] on button "button" at bounding box center [8, 59] width 12 height 12
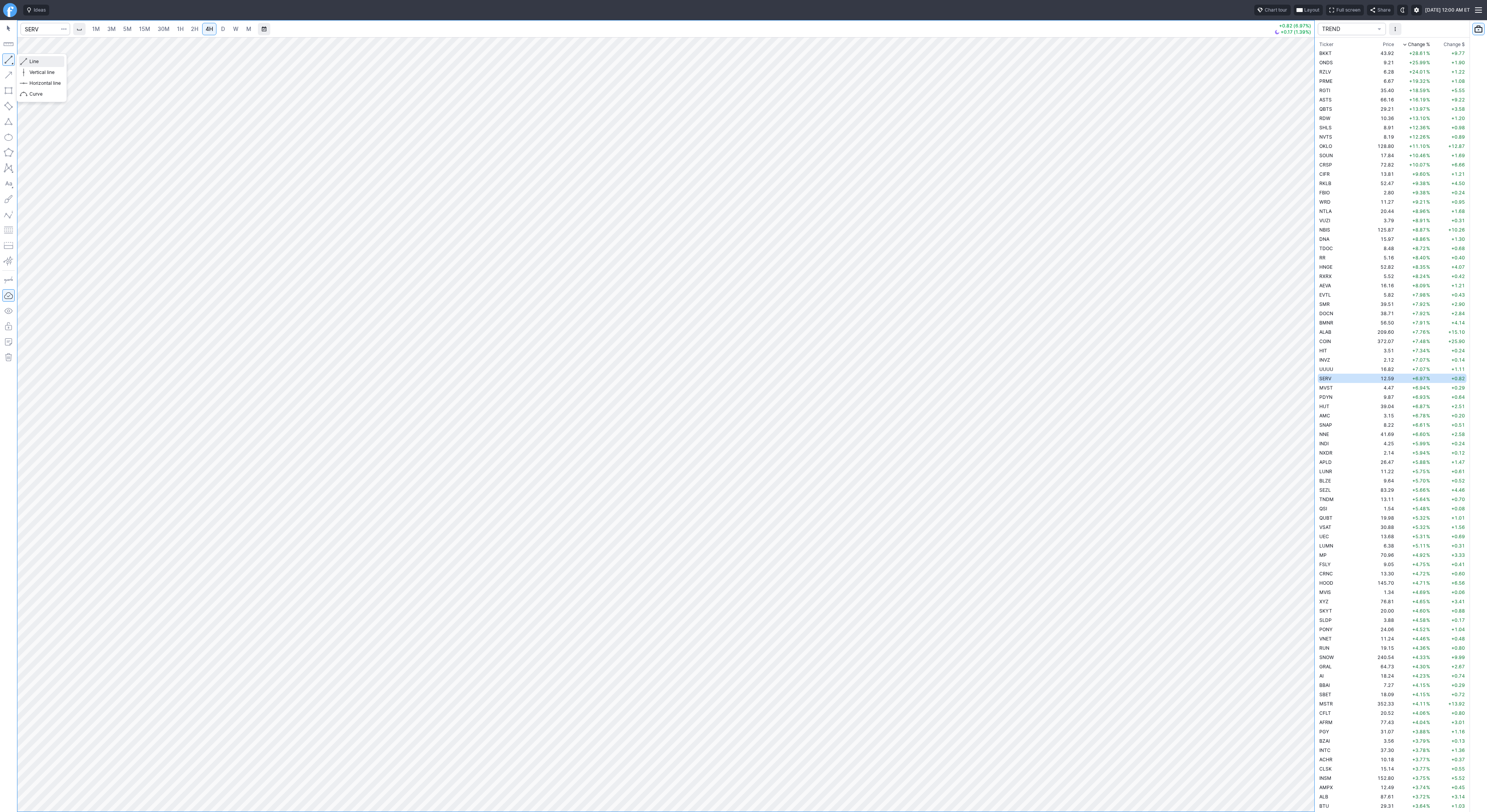
click at [37, 63] on span "Line" at bounding box center [45, 61] width 31 height 8
drag, startPoint x: 5, startPoint y: 60, endPoint x: 14, endPoint y: 109, distance: 49.8
click at [5, 65] on button "button" at bounding box center [8, 59] width 12 height 12
drag, startPoint x: 7, startPoint y: 58, endPoint x: 48, endPoint y: 94, distance: 54.6
click at [7, 58] on button "button" at bounding box center [8, 59] width 12 height 12
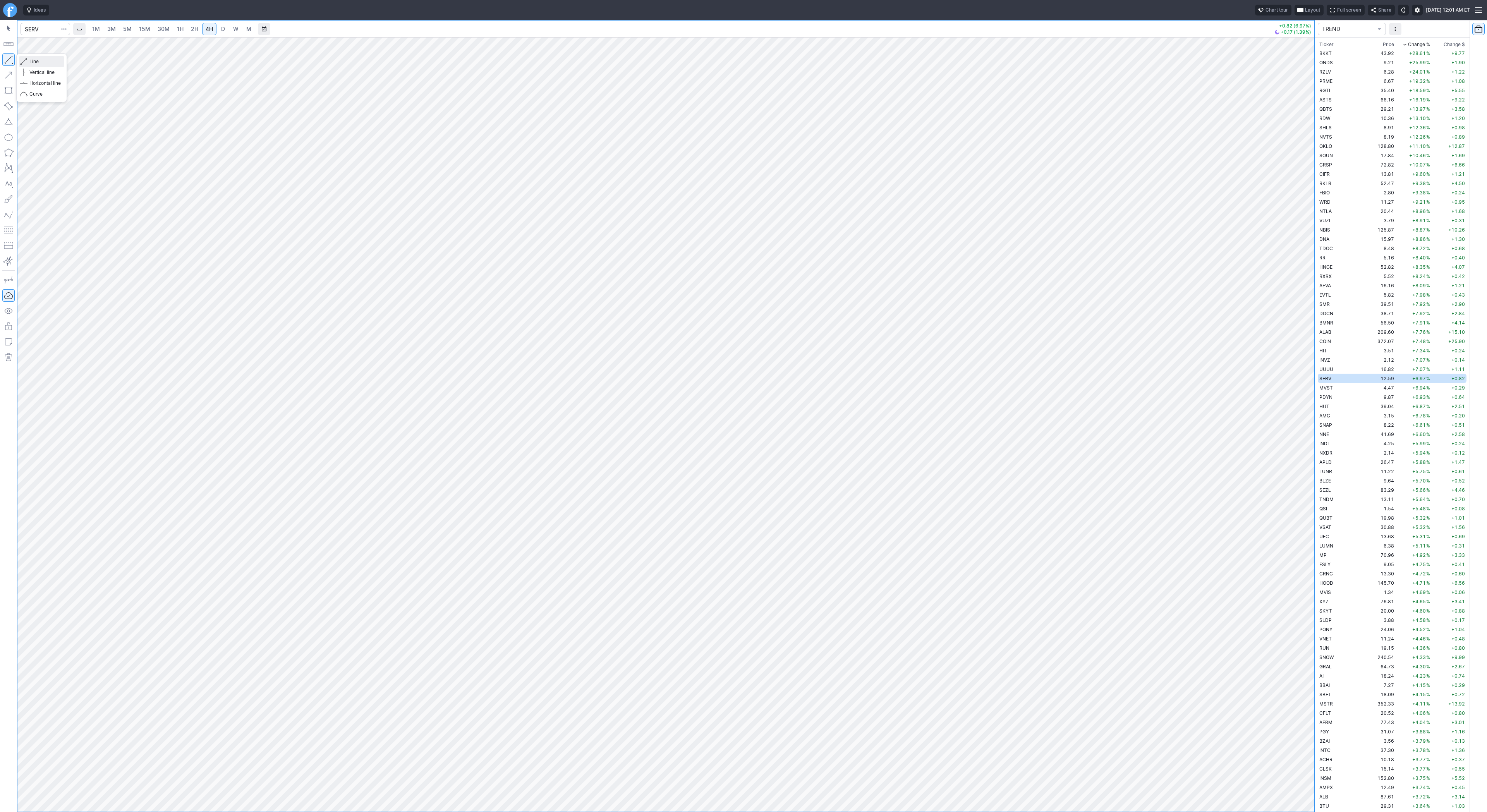
drag, startPoint x: 25, startPoint y: 61, endPoint x: 31, endPoint y: 92, distance: 31.6
click at [29, 83] on div "Line Vertical line Horizontal line Curve" at bounding box center [42, 77] width 45 height 43
drag, startPoint x: 8, startPoint y: 58, endPoint x: 12, endPoint y: 81, distance: 23.3
click at [8, 58] on button "button" at bounding box center [8, 59] width 12 height 12
click at [62, 29] on span "button" at bounding box center [64, 29] width 5 height 8
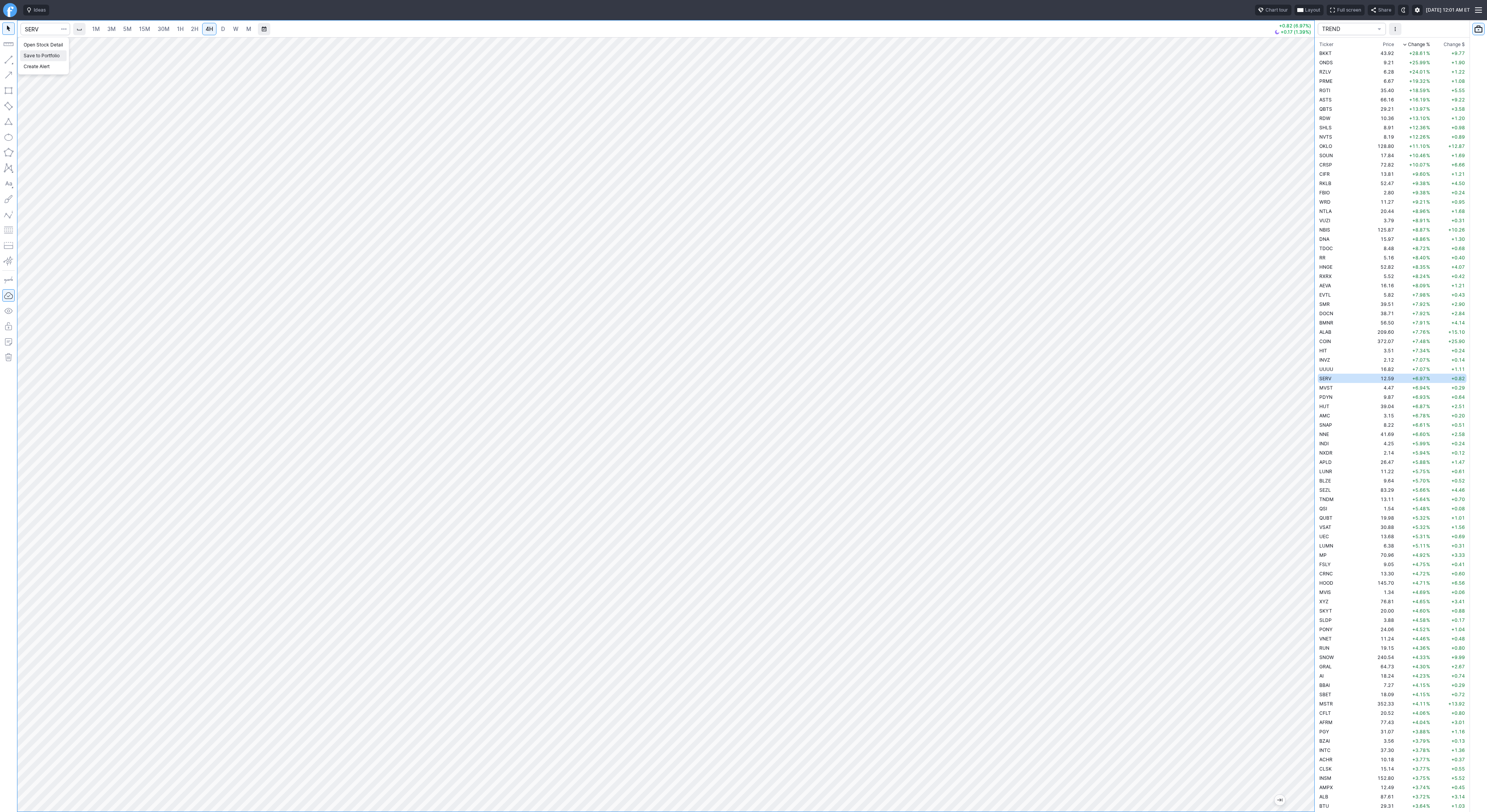
click at [55, 57] on span "Save to Portfolio" at bounding box center [43, 55] width 39 height 8
click at [750, 390] on span "SECTOR" at bounding box center [775, 392] width 74 height 8
click at [753, 563] on span "TSEL" at bounding box center [779, 566] width 74 height 8
click at [811, 439] on span "Save" at bounding box center [814, 438] width 11 height 8
click at [814, 373] on button "Save to Portfolio" at bounding box center [816, 375] width 11 height 11
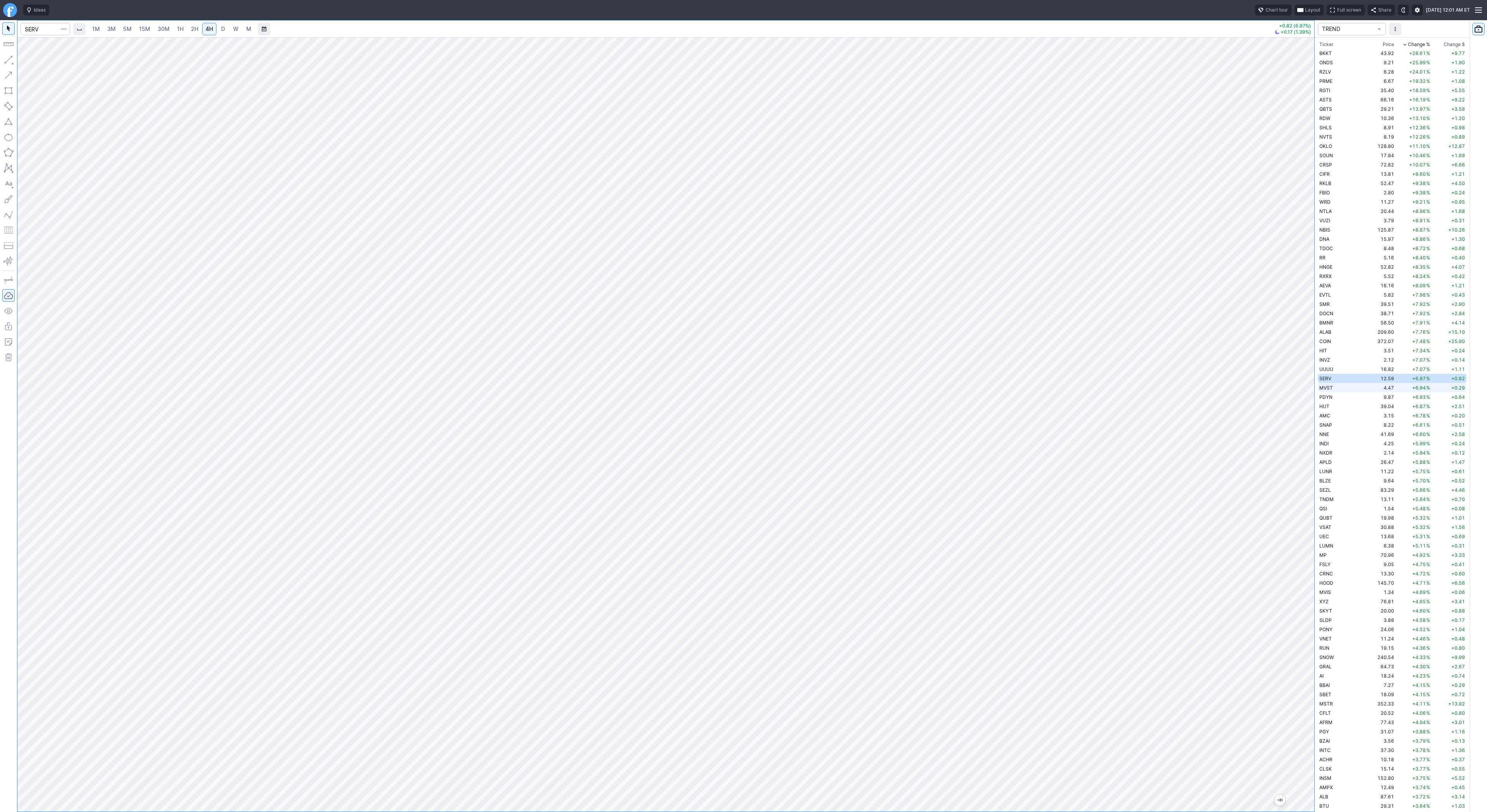
click at [1345, 389] on td "MVST" at bounding box center [1342, 387] width 49 height 9
click at [1333, 395] on td "PDYN" at bounding box center [1342, 397] width 49 height 9
drag, startPoint x: 21, startPoint y: 61, endPoint x: 27, endPoint y: 87, distance: 26.7
click at [21, 63] on button "Line" at bounding box center [42, 61] width 45 height 11
drag, startPoint x: 5, startPoint y: 58, endPoint x: 33, endPoint y: 83, distance: 37.5
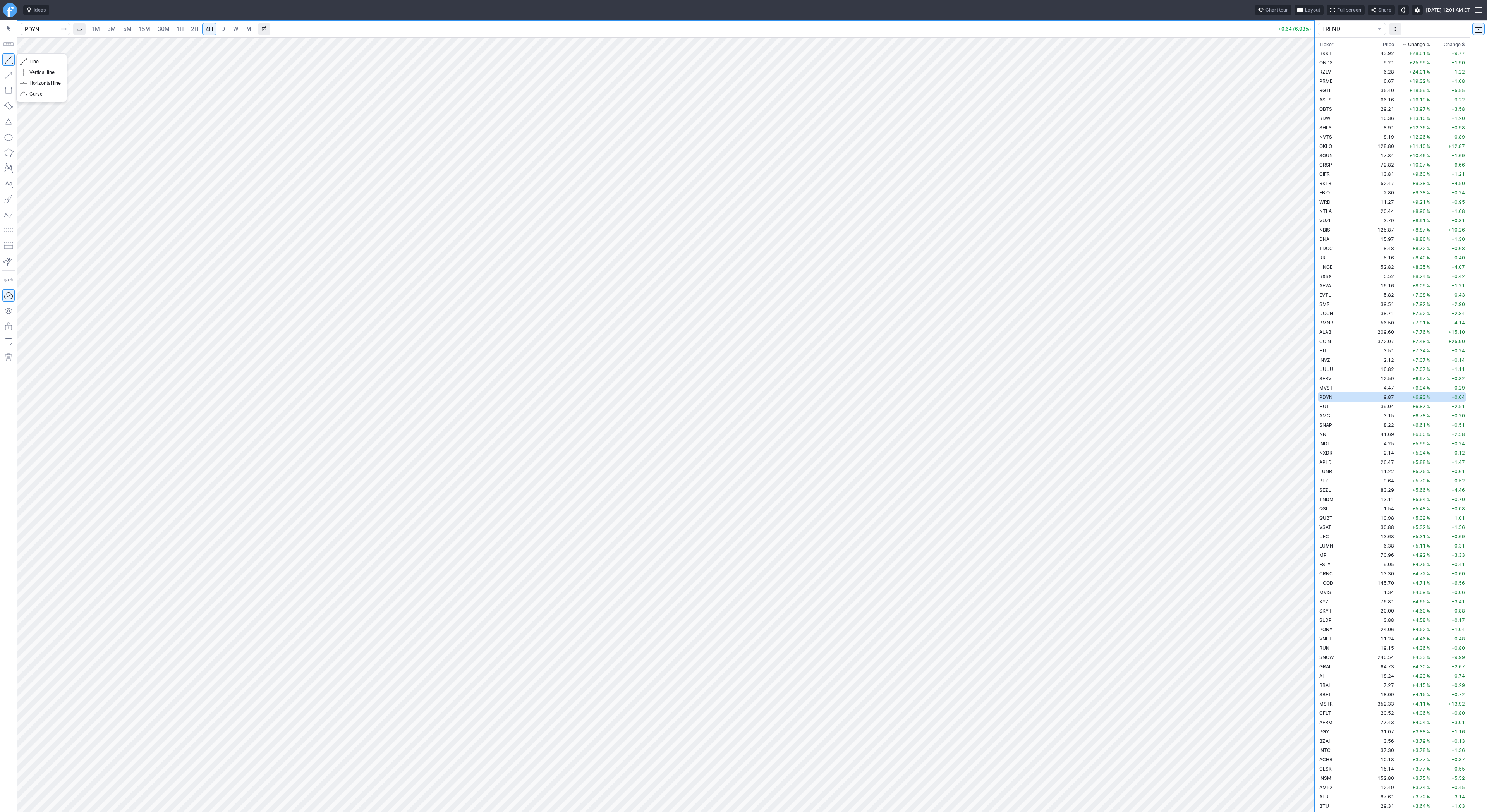
click at [5, 59] on button "button" at bounding box center [8, 59] width 12 height 12
click at [4, 58] on button "button" at bounding box center [8, 59] width 12 height 12
click at [9, 63] on button "button" at bounding box center [8, 59] width 12 height 12
drag, startPoint x: 29, startPoint y: 59, endPoint x: 46, endPoint y: 74, distance: 22.7
click at [29, 59] on button "Line" at bounding box center [42, 61] width 45 height 11
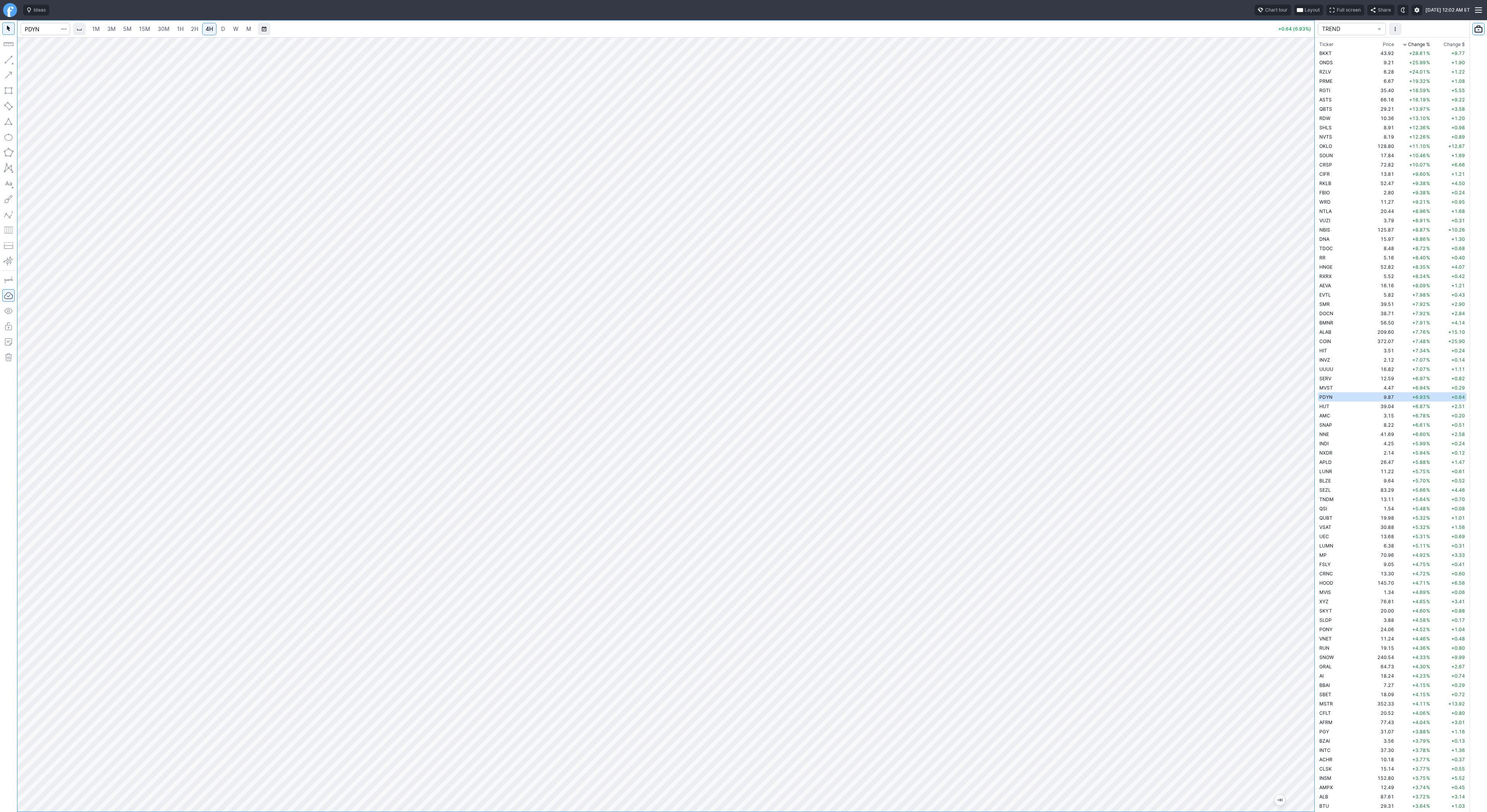
drag, startPoint x: 1306, startPoint y: 374, endPoint x: 1302, endPoint y: 431, distance: 57.1
click at [1302, 431] on div at bounding box center [1306, 422] width 16 height 755
drag, startPoint x: 30, startPoint y: 62, endPoint x: 39, endPoint y: 92, distance: 31.3
click at [30, 62] on span "Line" at bounding box center [45, 61] width 31 height 8
click at [62, 32] on span "button" at bounding box center [64, 29] width 5 height 8
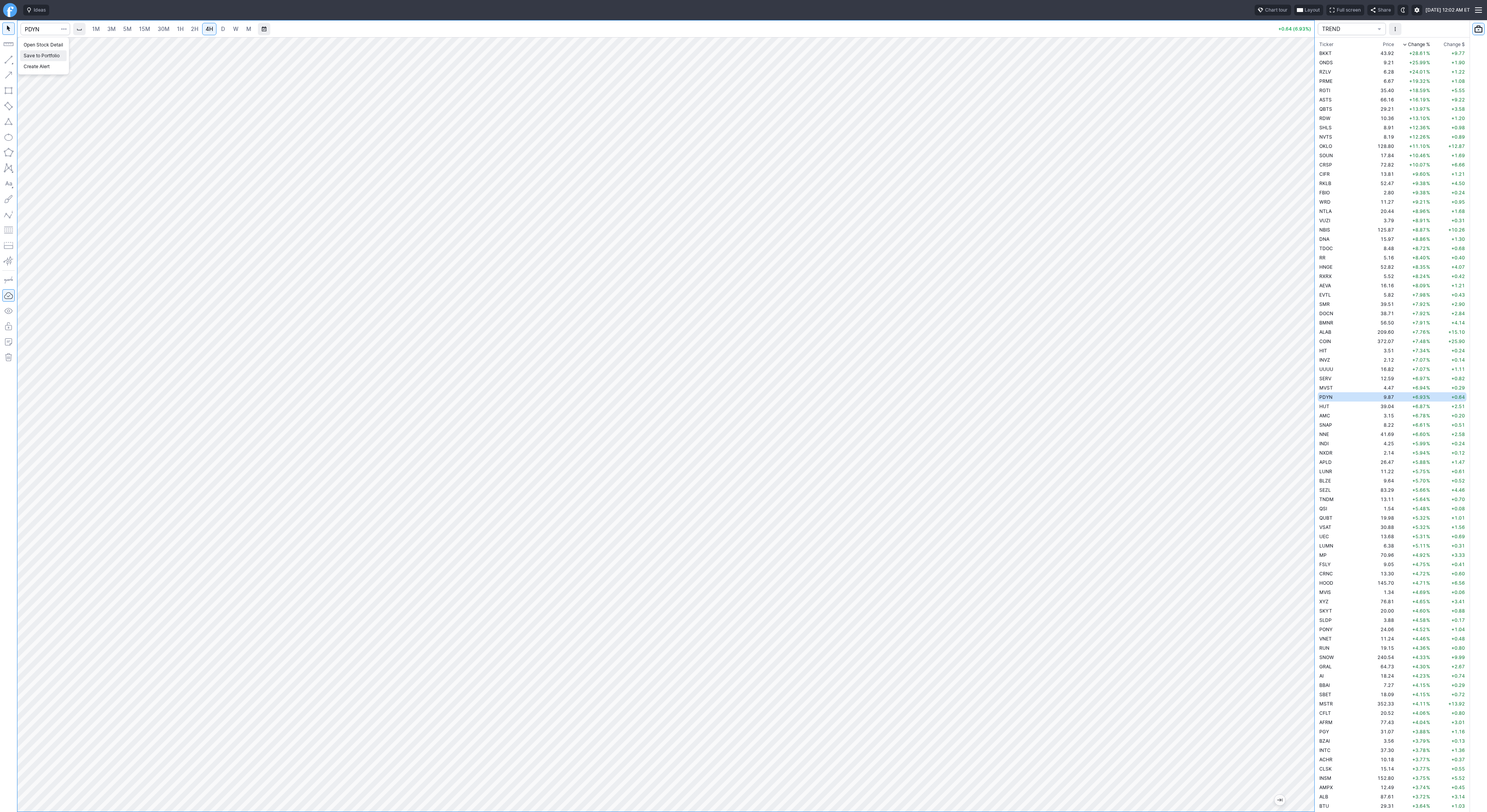
click at [46, 58] on span "Save to Portfolio" at bounding box center [43, 55] width 39 height 8
click at [769, 394] on span "SECTOR" at bounding box center [775, 392] width 74 height 8
click at [759, 551] on div "SECTOR Large Med small ETF S_ETF BETF CHINA BIT PS1 NW2 NWETF TREND TSEL" at bounding box center [779, 493] width 86 height 160
click at [763, 563] on span "TSEL" at bounding box center [779, 566] width 74 height 8
click at [808, 440] on button "Save" at bounding box center [815, 439] width 18 height 11
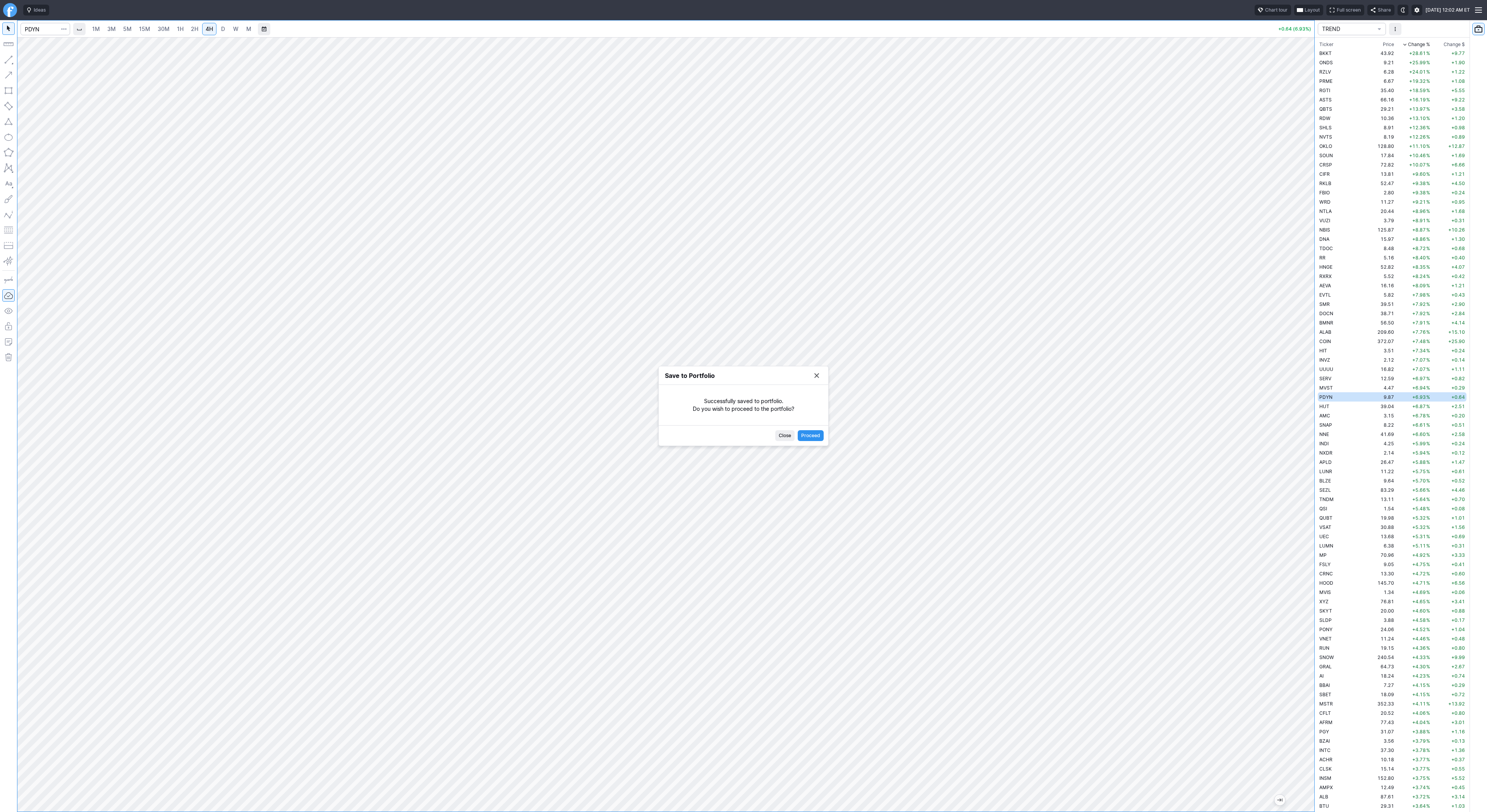
click at [819, 376] on button "Save to Portfolio" at bounding box center [816, 375] width 11 height 11
click at [1370, 406] on td "39.04" at bounding box center [1381, 406] width 29 height 9
click at [1343, 418] on td "AMC" at bounding box center [1342, 416] width 49 height 9
click at [224, 27] on span "D" at bounding box center [223, 29] width 5 height 8
click at [215, 32] on link "4H" at bounding box center [209, 29] width 14 height 12
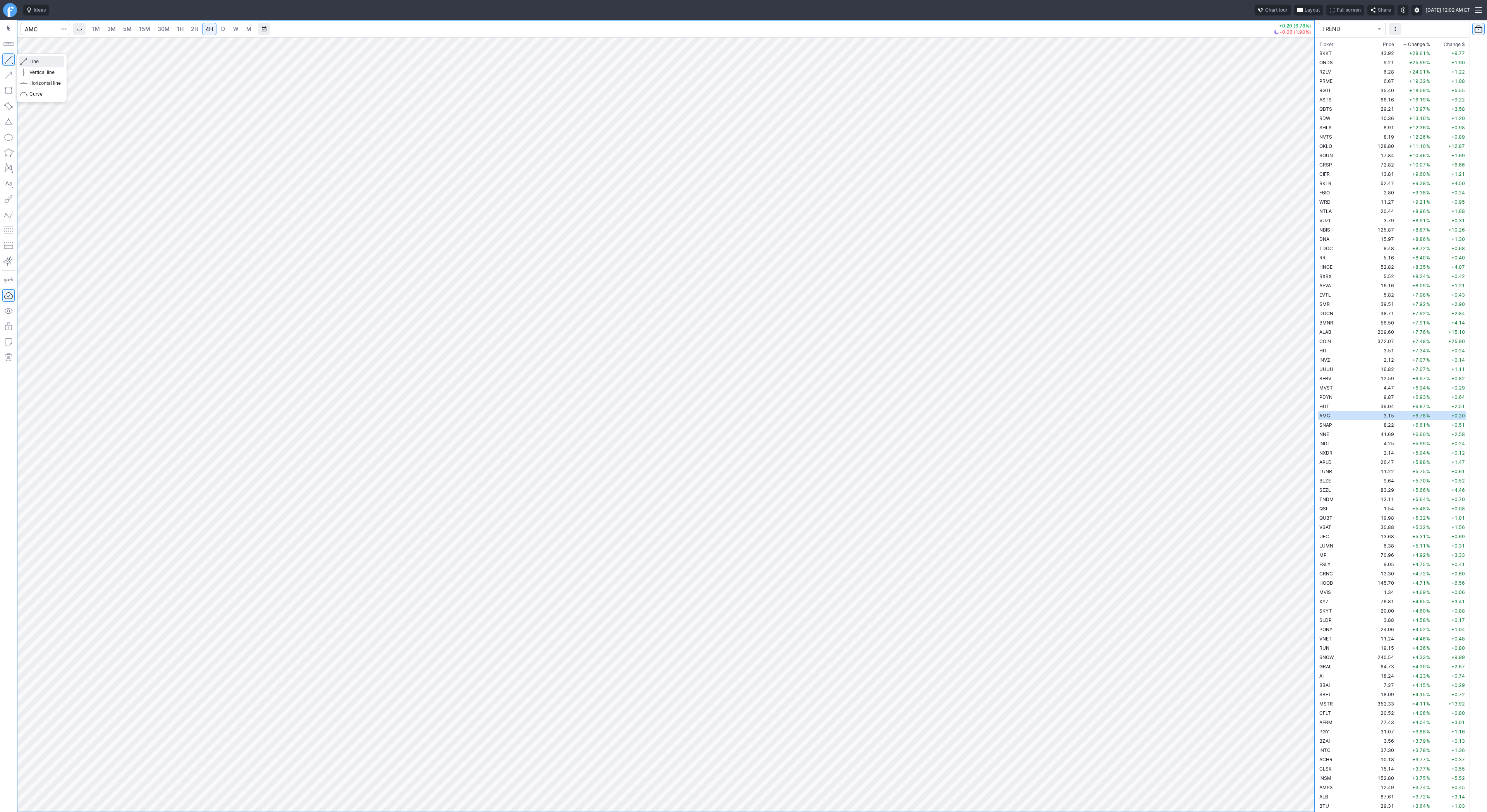
drag, startPoint x: 25, startPoint y: 61, endPoint x: 31, endPoint y: 89, distance: 28.6
click at [25, 63] on span "button" at bounding box center [25, 61] width 5 height 11
drag, startPoint x: 1310, startPoint y: 539, endPoint x: 1312, endPoint y: 542, distance: 3.6
click at [1313, 557] on div at bounding box center [1306, 422] width 16 height 755
click at [30, 61] on span "Line" at bounding box center [45, 61] width 31 height 8
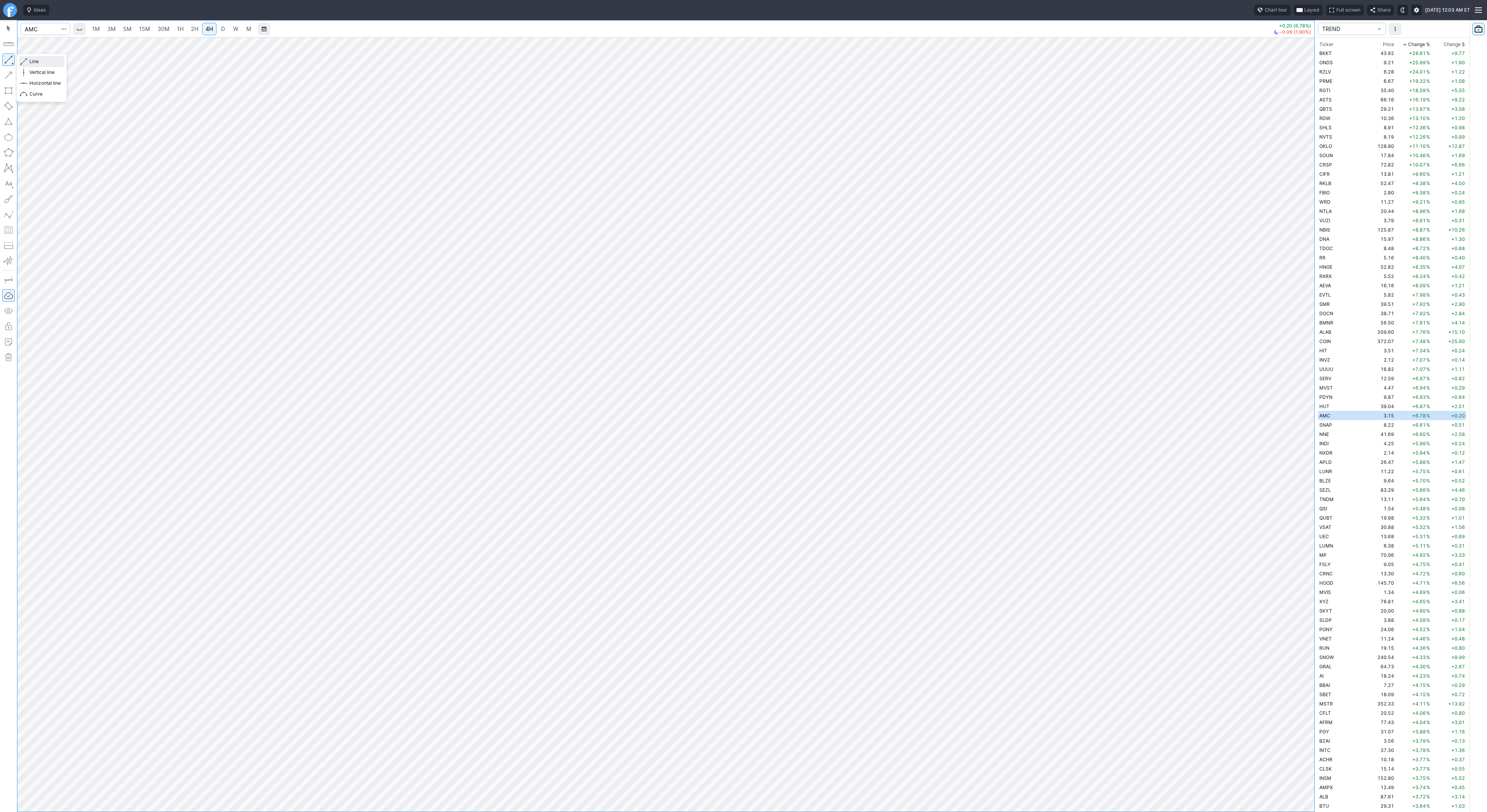
click at [36, 62] on span "Line" at bounding box center [45, 61] width 31 height 8
click at [33, 60] on span "Line" at bounding box center [45, 61] width 31 height 8
click at [27, 59] on span "button" at bounding box center [25, 61] width 5 height 11
click at [25, 61] on span "button" at bounding box center [25, 61] width 5 height 11
drag, startPoint x: 1309, startPoint y: 380, endPoint x: 1302, endPoint y: 402, distance: 23.1
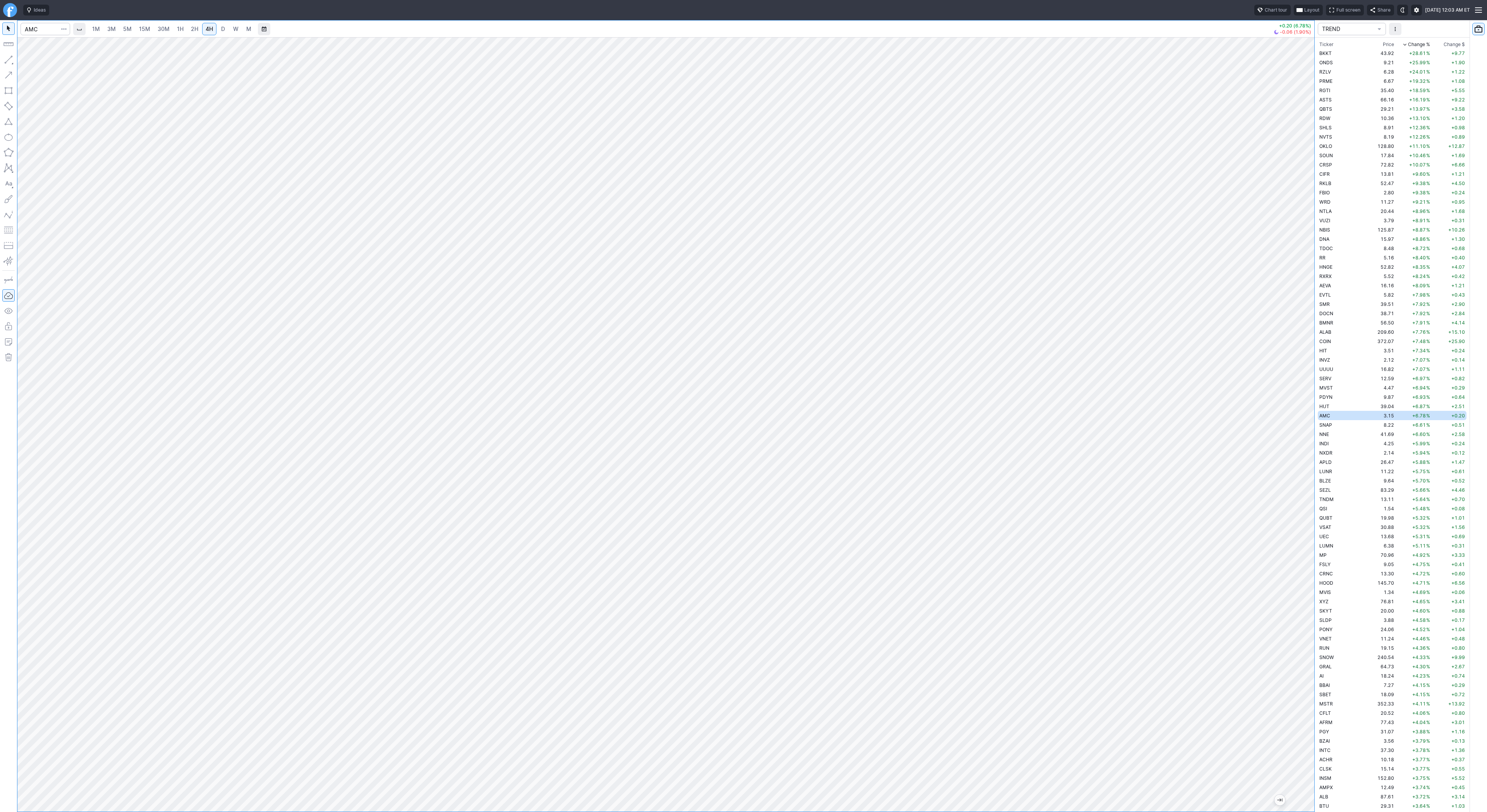
click at [1310, 413] on div at bounding box center [1306, 422] width 16 height 755
drag, startPoint x: 1298, startPoint y: 340, endPoint x: 1300, endPoint y: 350, distance: 10.2
click at [1300, 352] on div at bounding box center [1306, 422] width 16 height 755
click at [1288, 305] on div at bounding box center [666, 424] width 1297 height 774
drag, startPoint x: 30, startPoint y: 61, endPoint x: 40, endPoint y: 84, distance: 25.1
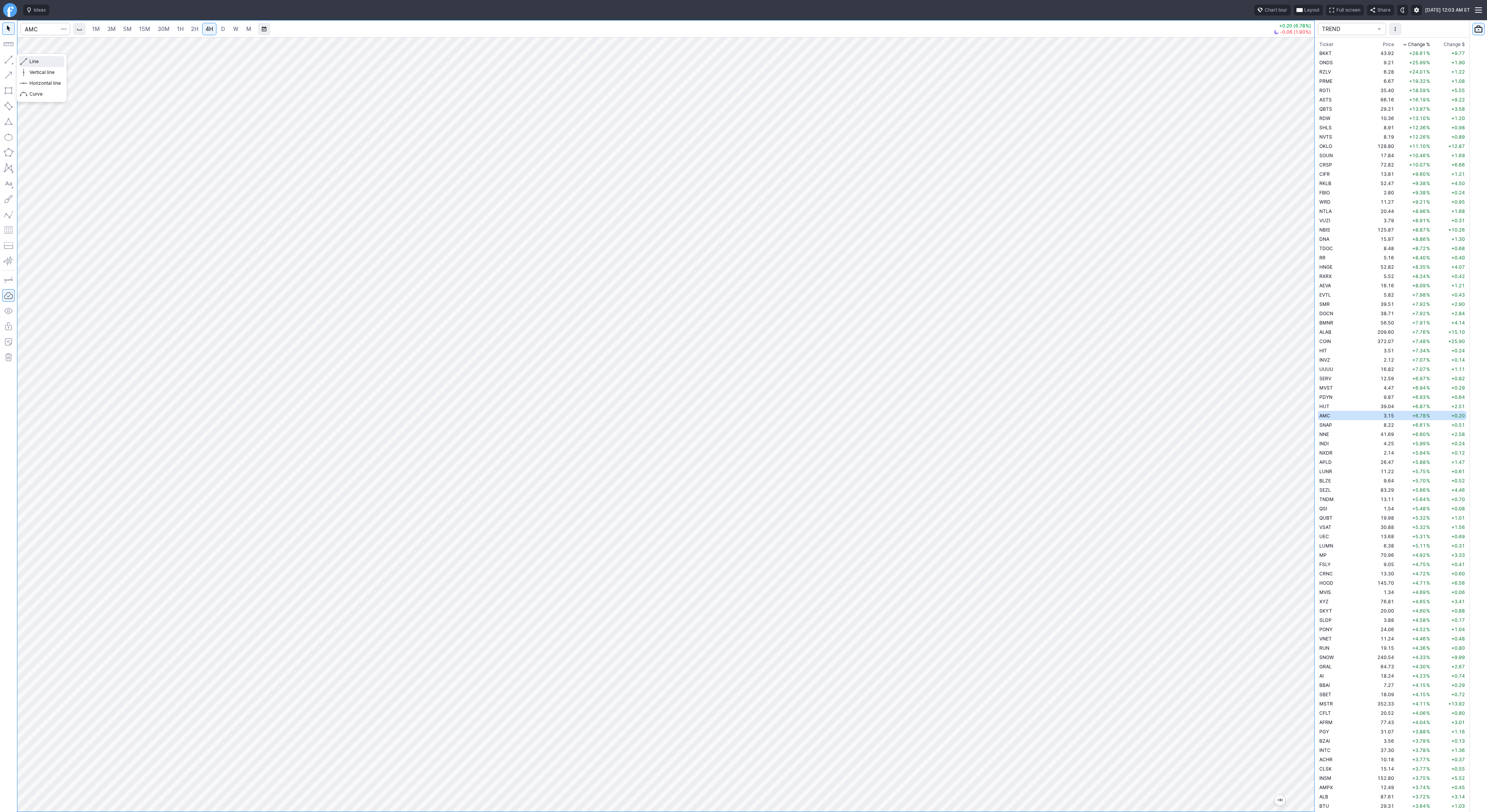
click at [31, 65] on span "Line" at bounding box center [45, 61] width 31 height 8
click at [68, 28] on button "button" at bounding box center [63, 29] width 11 height 12
click at [48, 55] on span "Save to Portfolio" at bounding box center [43, 55] width 39 height 8
click at [780, 391] on span "SECTOR" at bounding box center [775, 392] width 74 height 8
drag, startPoint x: 779, startPoint y: 557, endPoint x: 776, endPoint y: 566, distance: 9.5
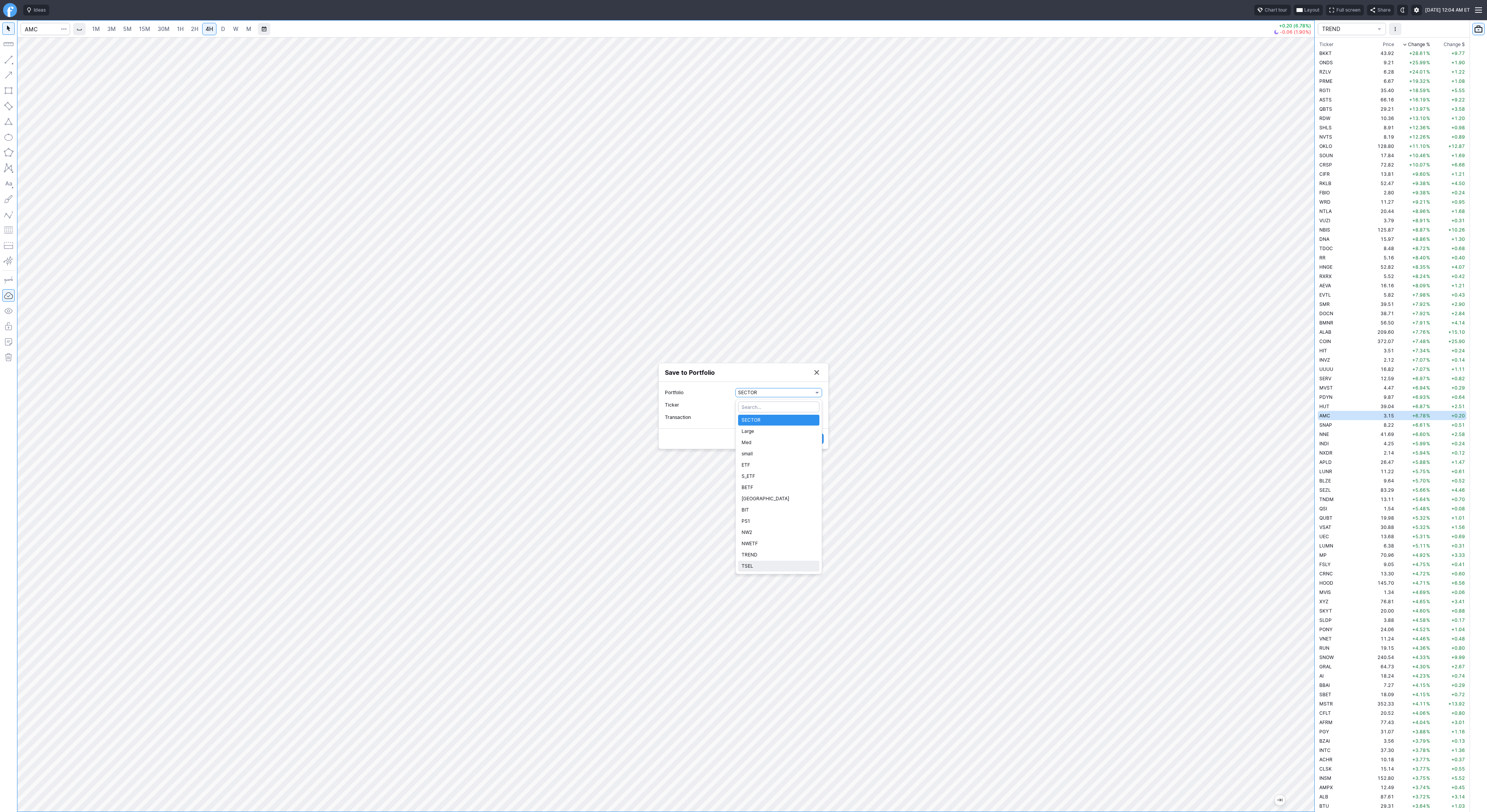
click at [776, 566] on div "SECTOR Large Med small ETF S_ETF BETF CHINA BIT PS1 NW2 NWETF TREND TSEL" at bounding box center [779, 493] width 86 height 160
click at [776, 566] on span "TSEL" at bounding box center [779, 566] width 74 height 8
click at [806, 439] on button "Save" at bounding box center [815, 439] width 18 height 11
click at [819, 379] on button "Save to Portfolio" at bounding box center [816, 375] width 11 height 11
click at [1346, 425] on td "SNAP" at bounding box center [1342, 425] width 49 height 9
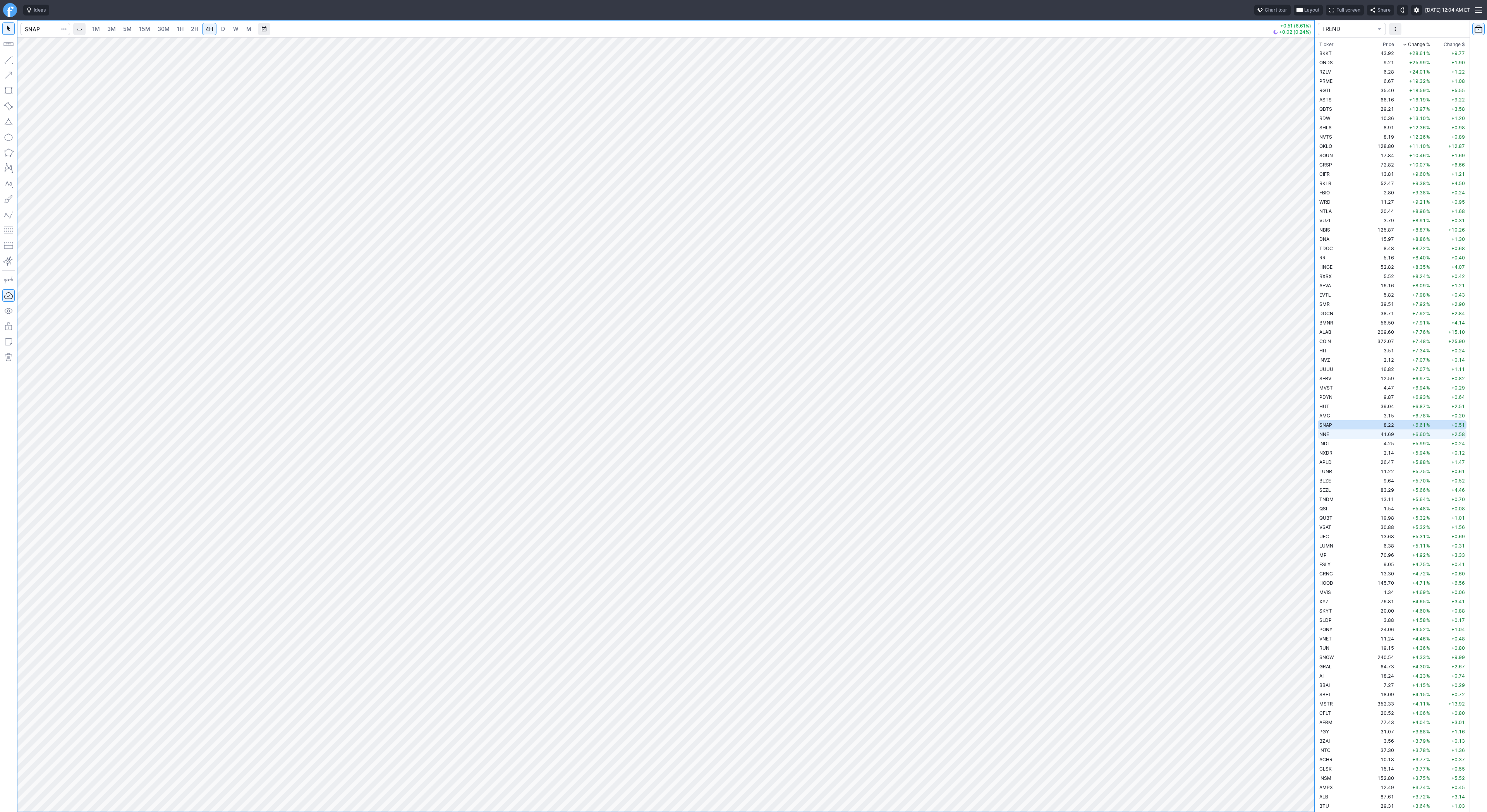
click at [1366, 437] on td "41.69" at bounding box center [1381, 434] width 29 height 9
click at [1366, 444] on td "4.25" at bounding box center [1381, 443] width 29 height 9
click at [1366, 450] on td "2.14" at bounding box center [1381, 452] width 29 height 9
click at [1366, 465] on td "26.47" at bounding box center [1381, 462] width 29 height 9
click at [217, 34] on link "D" at bounding box center [223, 29] width 12 height 12
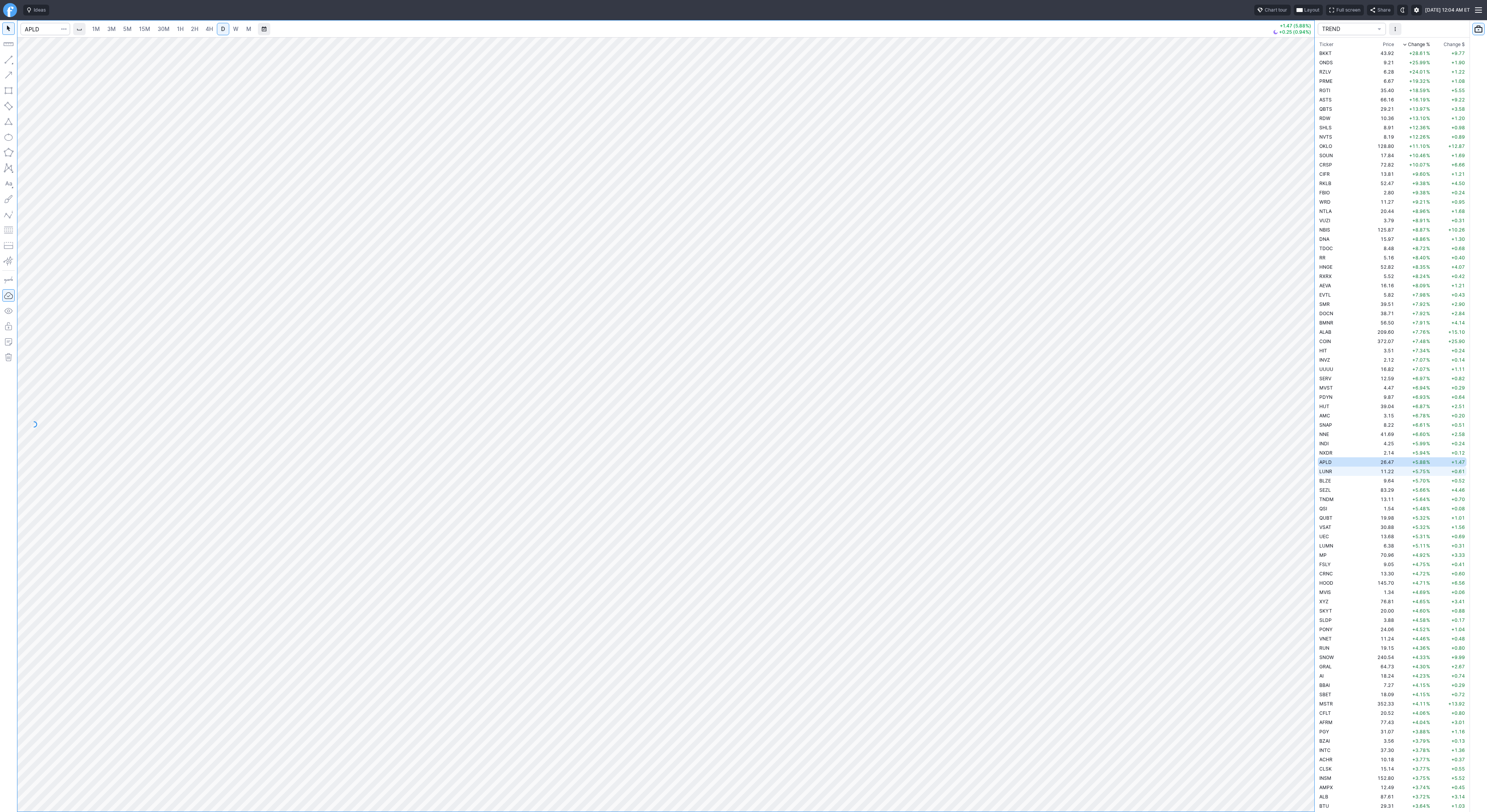
click at [1366, 473] on td "11.22" at bounding box center [1381, 471] width 29 height 9
click at [36, 59] on span "Line" at bounding box center [45, 61] width 31 height 8
click at [29, 61] on button "Line" at bounding box center [42, 61] width 45 height 11
click at [1339, 484] on td "BLZE" at bounding box center [1342, 480] width 49 height 9
click at [1366, 489] on td "83.29" at bounding box center [1381, 490] width 29 height 9
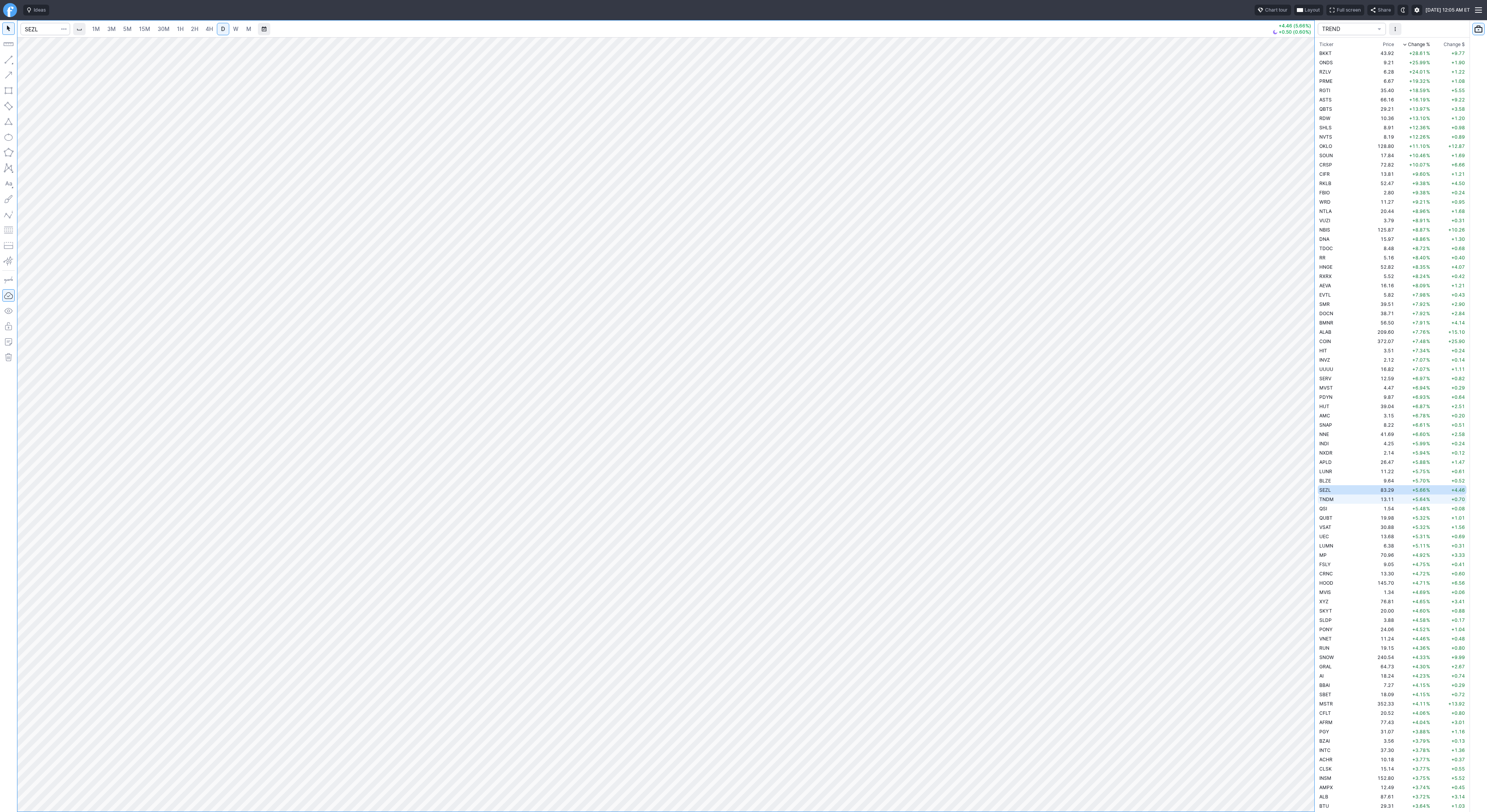
click at [1366, 500] on td "13.11" at bounding box center [1381, 499] width 29 height 9
click at [1366, 492] on td "83.29" at bounding box center [1381, 490] width 29 height 9
click at [38, 60] on span "Line" at bounding box center [45, 61] width 31 height 8
click at [209, 28] on span "4H" at bounding box center [209, 28] width 8 height 6
click at [1341, 504] on td "QSI" at bounding box center [1342, 508] width 49 height 9
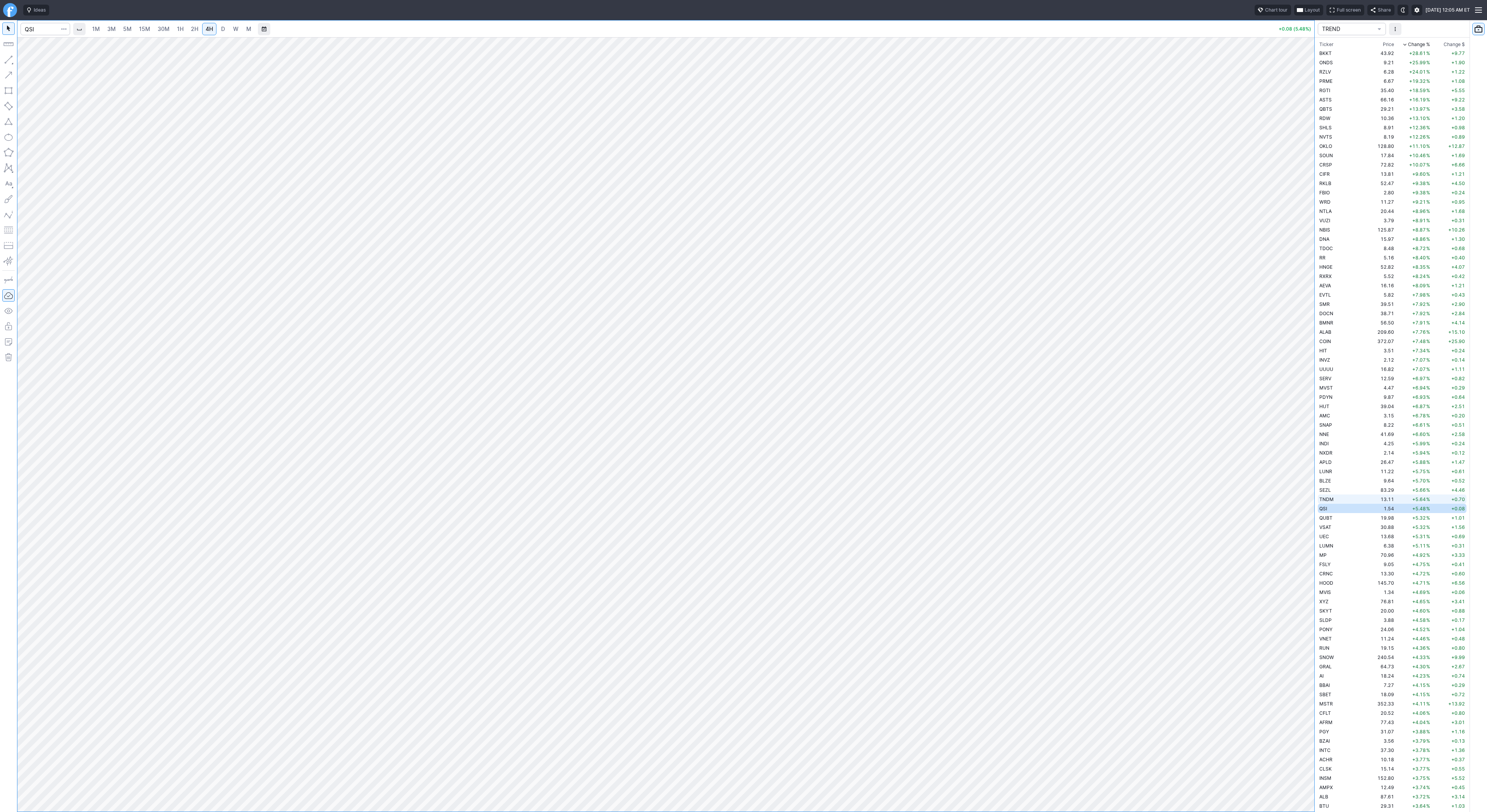
click at [1340, 500] on td "TNDM" at bounding box center [1342, 499] width 49 height 9
click at [1336, 510] on td "QSI" at bounding box center [1342, 508] width 49 height 9
click at [29, 62] on button "Line" at bounding box center [42, 61] width 45 height 11
click at [1366, 515] on td "19.98" at bounding box center [1381, 518] width 29 height 9
click at [1366, 526] on td "30.88" at bounding box center [1381, 527] width 29 height 9
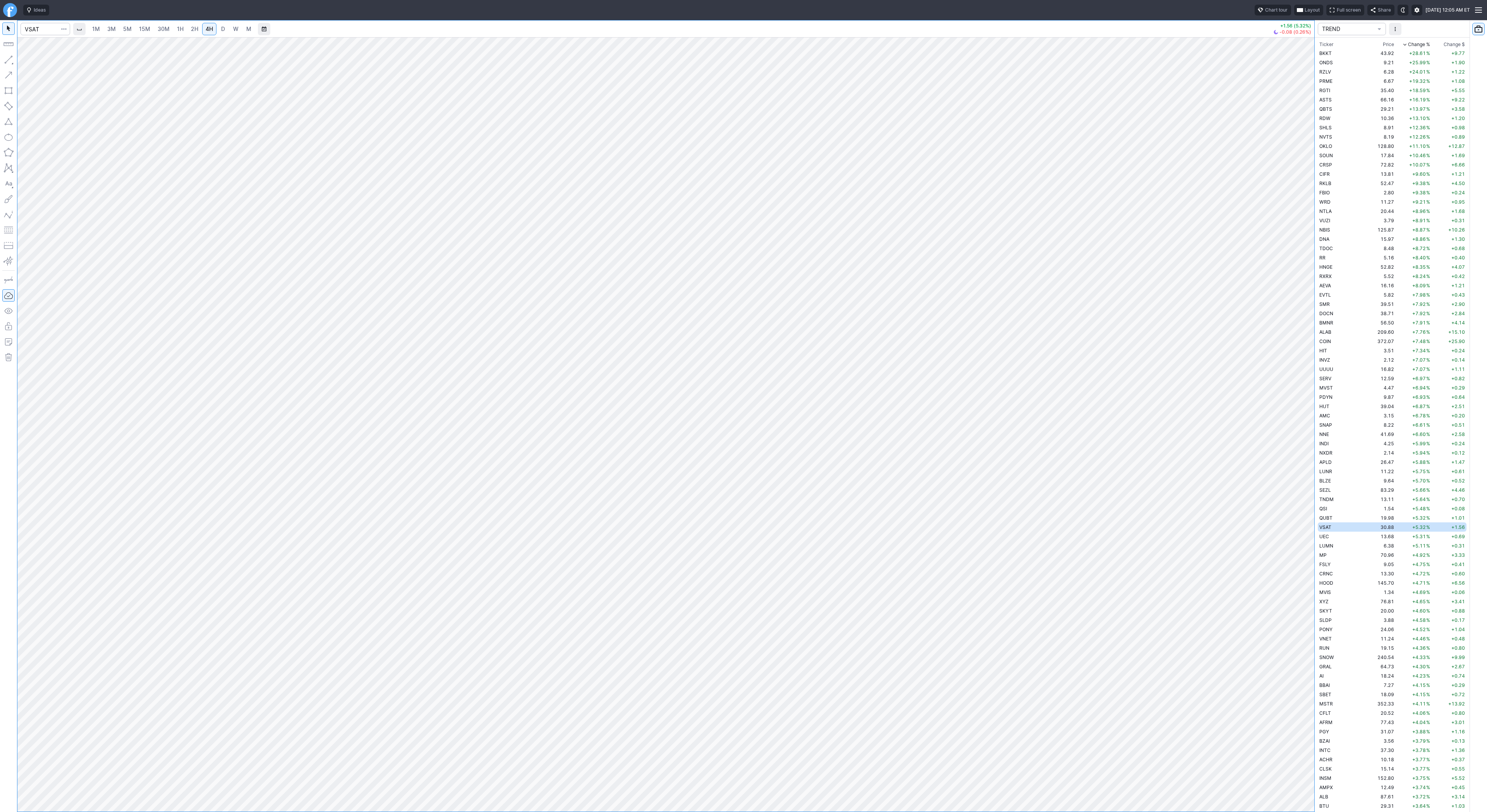
click at [222, 30] on span "D" at bounding box center [223, 28] width 4 height 6
click at [1331, 536] on td "UEC" at bounding box center [1342, 536] width 49 height 9
click at [1329, 546] on span "LUMN" at bounding box center [1327, 546] width 14 height 6
click at [1326, 536] on span "UEC" at bounding box center [1324, 536] width 10 height 6
click at [203, 31] on link "4H" at bounding box center [209, 29] width 14 height 12
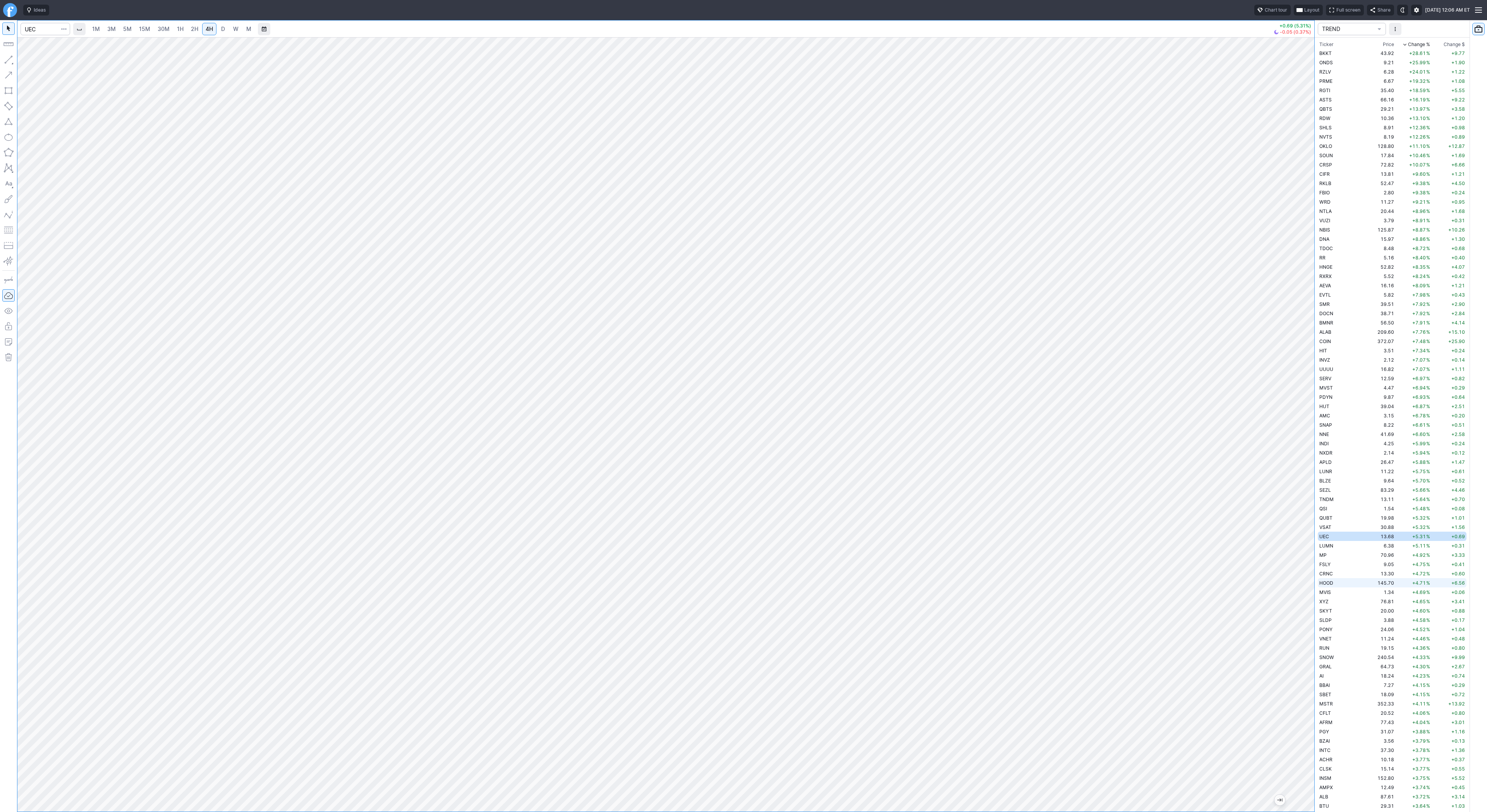
click at [1366, 585] on td "145.70" at bounding box center [1381, 583] width 29 height 9
click at [49, 28] on input "Search" at bounding box center [46, 29] width 50 height 12
type input "sbet"
drag, startPoint x: 1304, startPoint y: 621, endPoint x: 1322, endPoint y: 488, distance: 134.2
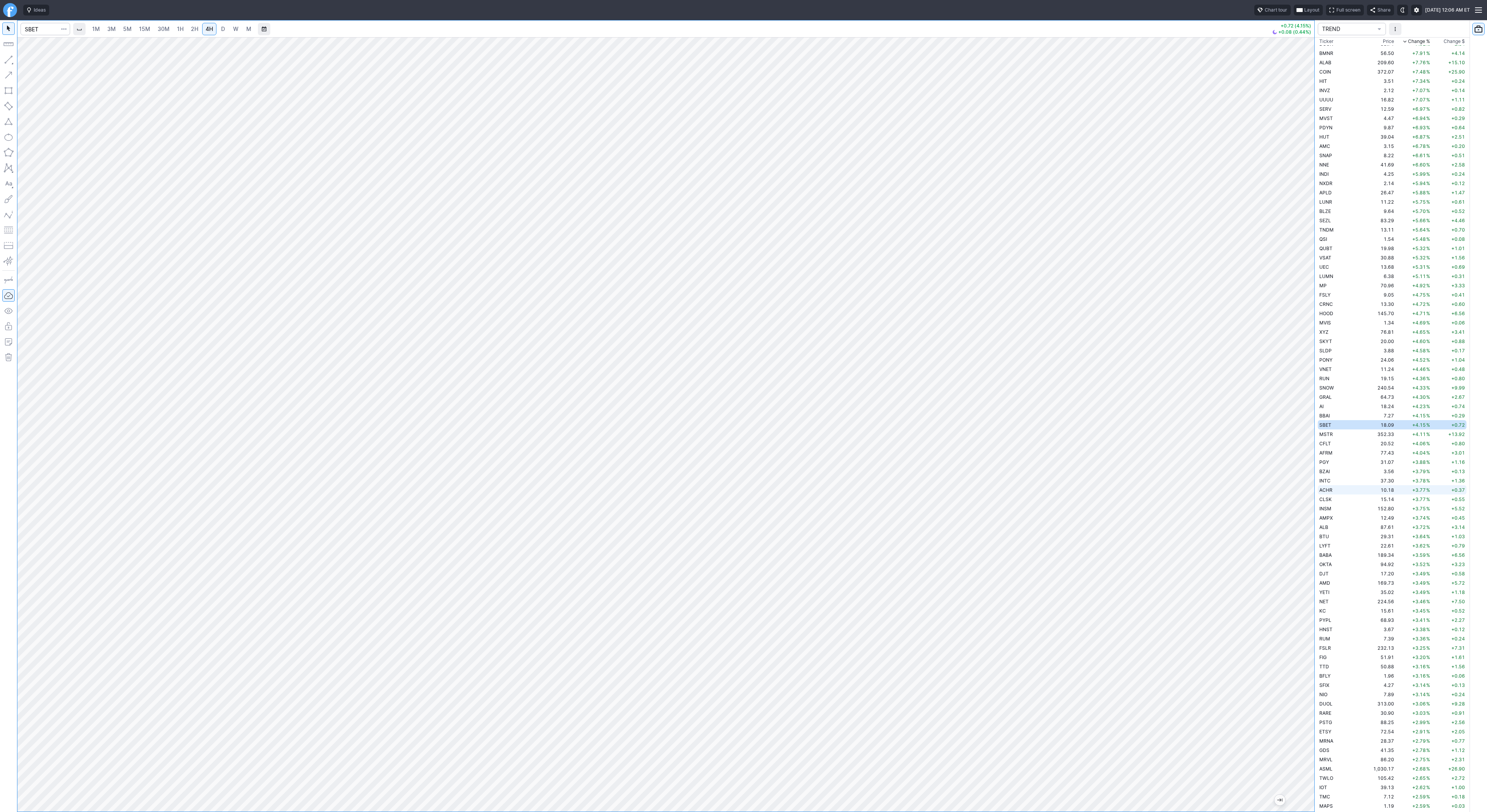
click at [1322, 488] on div "1M 3M 5M 15M 30M 1H 2H 4H D W M +0.72 (4.15%) +0.08 (0.44%) TREND Ticker Price …" at bounding box center [744, 416] width 1487 height 792
drag, startPoint x: 6, startPoint y: 60, endPoint x: 14, endPoint y: 76, distance: 17.9
click at [5, 62] on button "button" at bounding box center [8, 59] width 12 height 12
drag, startPoint x: 23, startPoint y: 61, endPoint x: 40, endPoint y: 91, distance: 34.5
click at [24, 66] on span "button" at bounding box center [25, 61] width 5 height 11
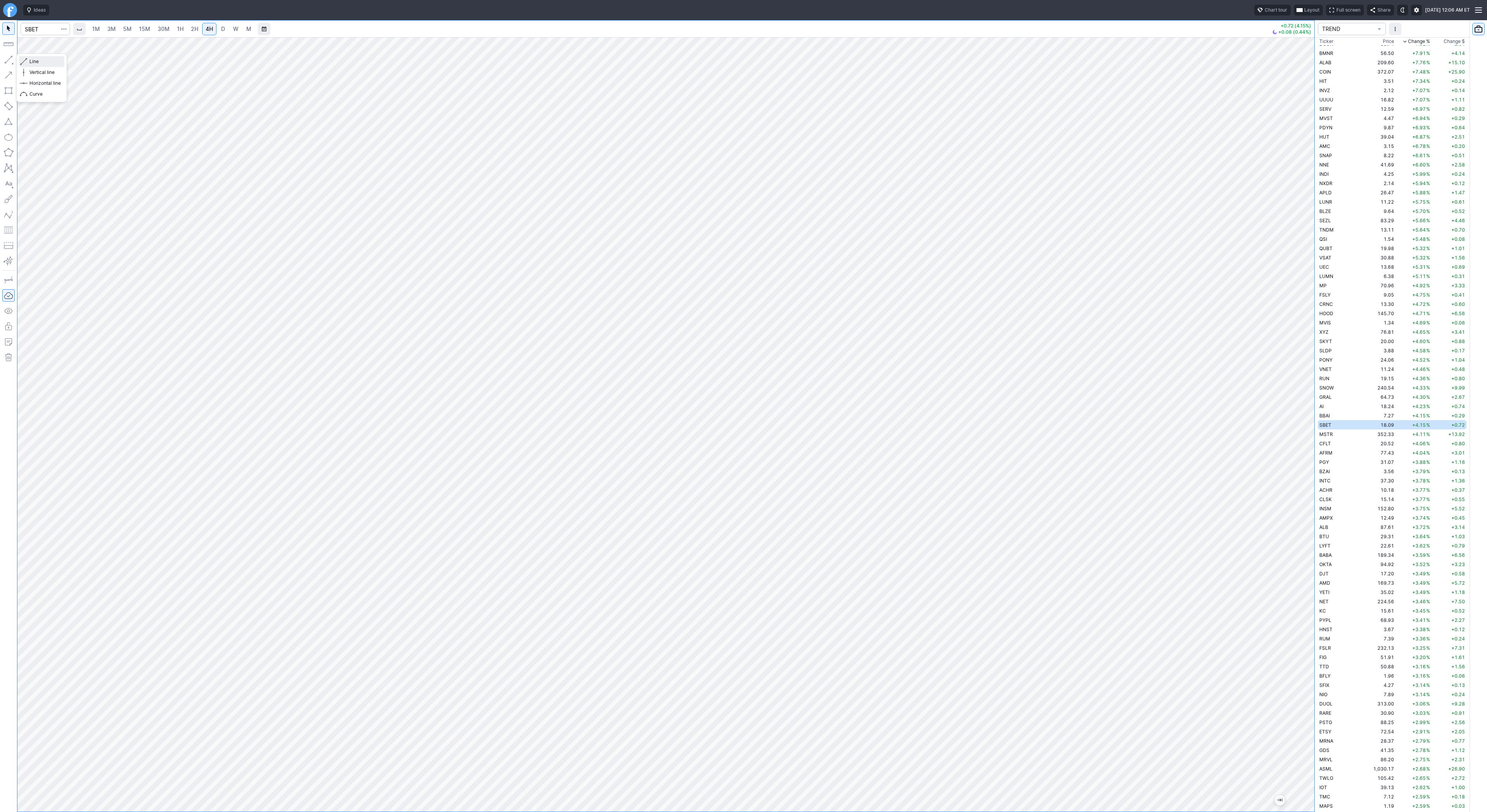
drag, startPoint x: 20, startPoint y: 62, endPoint x: 44, endPoint y: 97, distance: 42.4
click at [27, 73] on div "Line Vertical line Horizontal line Curve" at bounding box center [42, 77] width 45 height 43
drag, startPoint x: 1306, startPoint y: 628, endPoint x: 1313, endPoint y: 452, distance: 176.1
click at [1313, 452] on div at bounding box center [1306, 422] width 16 height 755
click at [12, 63] on button "button" at bounding box center [8, 59] width 12 height 12
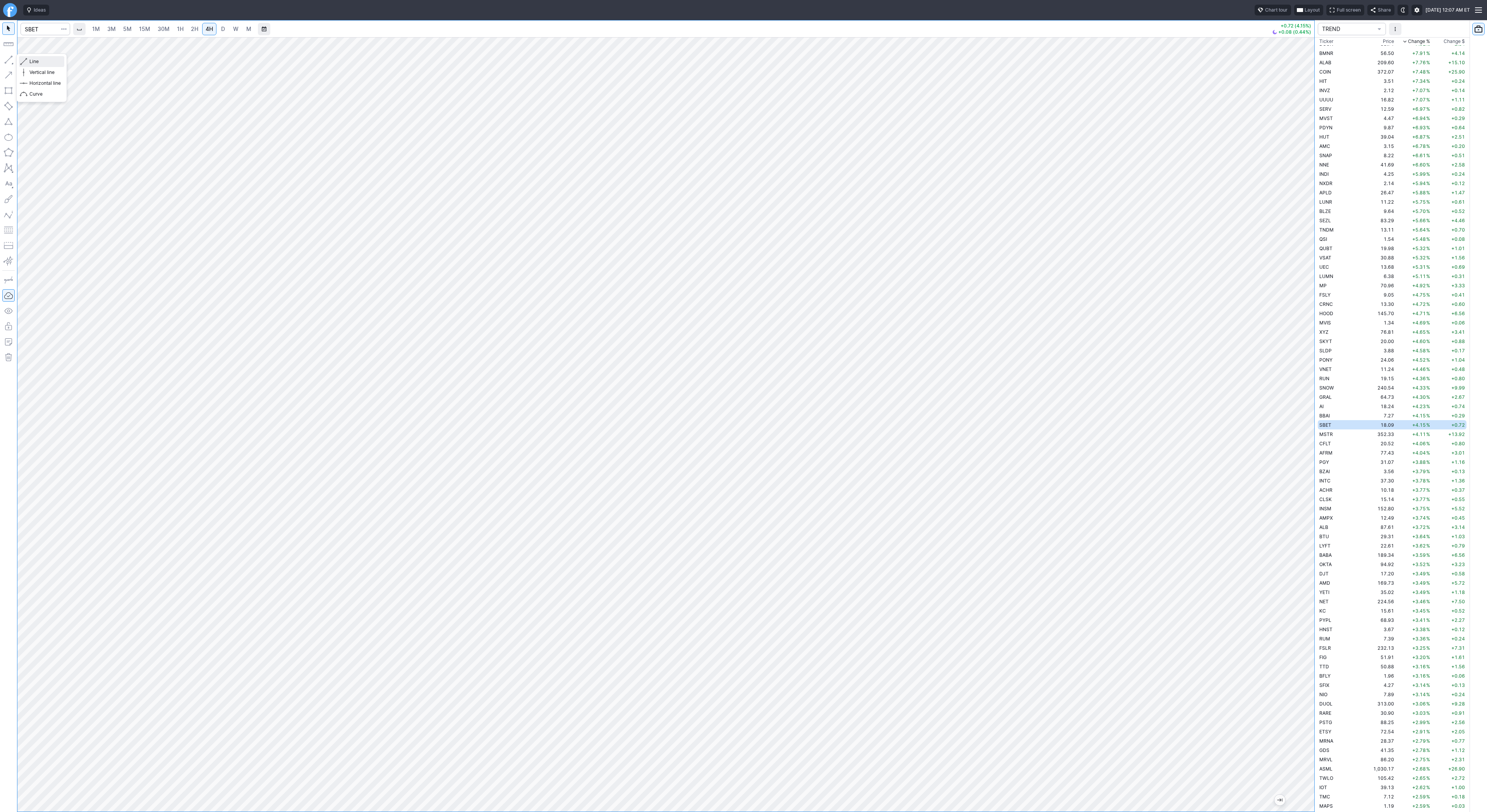
click at [27, 59] on span "button" at bounding box center [25, 61] width 5 height 11
click at [33, 61] on span "Line" at bounding box center [45, 61] width 31 height 8
click at [32, 63] on span "Line" at bounding box center [45, 61] width 31 height 8
click at [31, 28] on input "Search" at bounding box center [46, 29] width 50 height 12
type input "eth"
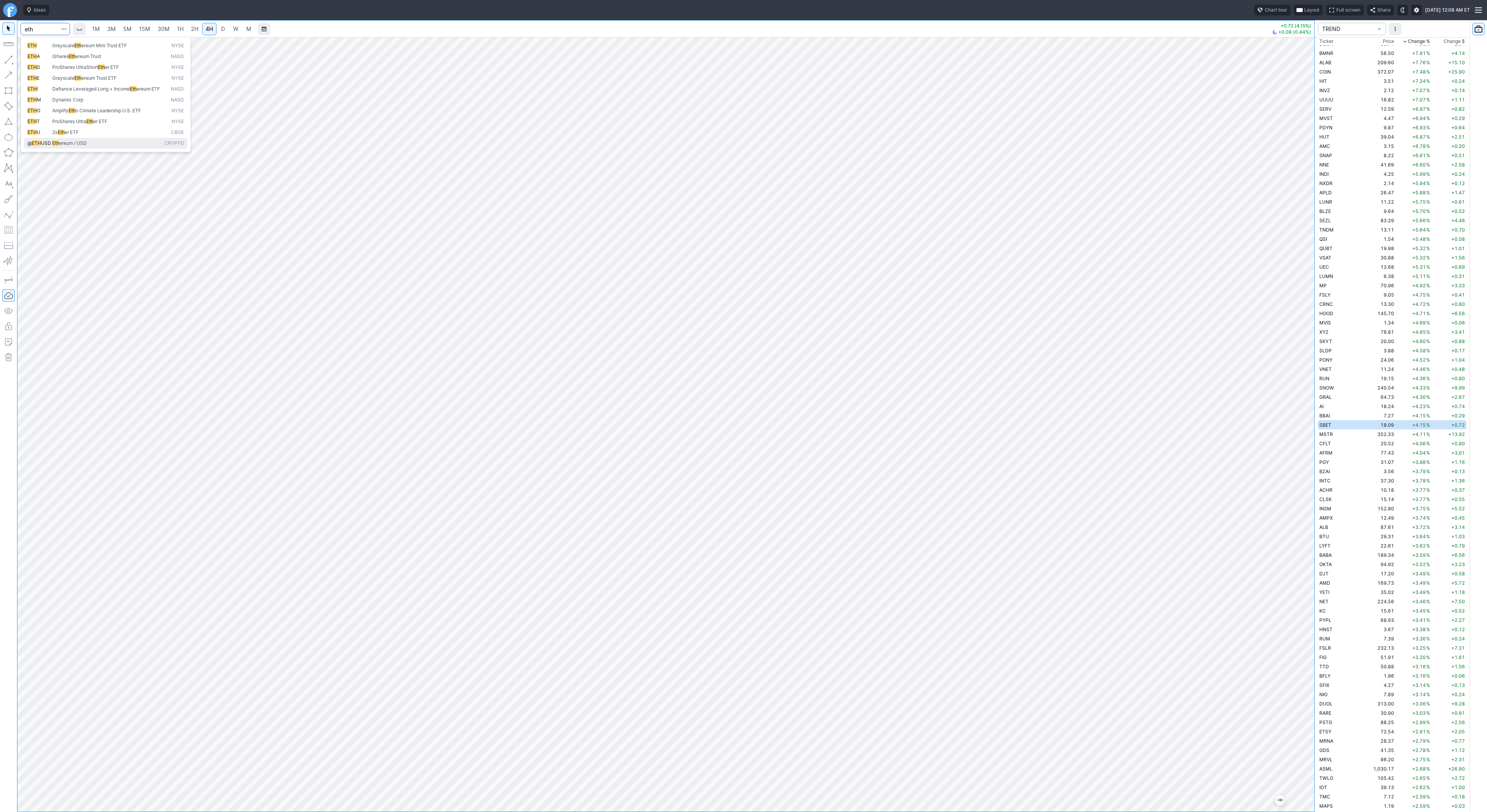
click at [84, 149] on button "@ ETH USD Eth ereum / USD Crypto" at bounding box center [106, 143] width 163 height 11
drag, startPoint x: 1307, startPoint y: 342, endPoint x: 1301, endPoint y: 335, distance: 9.2
click at [1305, 342] on div at bounding box center [1306, 422] width 16 height 755
drag, startPoint x: 1303, startPoint y: 443, endPoint x: 1302, endPoint y: 547, distance: 104.0
click at [1305, 551] on div at bounding box center [1306, 422] width 16 height 755
